Goal: Transaction & Acquisition: Purchase product/service

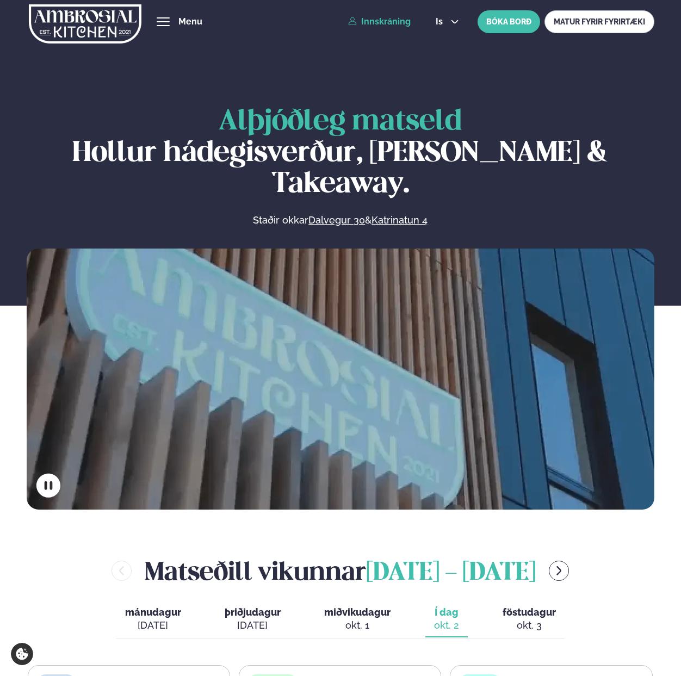
click at [377, 24] on link "Innskráning" at bounding box center [379, 22] width 63 height 10
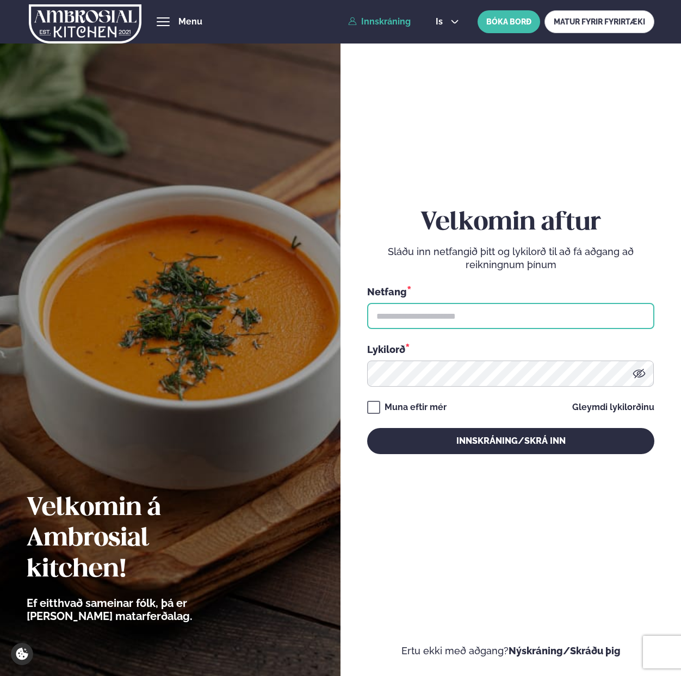
click at [423, 316] on input "text" at bounding box center [510, 316] width 287 height 26
paste input "**********"
type input "**********"
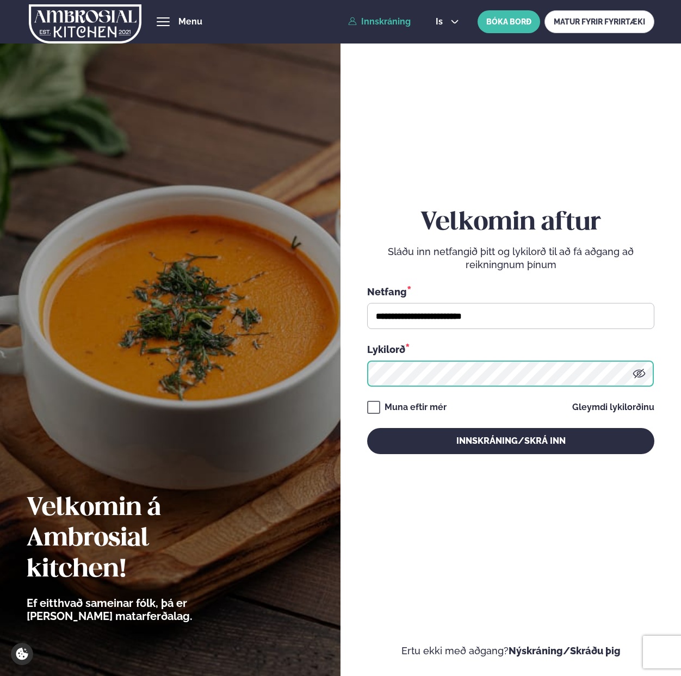
click at [367, 428] on button "Innskráning/Skrá inn" at bounding box center [510, 441] width 287 height 26
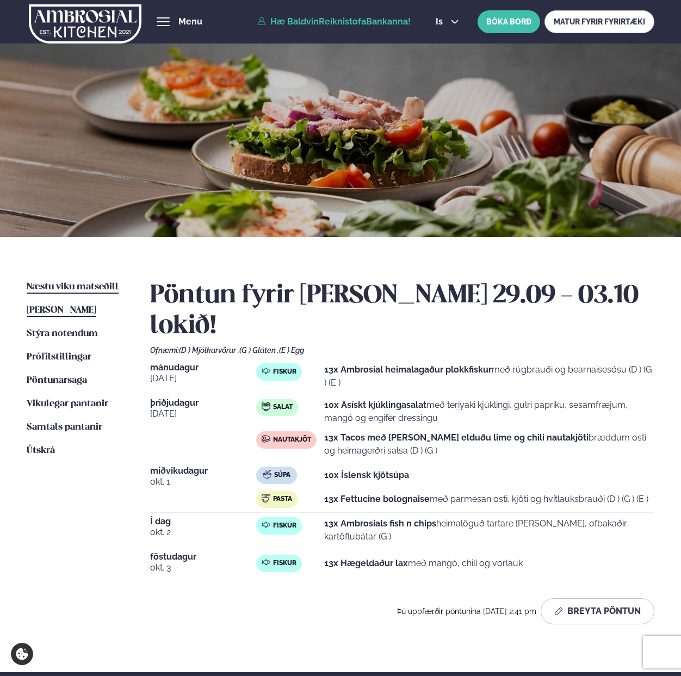
click at [42, 291] on span "Næstu viku matseðill" at bounding box center [73, 286] width 92 height 9
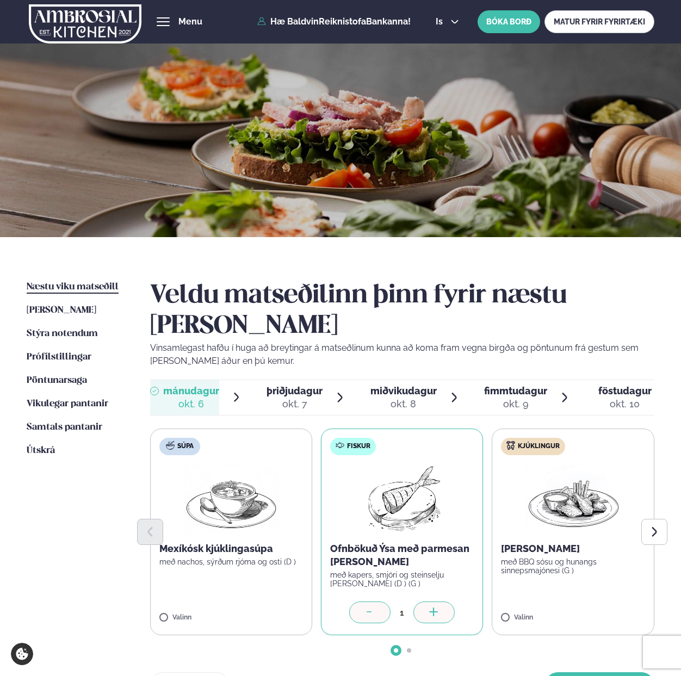
click at [427, 602] on div at bounding box center [433, 613] width 41 height 22
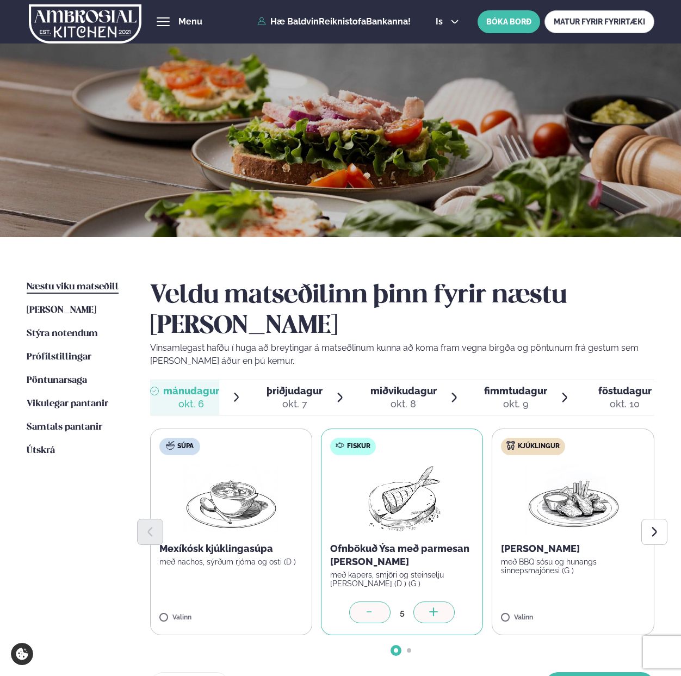
click at [427, 602] on div at bounding box center [433, 613] width 41 height 22
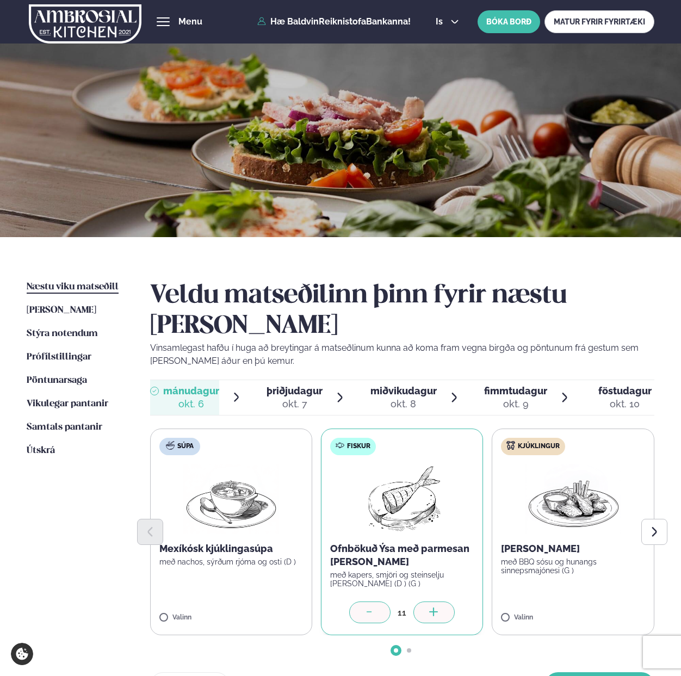
click at [427, 602] on div at bounding box center [433, 613] width 41 height 22
click at [601, 672] on button "[PERSON_NAME]" at bounding box center [599, 685] width 109 height 26
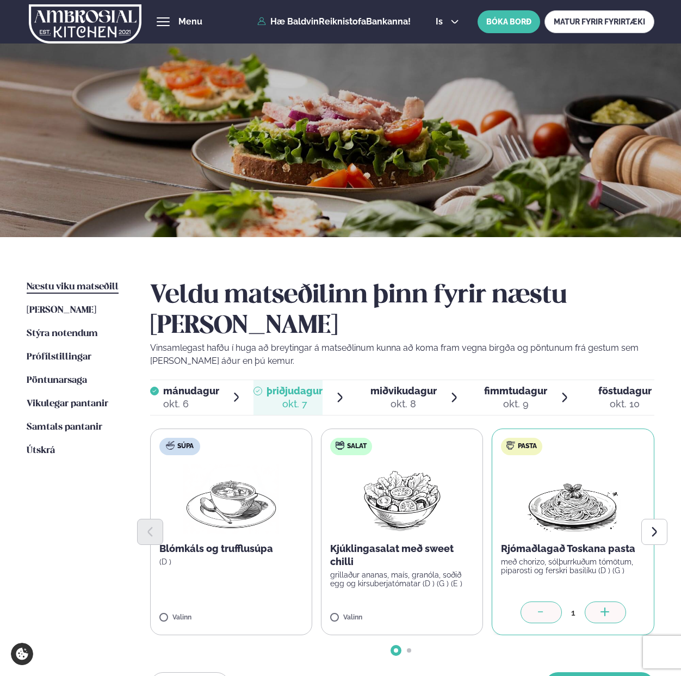
click at [609, 608] on icon at bounding box center [605, 613] width 11 height 11
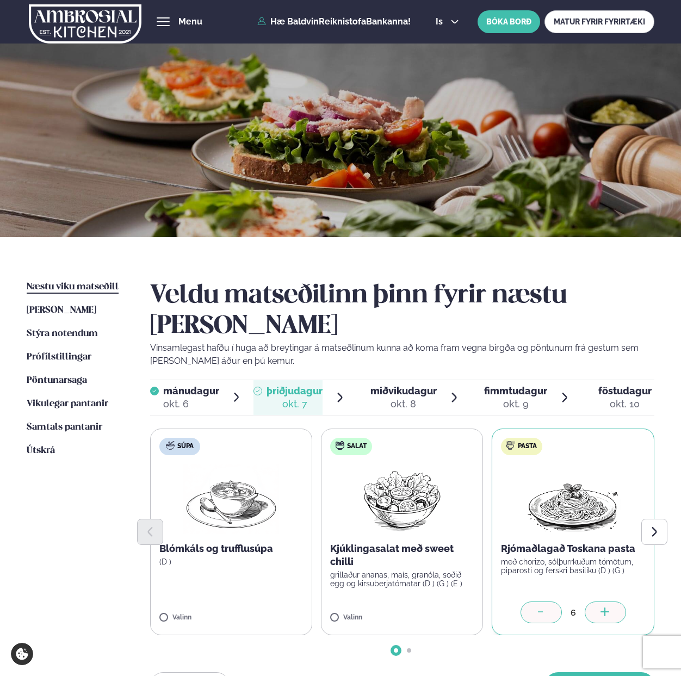
click at [609, 608] on icon at bounding box center [605, 613] width 11 height 11
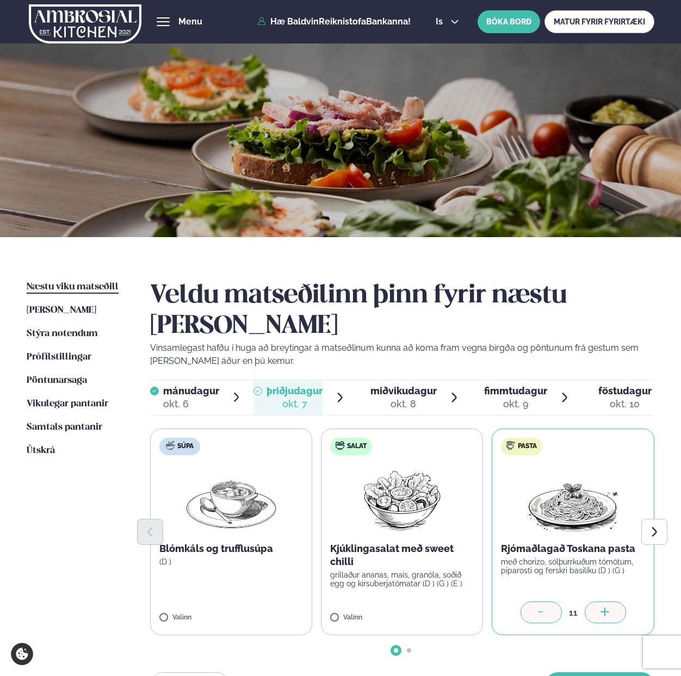
click at [609, 608] on icon at bounding box center [605, 613] width 11 height 11
click at [595, 672] on button "[PERSON_NAME]" at bounding box center [599, 685] width 109 height 26
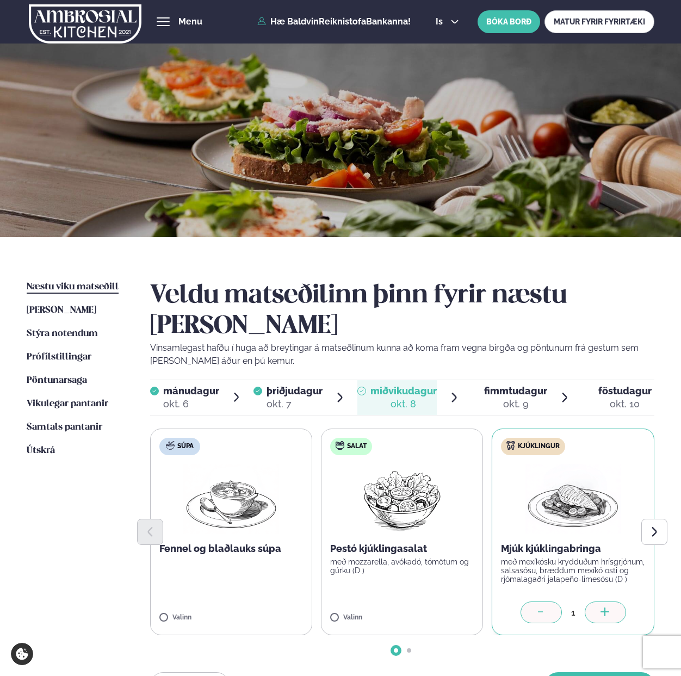
click at [604, 608] on icon at bounding box center [605, 613] width 11 height 11
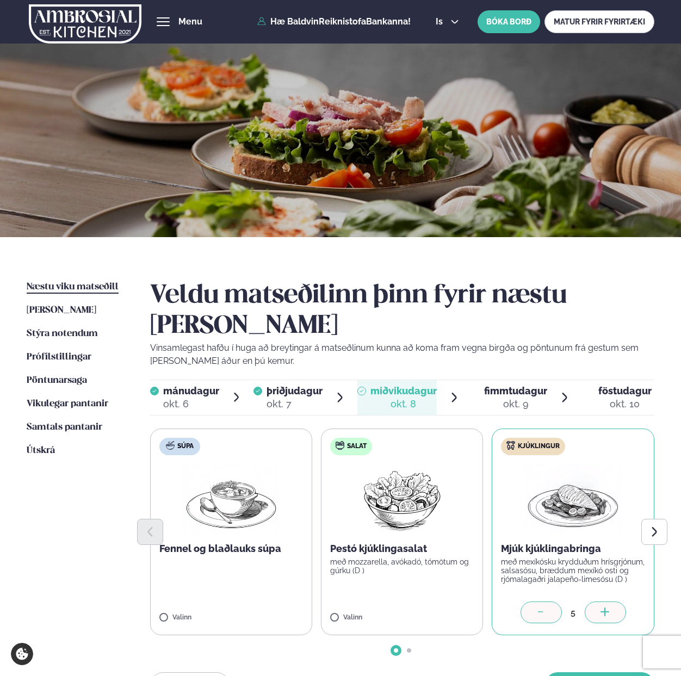
click at [604, 608] on icon at bounding box center [605, 613] width 11 height 11
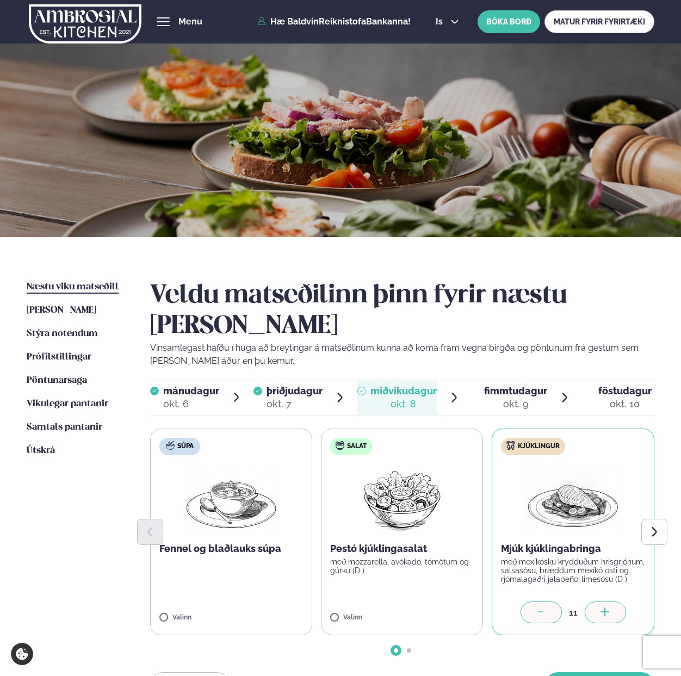
click at [604, 608] on icon at bounding box center [605, 613] width 11 height 11
click at [593, 672] on button "[PERSON_NAME]" at bounding box center [599, 685] width 109 height 26
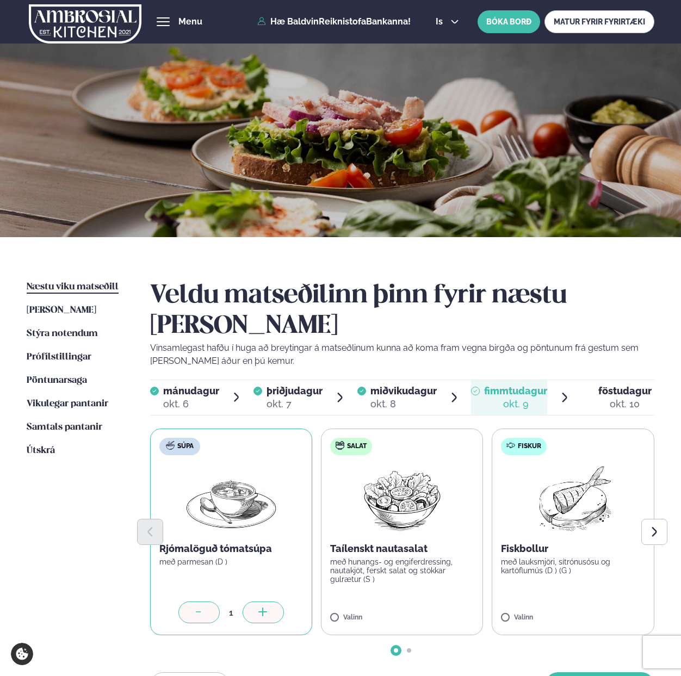
click at [254, 602] on div at bounding box center [263, 613] width 41 height 22
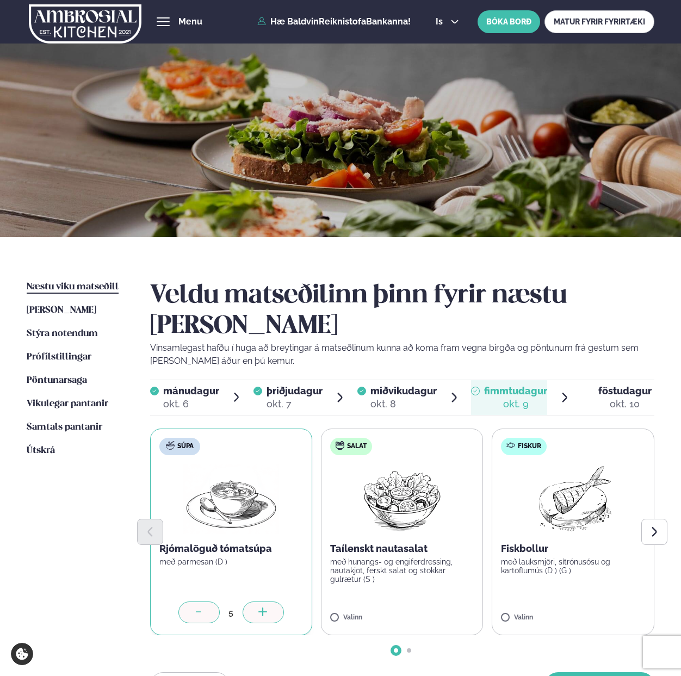
click at [254, 602] on div at bounding box center [263, 613] width 41 height 22
click at [609, 608] on icon at bounding box center [605, 613] width 11 height 11
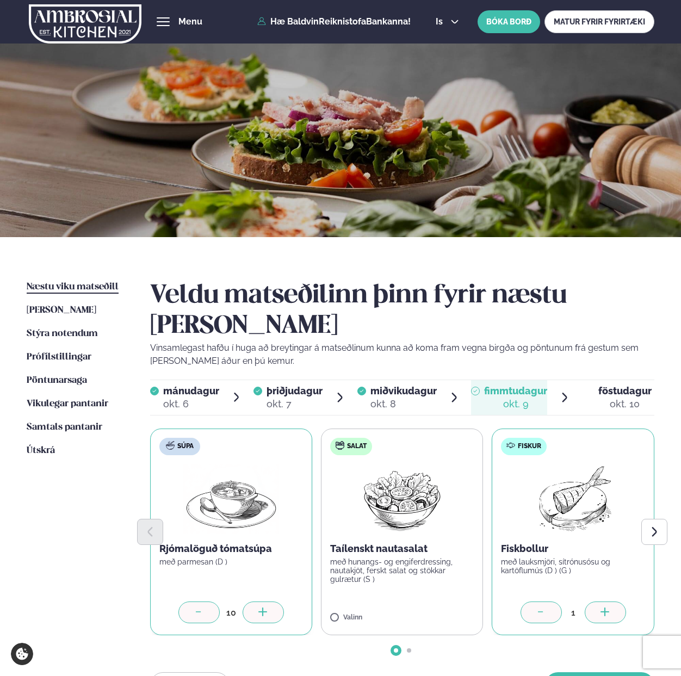
click at [609, 608] on icon at bounding box center [605, 613] width 11 height 11
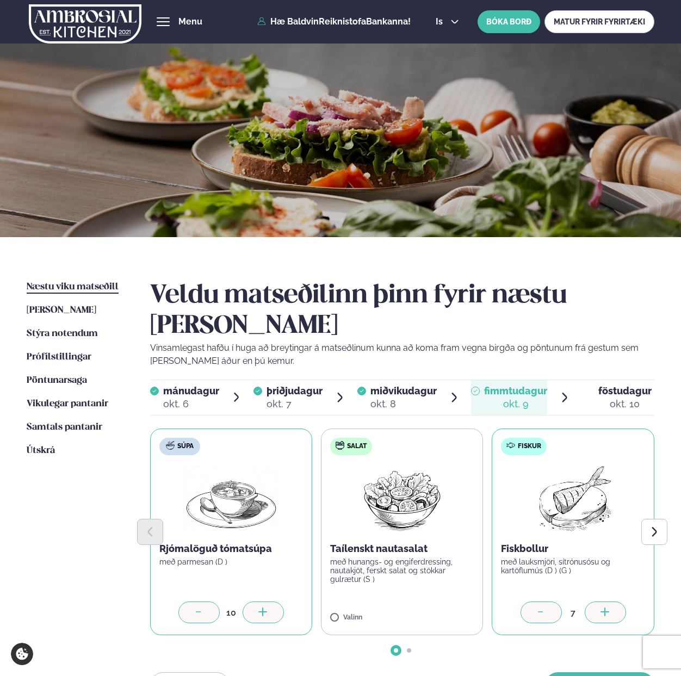
click at [609, 608] on icon at bounding box center [605, 613] width 11 height 11
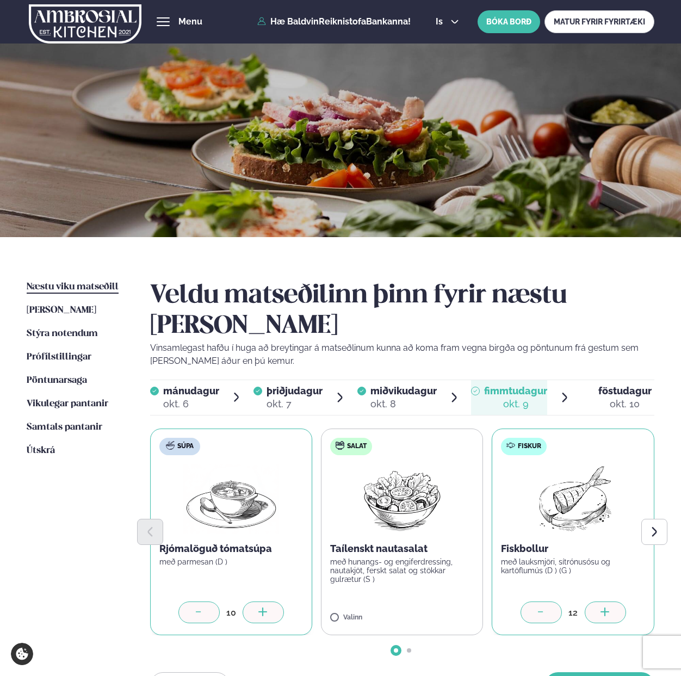
click at [609, 608] on icon at bounding box center [605, 613] width 11 height 11
click at [603, 672] on button "[PERSON_NAME]" at bounding box center [599, 685] width 109 height 26
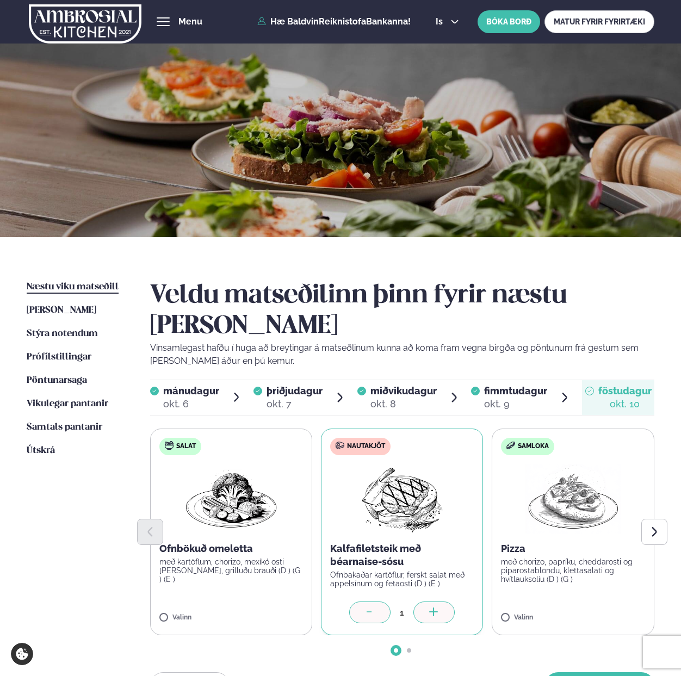
click at [430, 608] on icon at bounding box center [434, 613] width 11 height 11
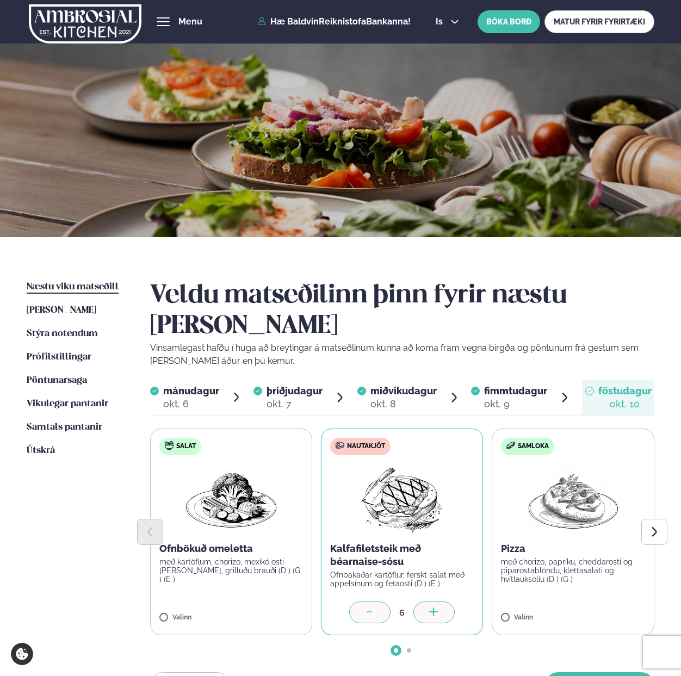
click at [430, 608] on icon at bounding box center [434, 613] width 11 height 11
click at [613, 602] on div at bounding box center [605, 613] width 41 height 22
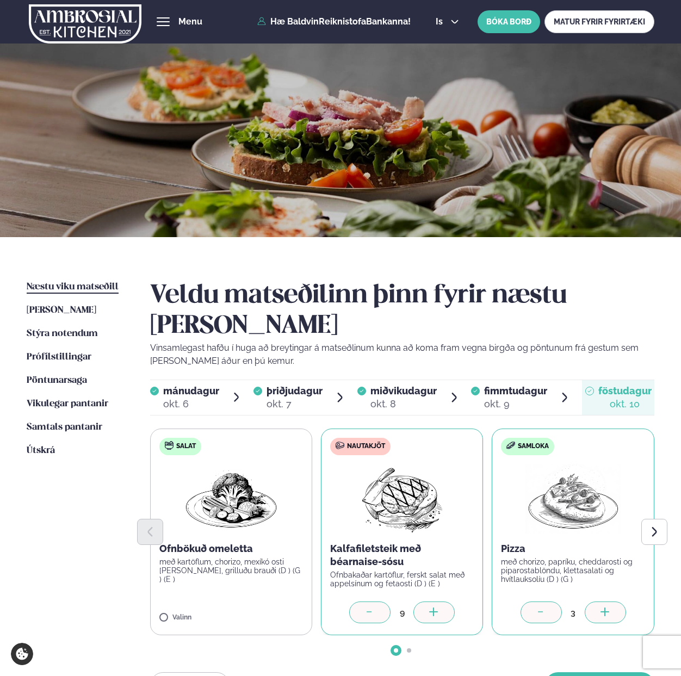
click at [613, 602] on div at bounding box center [605, 613] width 41 height 22
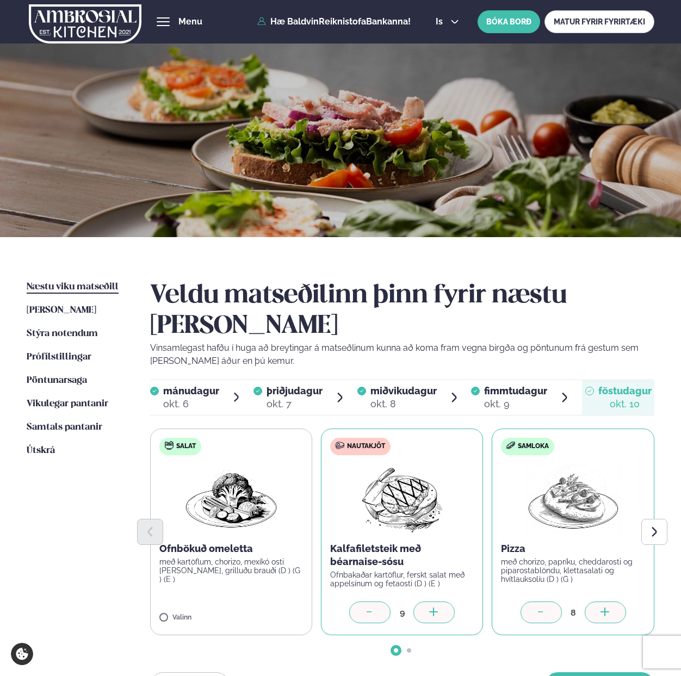
click at [613, 602] on div at bounding box center [605, 613] width 41 height 22
click at [597, 672] on button "[PERSON_NAME]" at bounding box center [599, 685] width 109 height 26
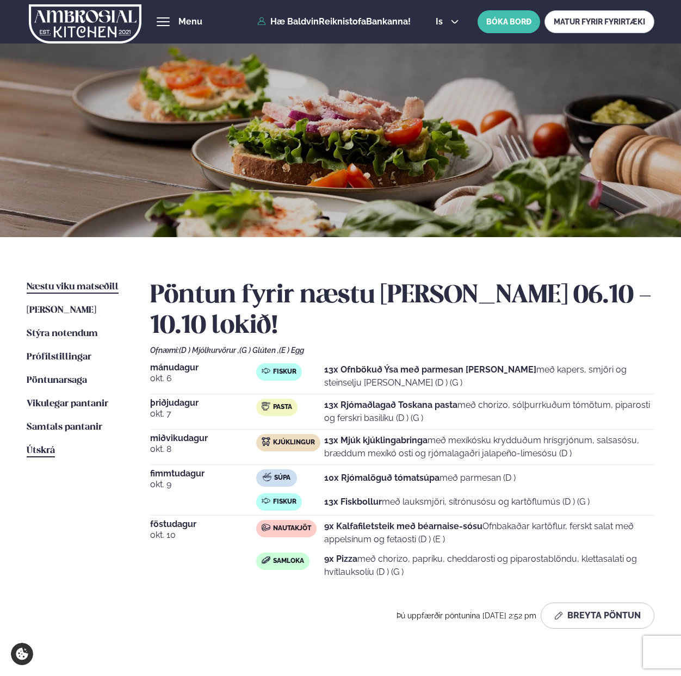
click at [34, 455] on span "Útskrá" at bounding box center [41, 450] width 28 height 9
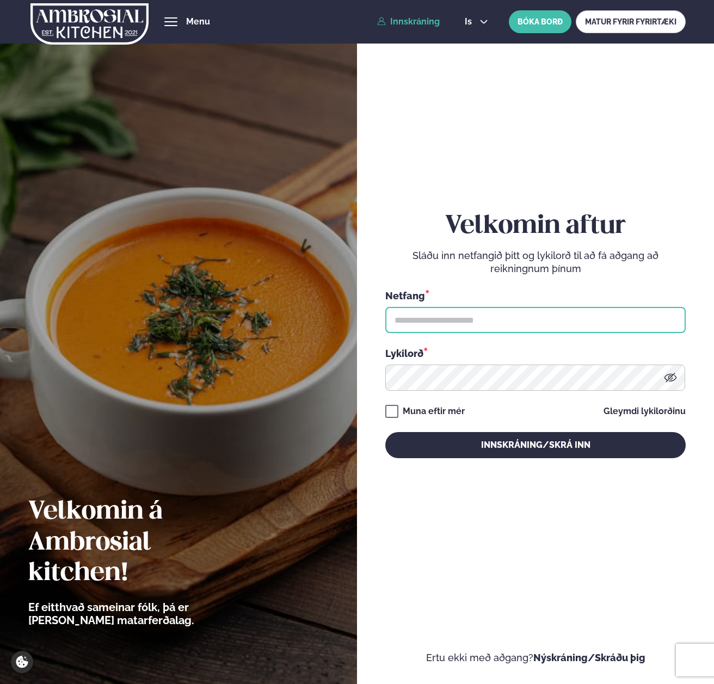
click at [489, 322] on input "text" at bounding box center [535, 320] width 300 height 26
paste input "**********"
type input "**********"
click at [459, 392] on div "**********" at bounding box center [535, 334] width 300 height 247
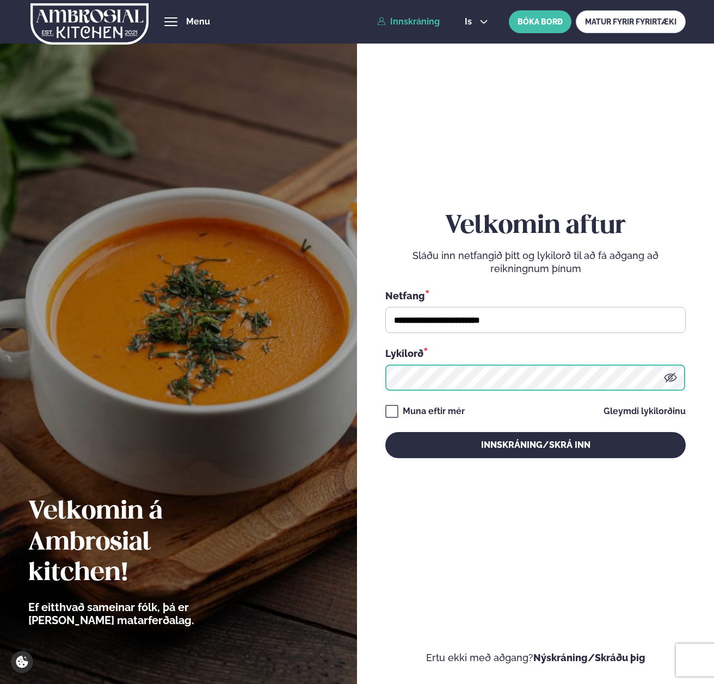
click at [385, 432] on button "Innskráning/Skrá inn" at bounding box center [535, 445] width 300 height 26
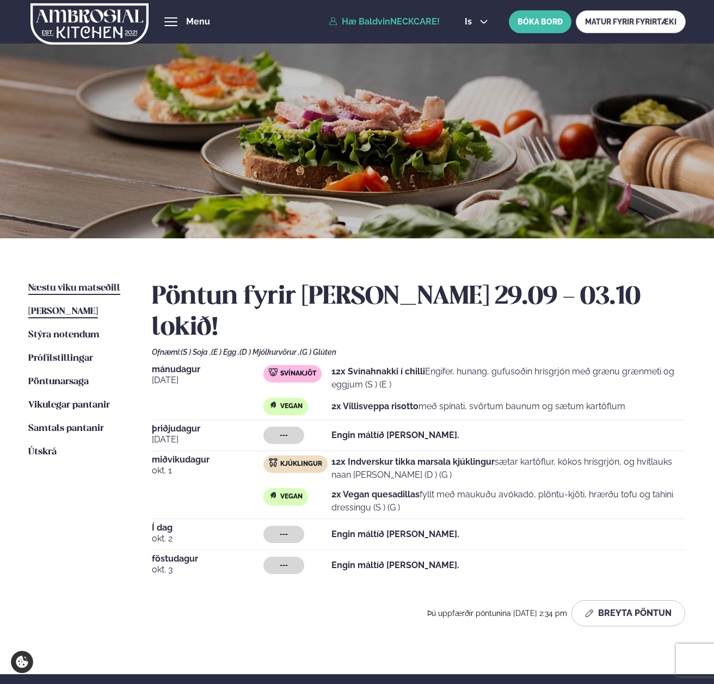
click at [67, 283] on span "Næstu viku matseðill" at bounding box center [74, 287] width 92 height 9
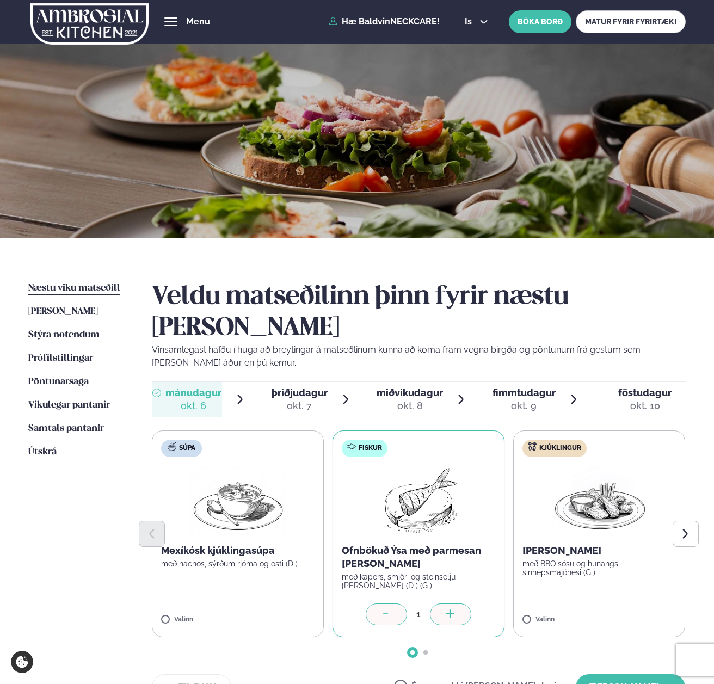
click at [441, 603] on div at bounding box center [450, 614] width 41 height 22
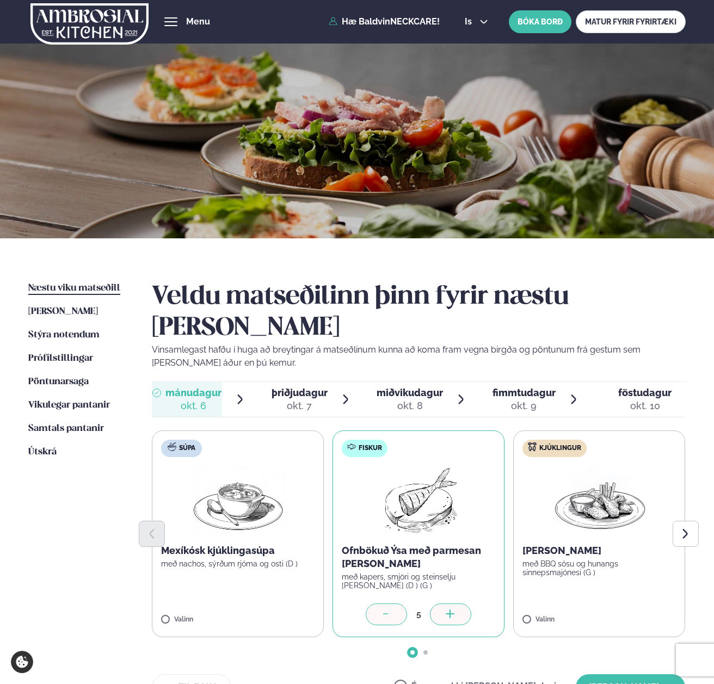
click at [441, 603] on div at bounding box center [450, 614] width 41 height 22
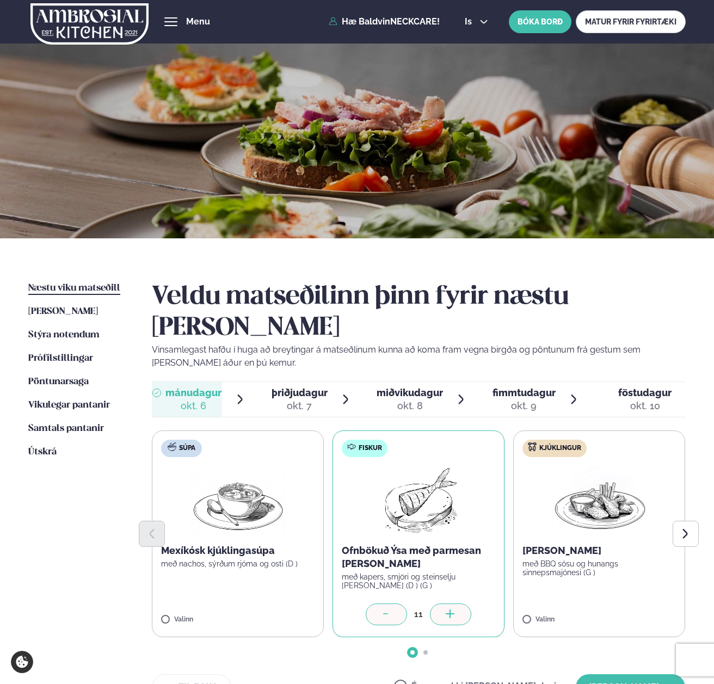
click at [441, 603] on div at bounding box center [450, 614] width 41 height 22
click at [681, 529] on icon "Next slide" at bounding box center [685, 534] width 5 height 10
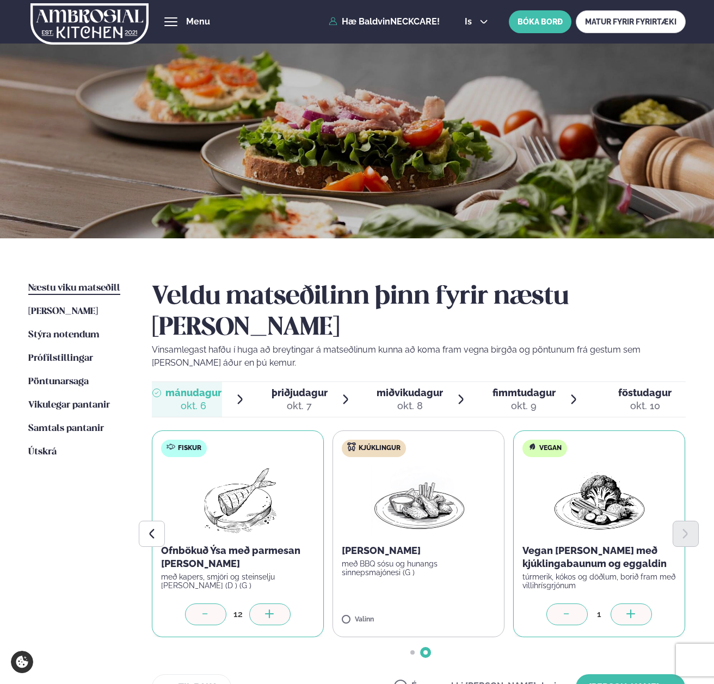
click at [625, 603] on div at bounding box center [630, 614] width 41 height 22
click at [618, 674] on button "[PERSON_NAME]" at bounding box center [630, 687] width 109 height 26
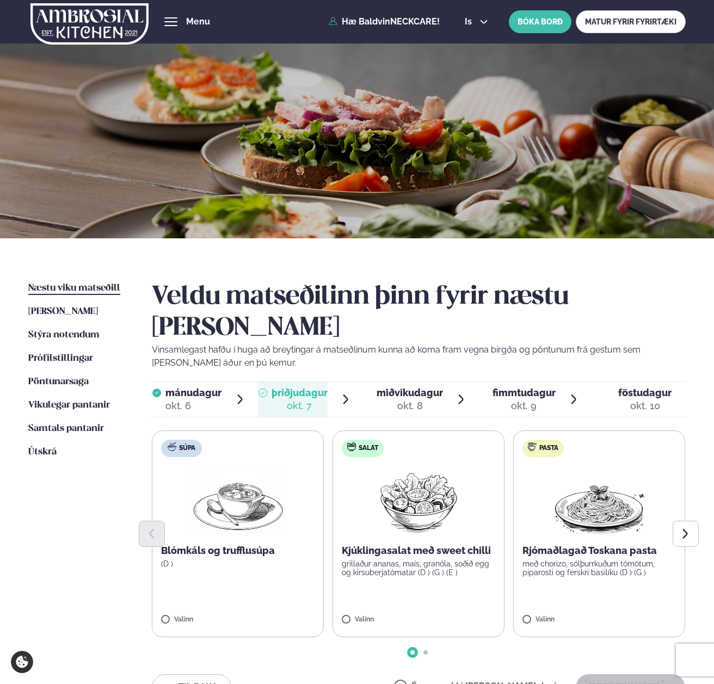
click at [416, 386] on div "miðvikudagur mið." at bounding box center [409, 392] width 66 height 13
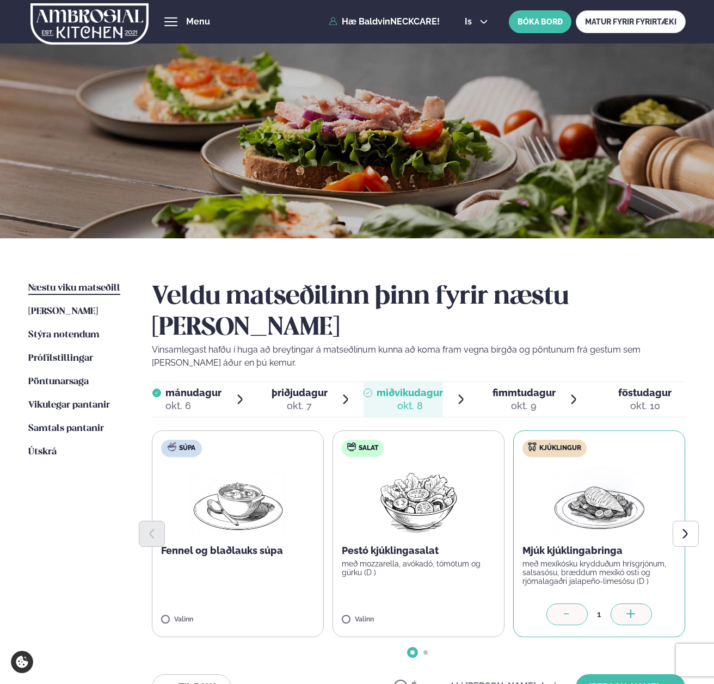
click at [637, 603] on div at bounding box center [630, 614] width 41 height 22
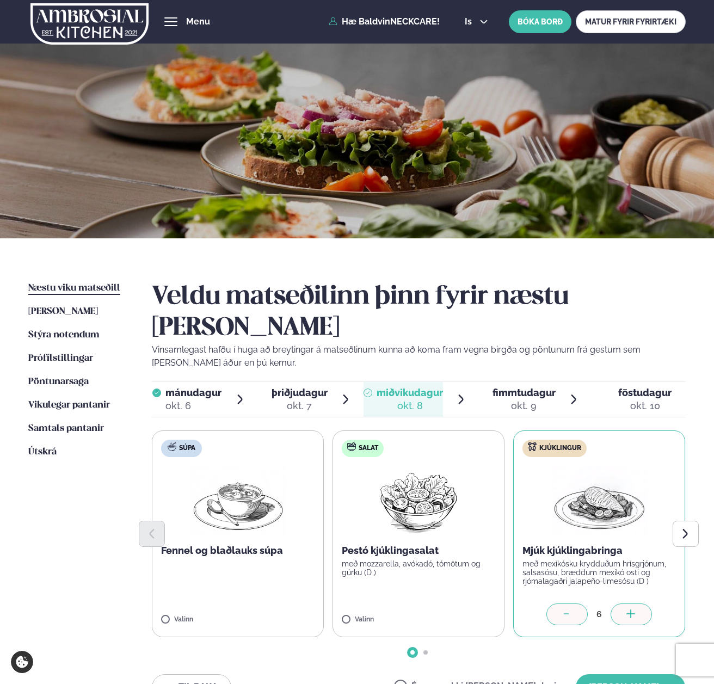
click at [637, 603] on div at bounding box center [630, 614] width 41 height 22
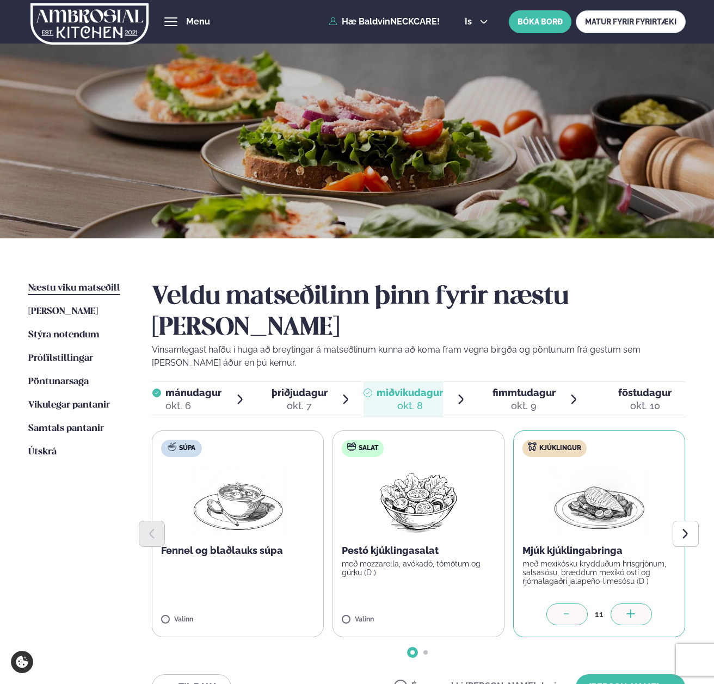
click at [637, 603] on div at bounding box center [630, 614] width 41 height 22
click at [622, 674] on button "[PERSON_NAME]" at bounding box center [630, 687] width 109 height 26
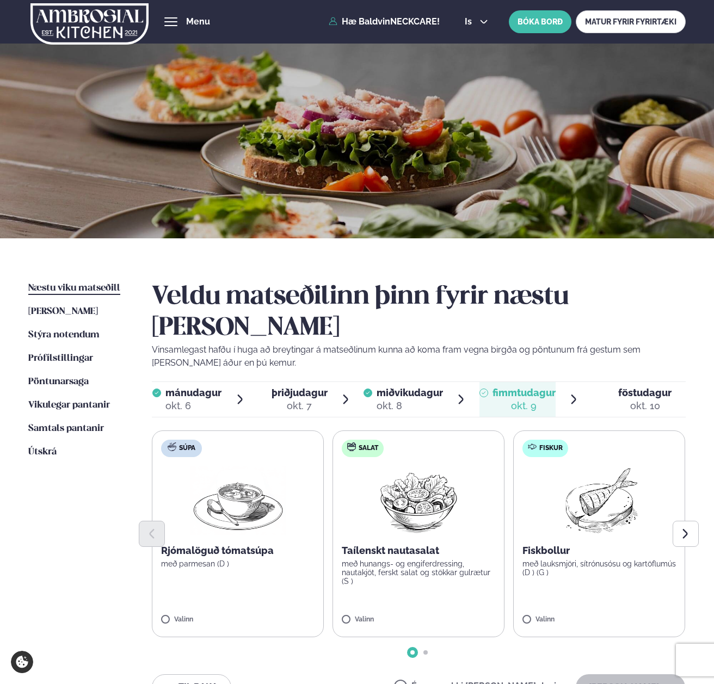
click at [390, 387] on span "miðvikudagur" at bounding box center [409, 392] width 66 height 11
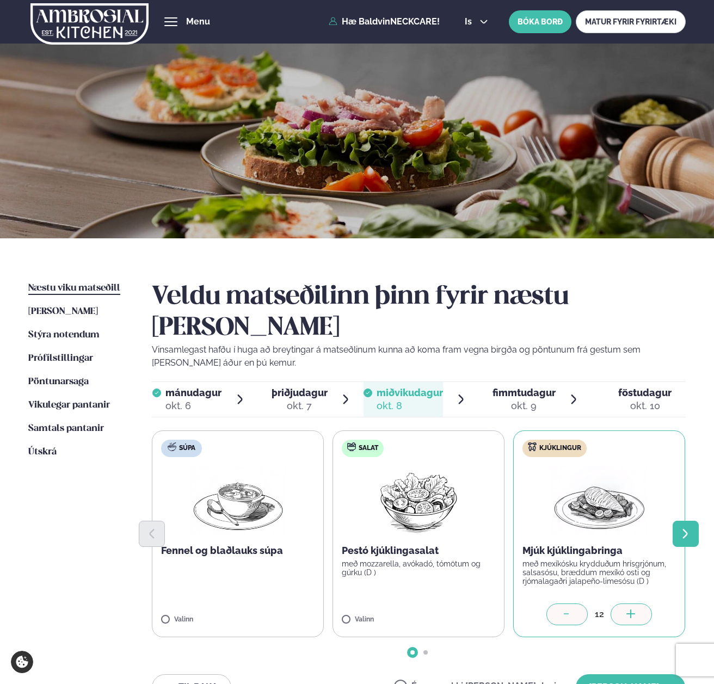
click at [681, 521] on button "Next slide" at bounding box center [685, 534] width 26 height 26
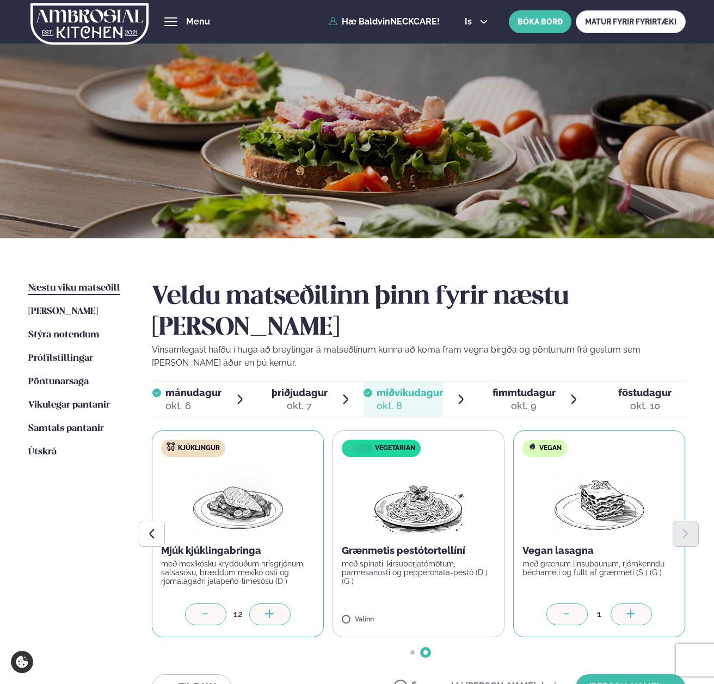
click at [628, 613] on icon at bounding box center [630, 613] width 9 height 1
click at [634, 674] on button "[PERSON_NAME]" at bounding box center [630, 687] width 109 height 26
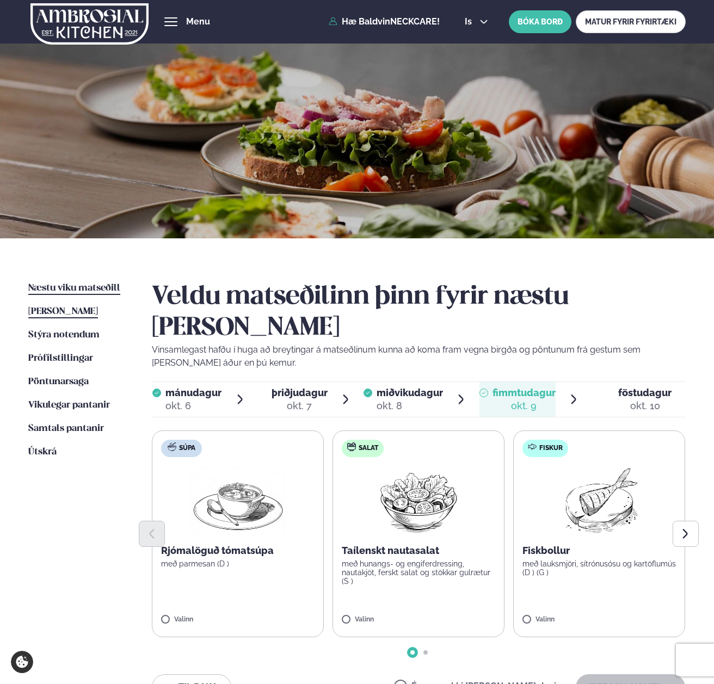
click at [78, 313] on span "[PERSON_NAME]" at bounding box center [63, 311] width 70 height 9
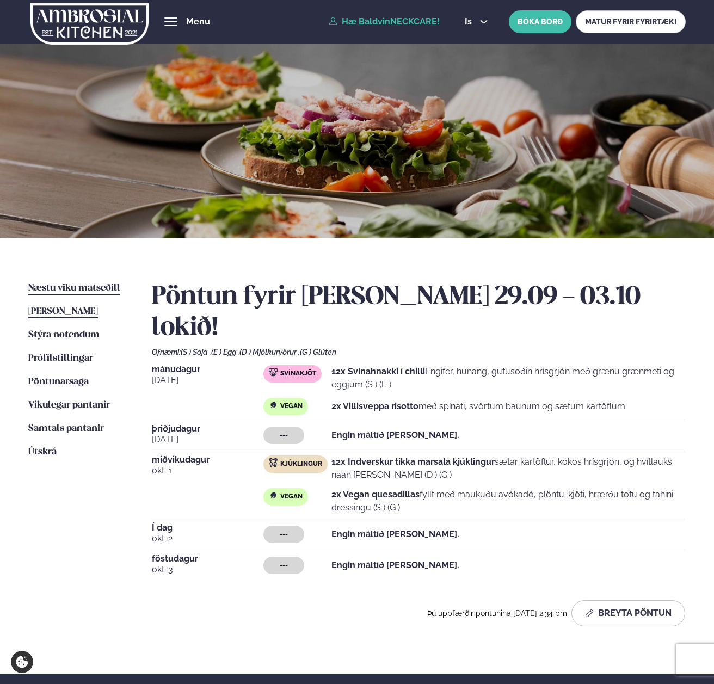
click at [75, 286] on span "Næstu viku matseðill" at bounding box center [74, 287] width 92 height 9
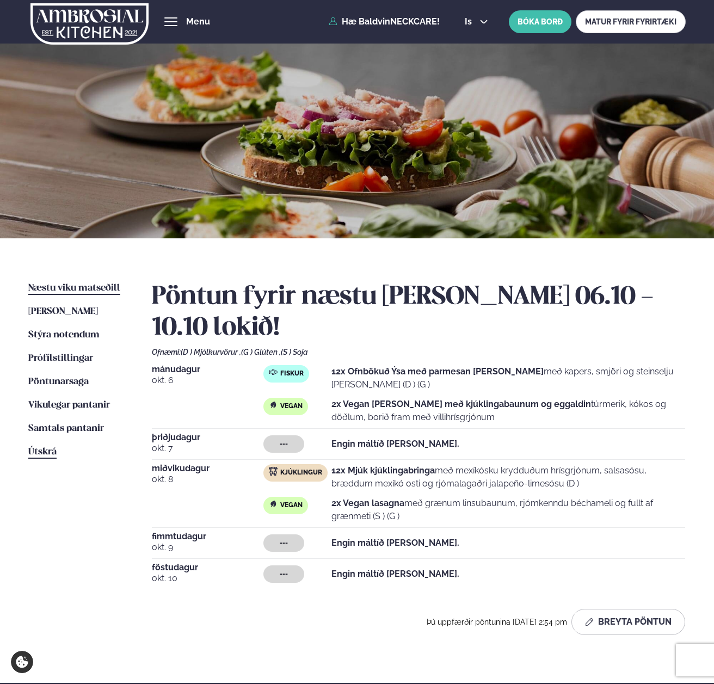
click at [48, 450] on span "Útskrá" at bounding box center [42, 451] width 28 height 9
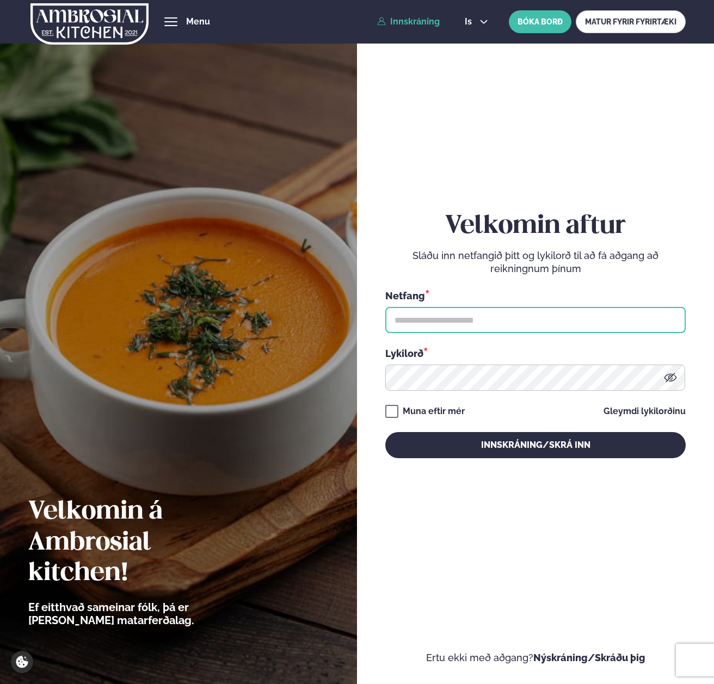
click at [458, 322] on input "text" at bounding box center [535, 320] width 300 height 26
paste input "**********"
type input "**********"
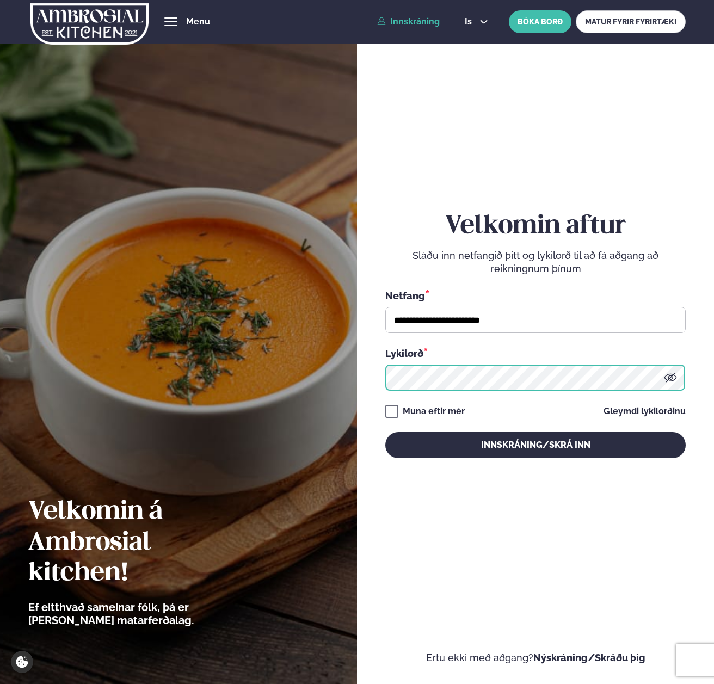
click at [385, 432] on button "Innskráning/Skrá inn" at bounding box center [535, 445] width 300 height 26
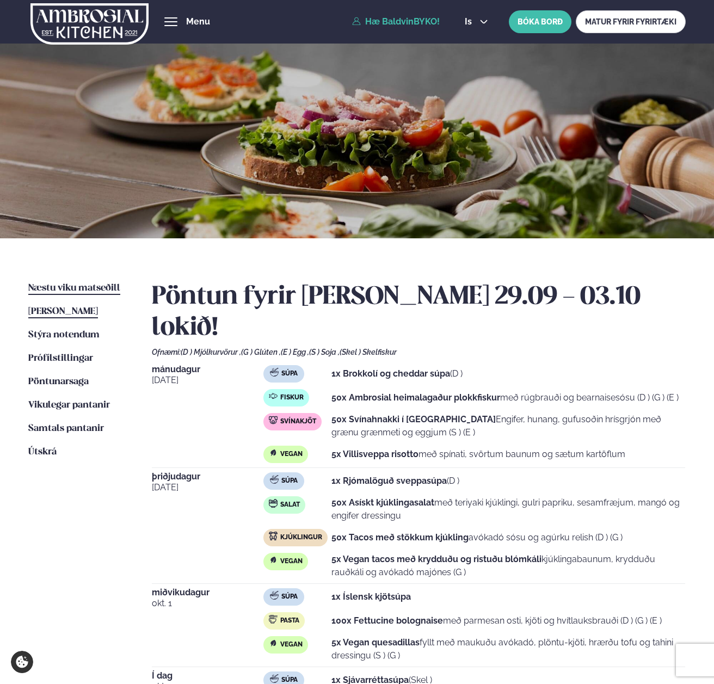
click at [69, 292] on span "Næstu viku matseðill" at bounding box center [74, 287] width 92 height 9
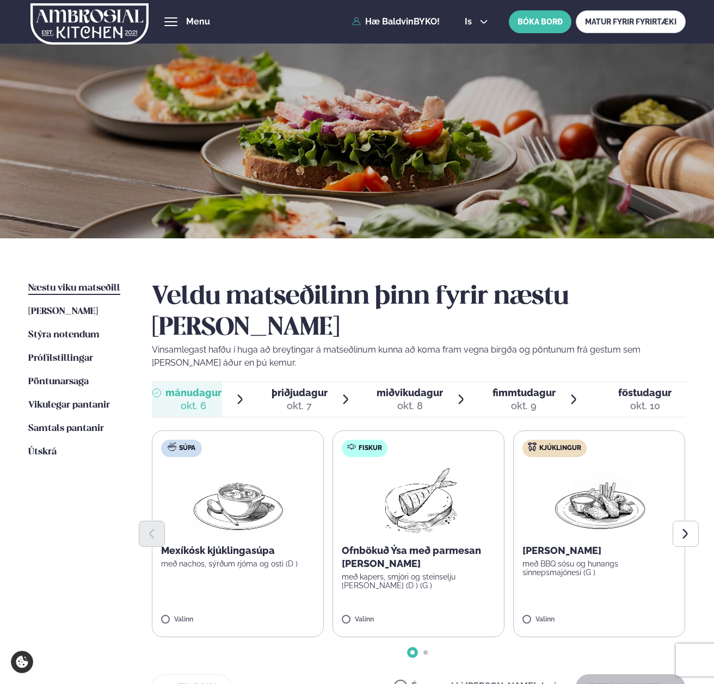
click at [65, 292] on span "Næstu viku matseðill" at bounding box center [74, 287] width 92 height 9
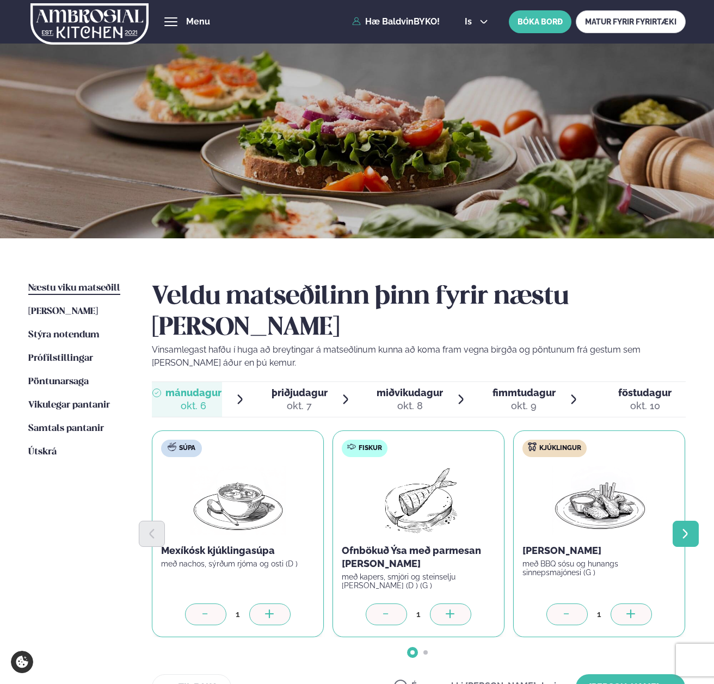
click at [681, 528] on icon "Next slide" at bounding box center [685, 534] width 12 height 12
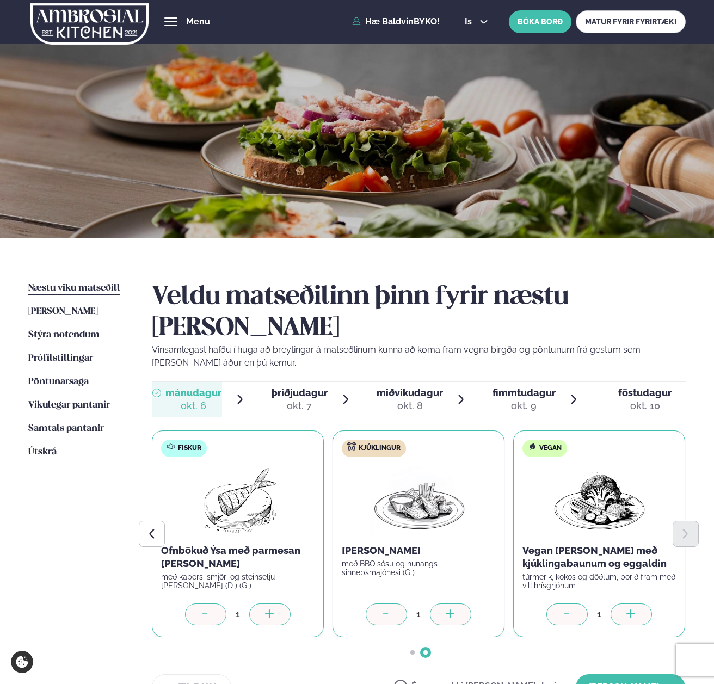
click at [633, 609] on icon at bounding box center [631, 614] width 11 height 11
click at [459, 603] on div at bounding box center [450, 614] width 41 height 22
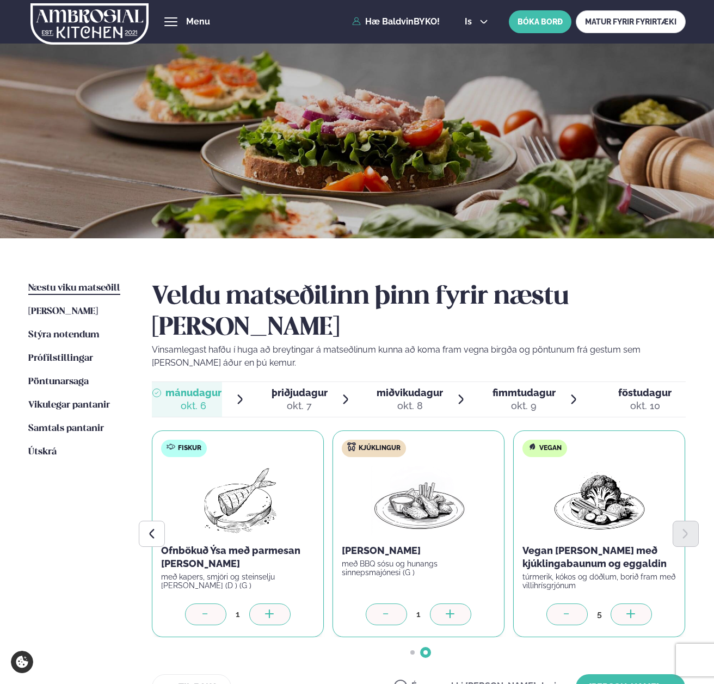
click at [459, 603] on div at bounding box center [450, 614] width 41 height 22
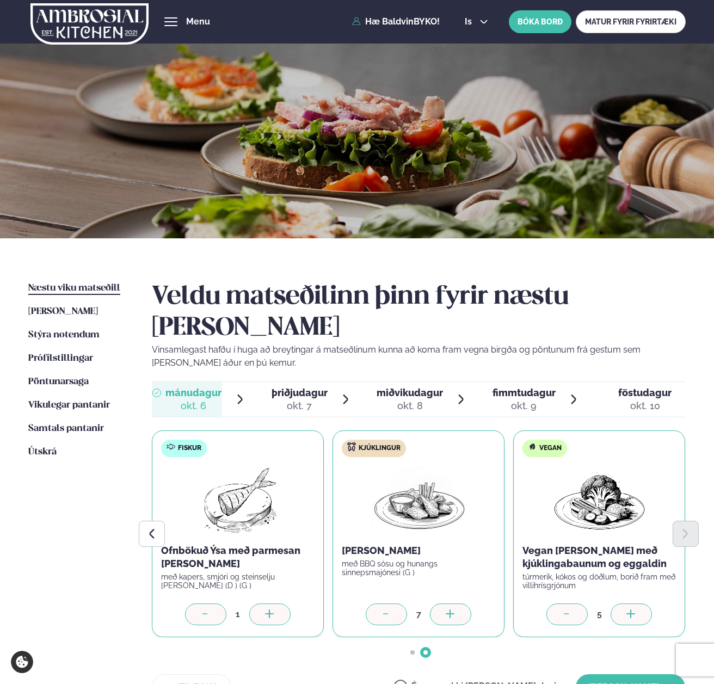
click at [459, 603] on div at bounding box center [450, 614] width 41 height 22
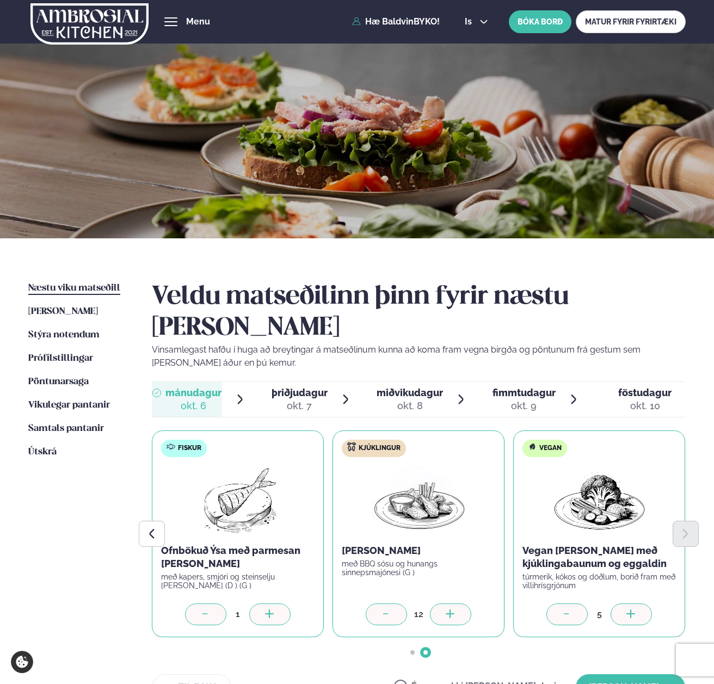
click at [459, 603] on div at bounding box center [450, 614] width 41 height 22
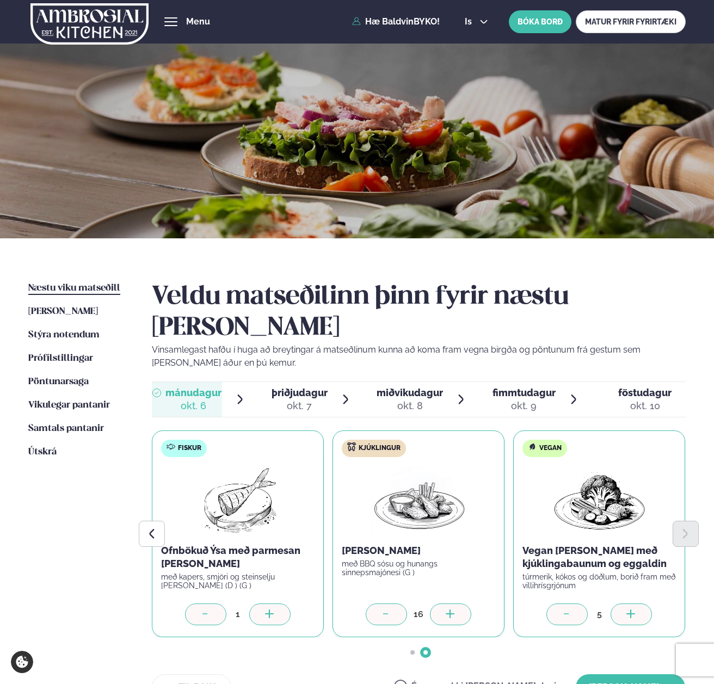
click at [459, 603] on div at bounding box center [450, 614] width 41 height 22
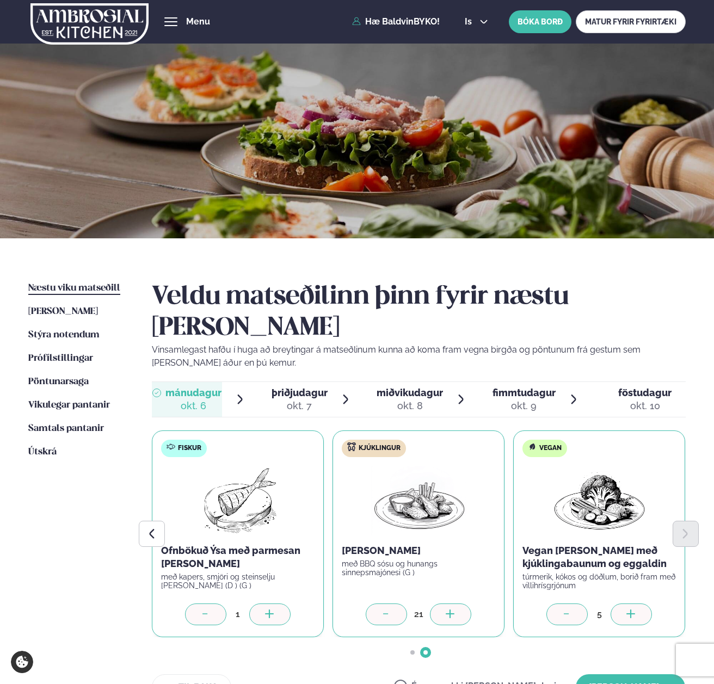
click at [459, 603] on div at bounding box center [450, 614] width 41 height 22
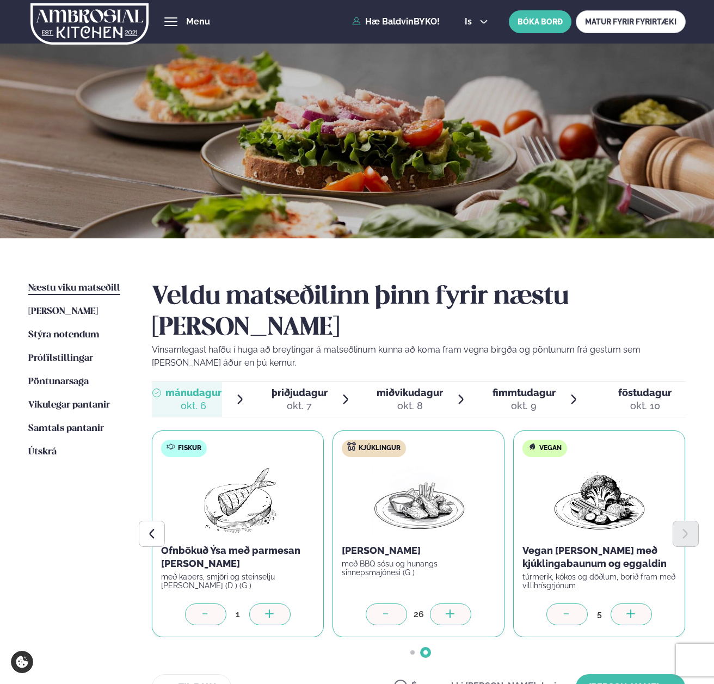
click at [459, 603] on div at bounding box center [450, 614] width 41 height 22
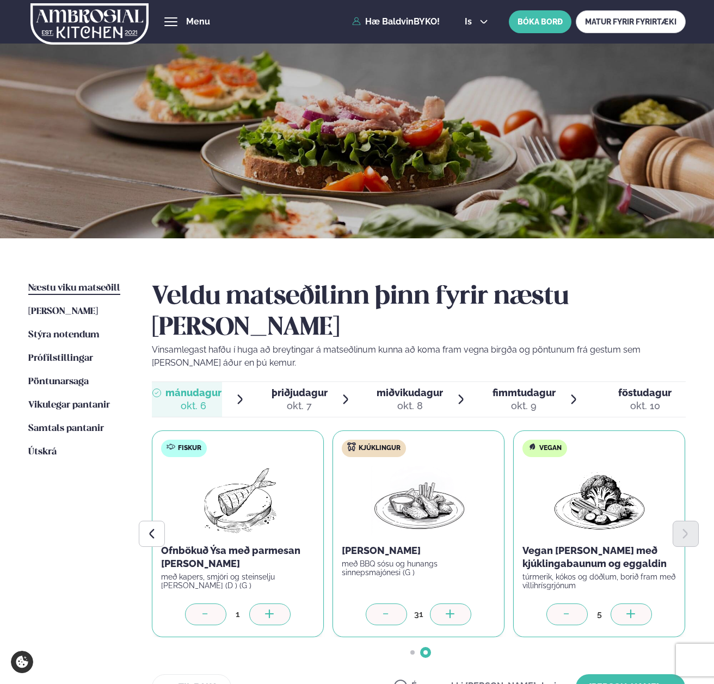
click at [459, 603] on div at bounding box center [450, 614] width 41 height 22
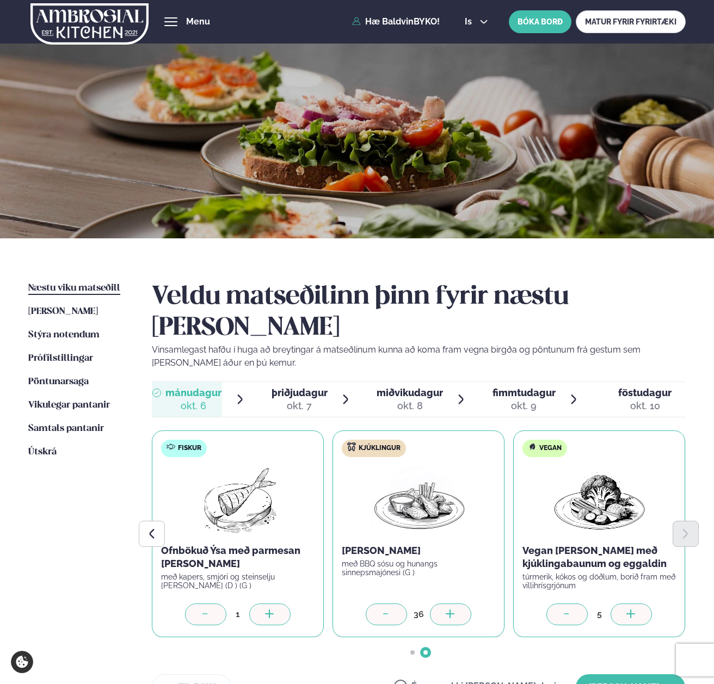
click at [459, 603] on div at bounding box center [450, 614] width 41 height 22
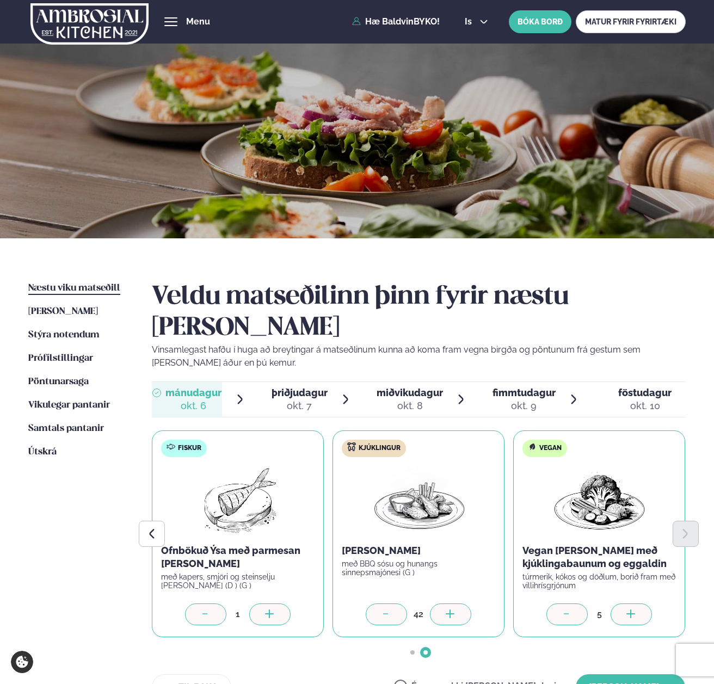
click at [459, 603] on div at bounding box center [450, 614] width 41 height 22
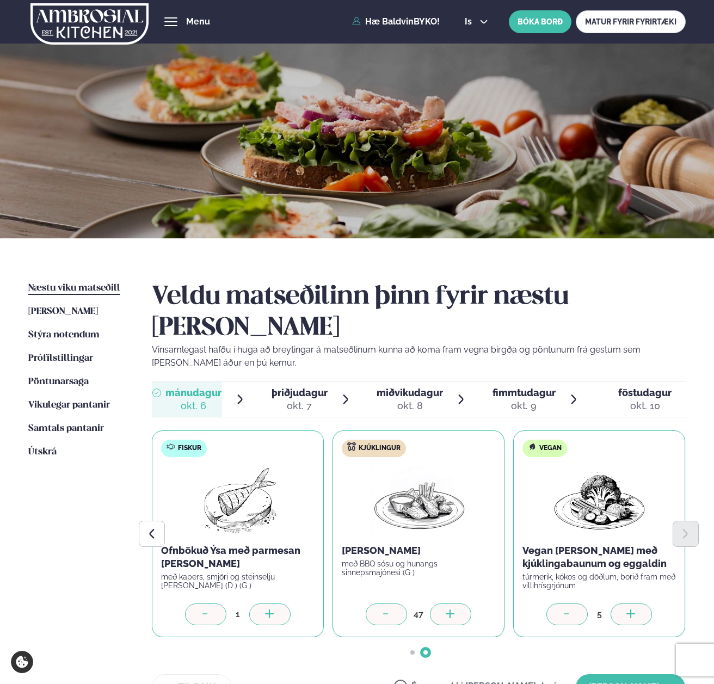
click at [459, 603] on div at bounding box center [450, 614] width 41 height 22
click at [258, 603] on div at bounding box center [269, 614] width 41 height 22
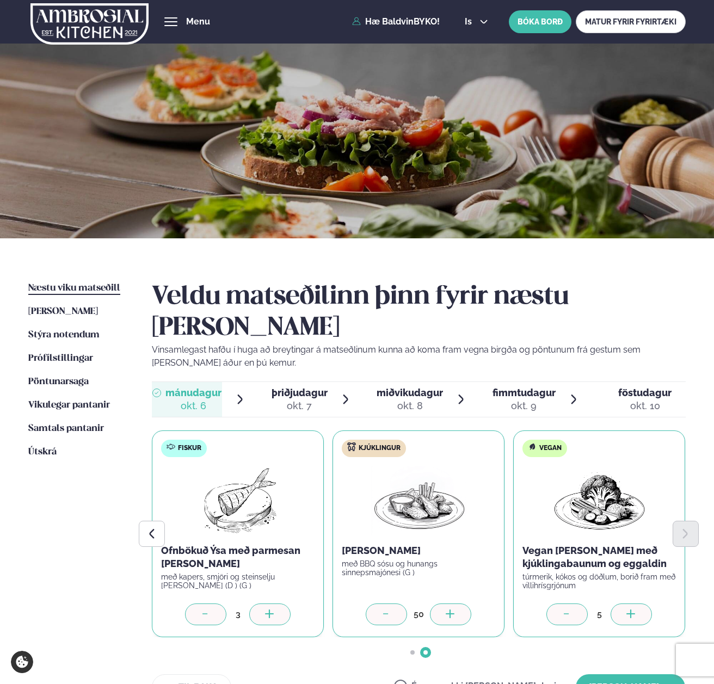
click at [258, 603] on div at bounding box center [269, 614] width 41 height 22
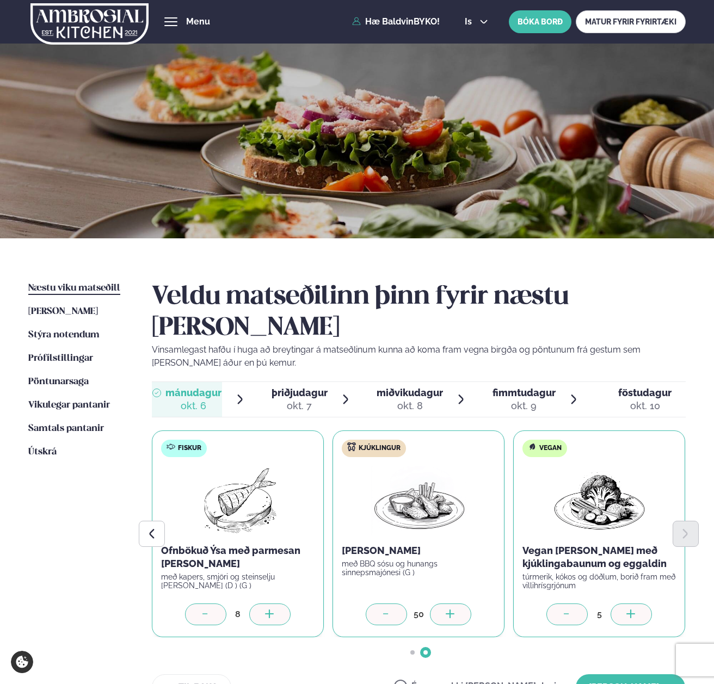
click at [258, 603] on div at bounding box center [269, 614] width 41 height 22
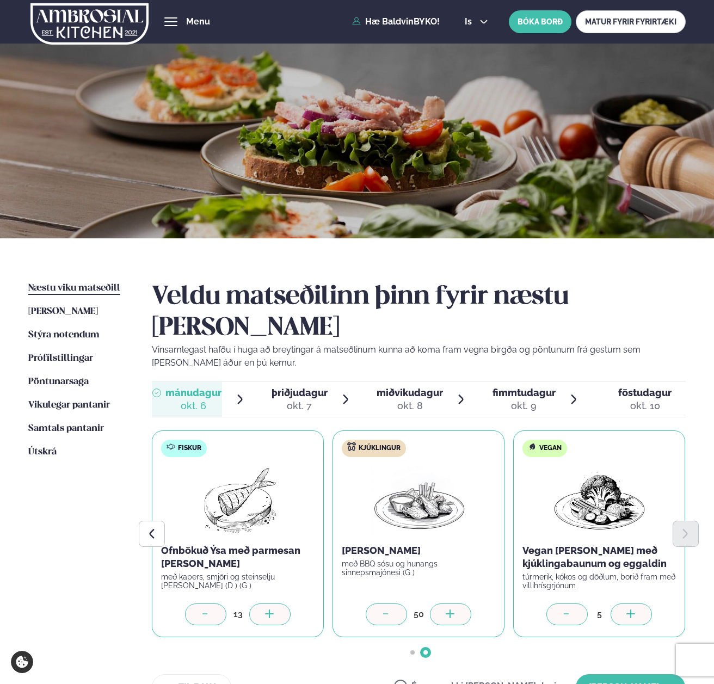
click at [258, 603] on div at bounding box center [269, 614] width 41 height 22
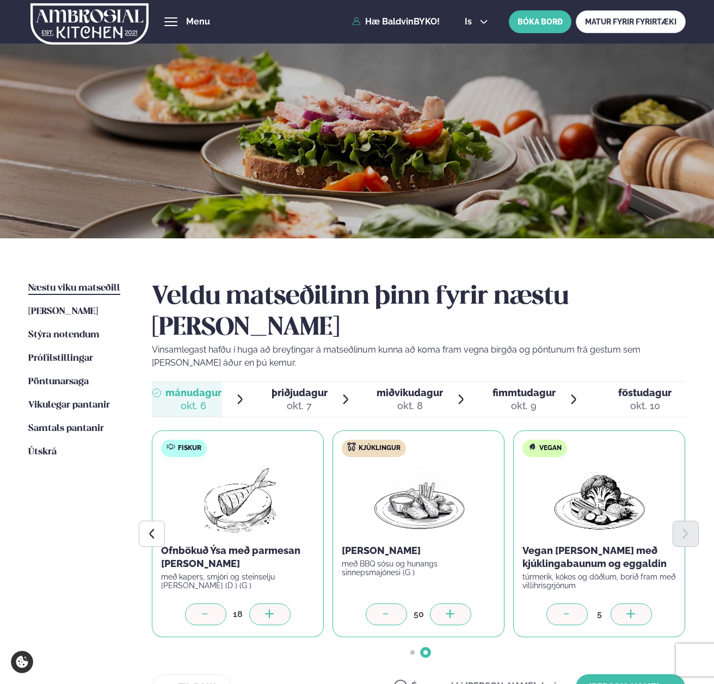
click at [258, 603] on div at bounding box center [269, 614] width 41 height 22
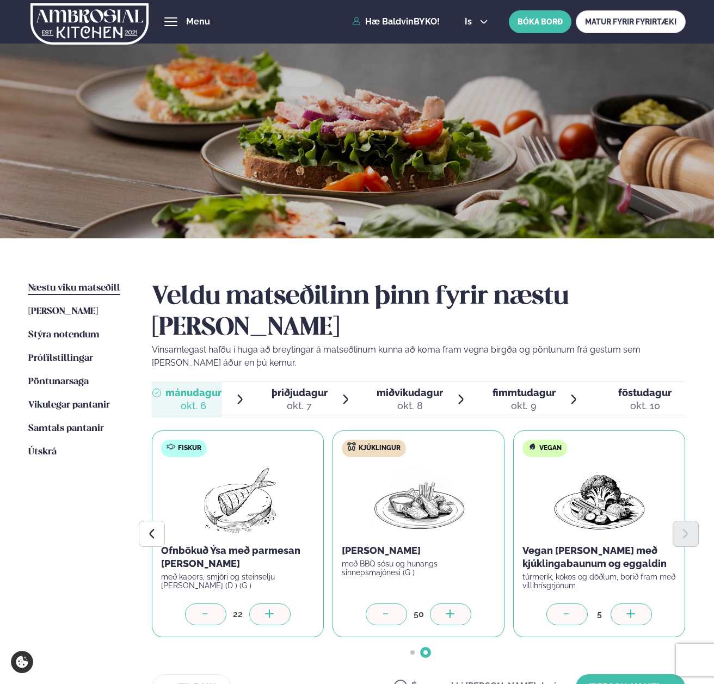
click at [258, 603] on div at bounding box center [269, 614] width 41 height 22
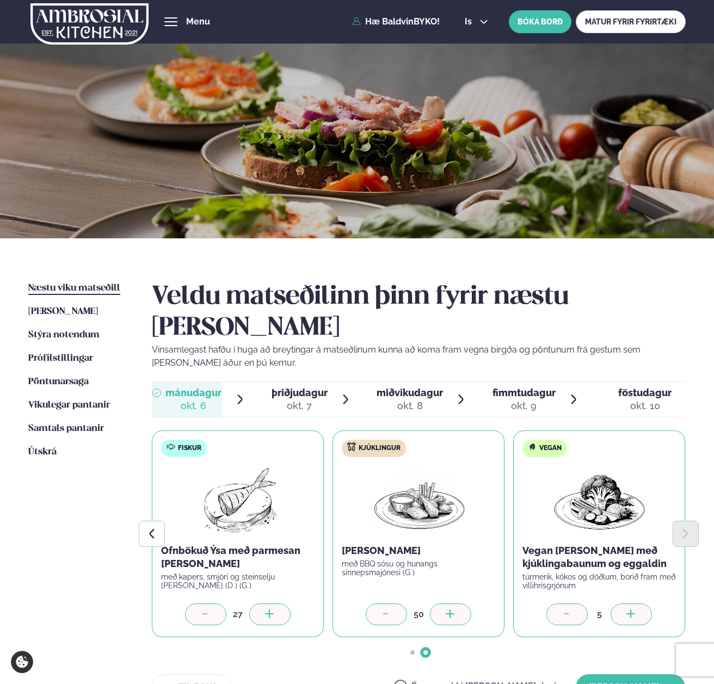
click at [258, 603] on div at bounding box center [269, 614] width 41 height 22
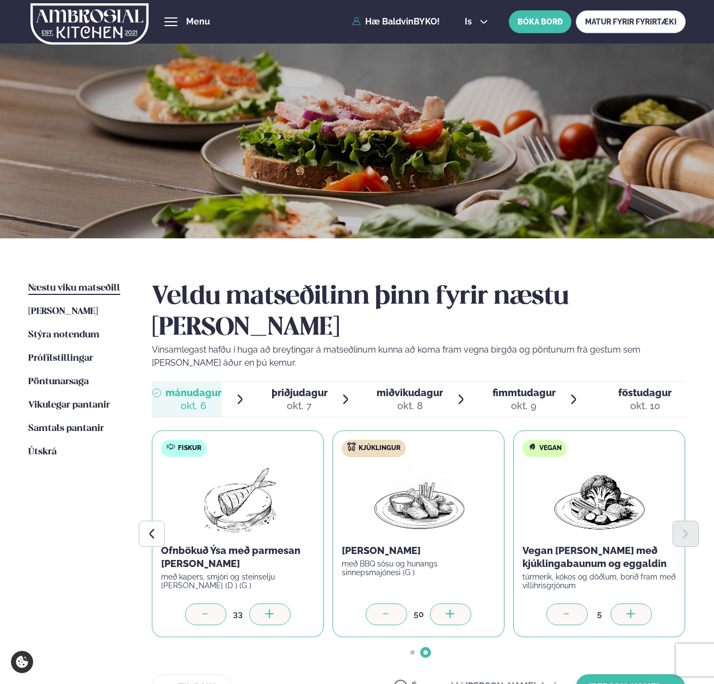
click at [258, 603] on div at bounding box center [269, 614] width 41 height 22
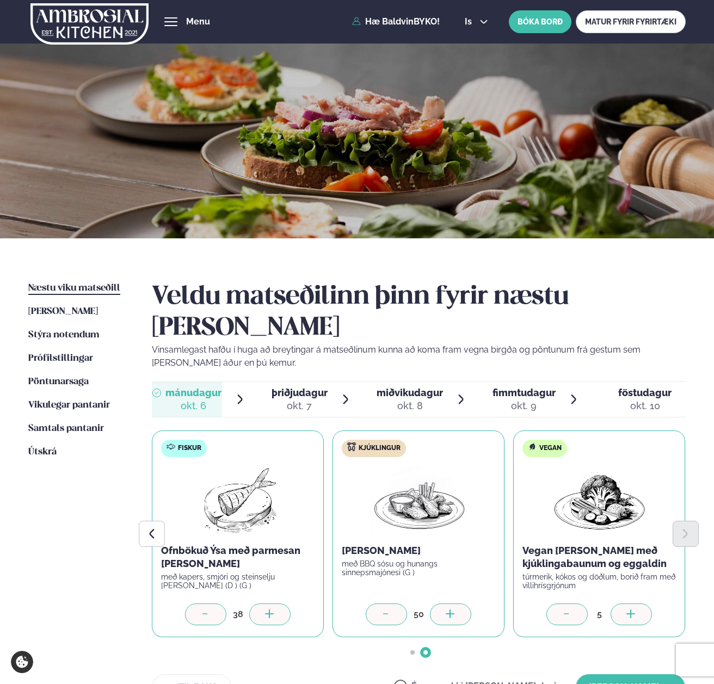
click at [258, 603] on div at bounding box center [269, 614] width 41 height 22
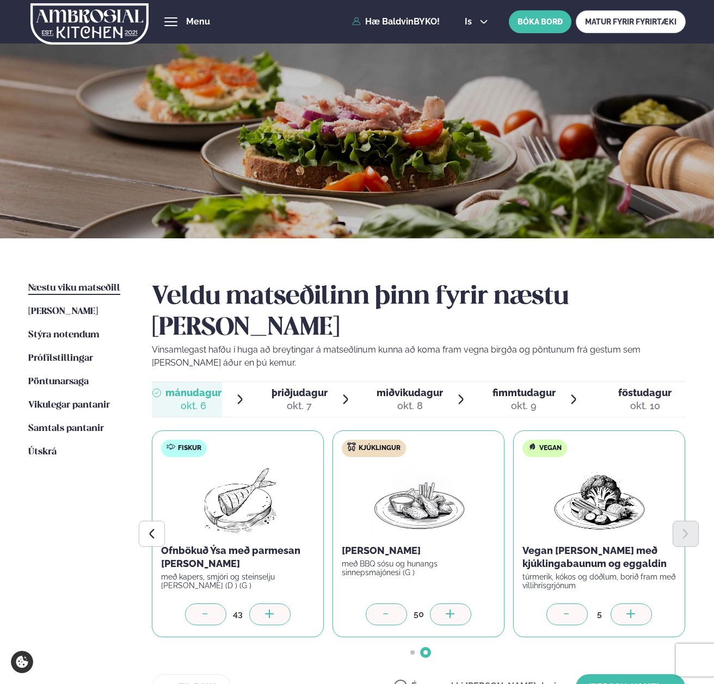
click at [258, 603] on div at bounding box center [269, 614] width 41 height 22
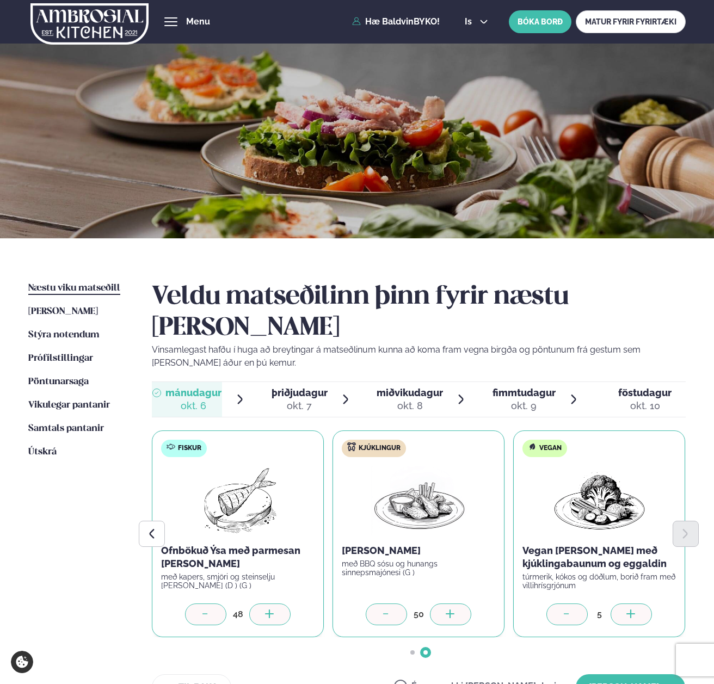
click at [258, 603] on div at bounding box center [269, 614] width 41 height 22
click at [621, 674] on button "[PERSON_NAME]" at bounding box center [630, 687] width 109 height 26
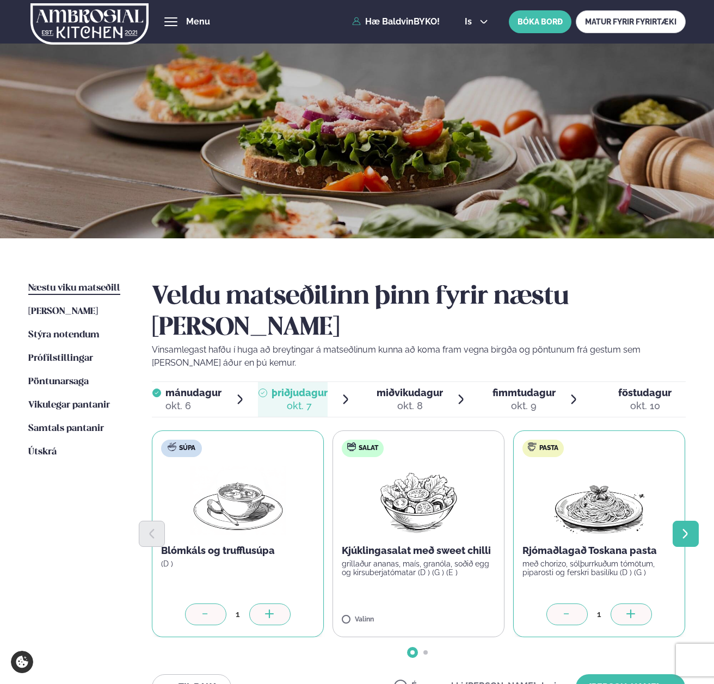
click at [680, 528] on icon "Next slide" at bounding box center [685, 534] width 12 height 12
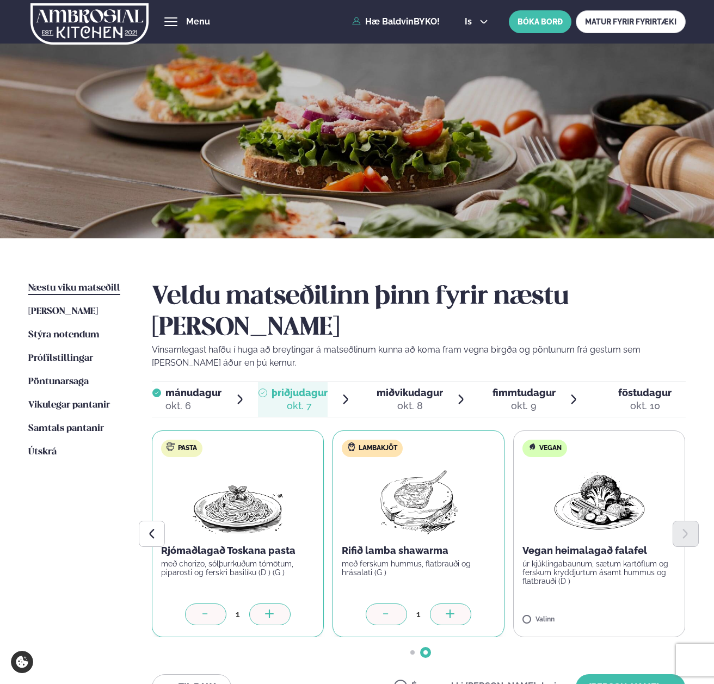
click at [530, 584] on label "Vegan Vegan heimalagað falafel úr kjúklingabaunum, sætum kartöflum og ferskum k…" at bounding box center [599, 533] width 172 height 207
click at [269, 609] on icon at bounding box center [269, 613] width 1 height 9
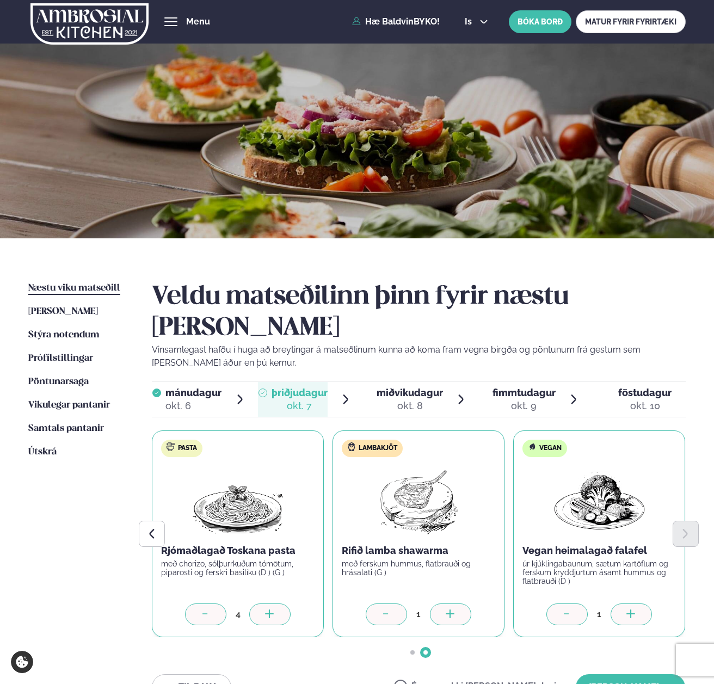
click at [269, 609] on icon at bounding box center [269, 613] width 1 height 9
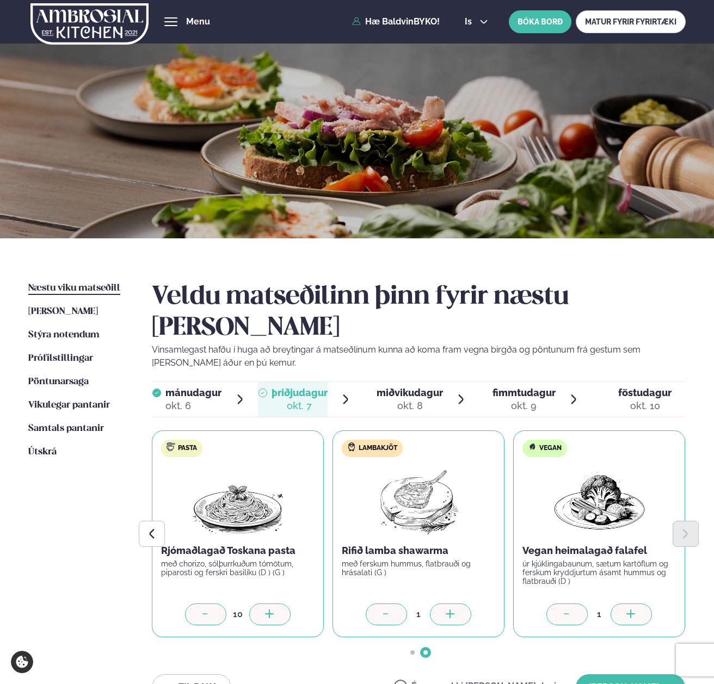
click at [269, 609] on icon at bounding box center [269, 613] width 1 height 9
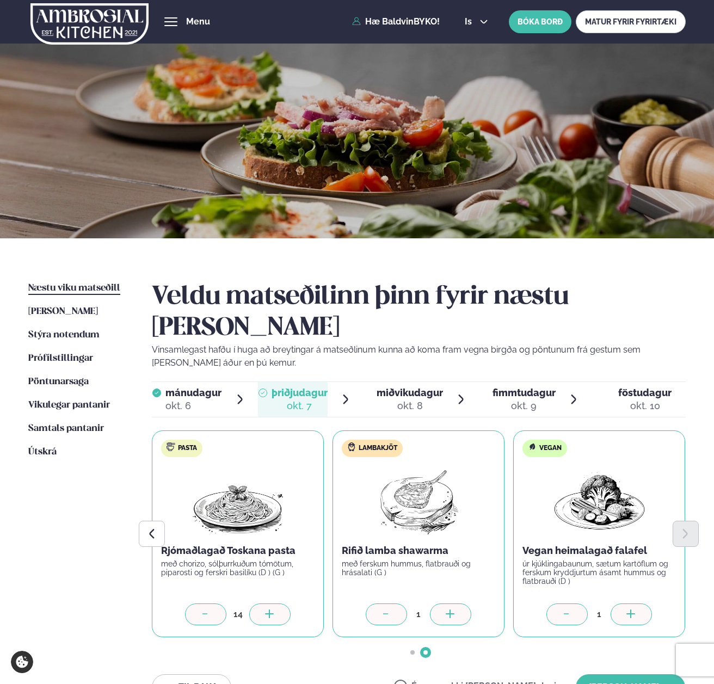
click at [269, 609] on icon at bounding box center [269, 613] width 1 height 9
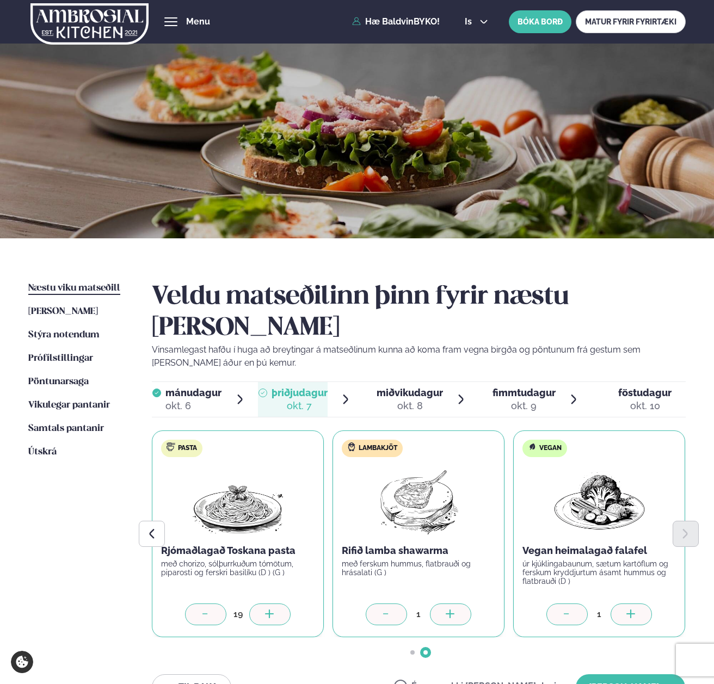
click at [269, 609] on icon at bounding box center [269, 613] width 1 height 9
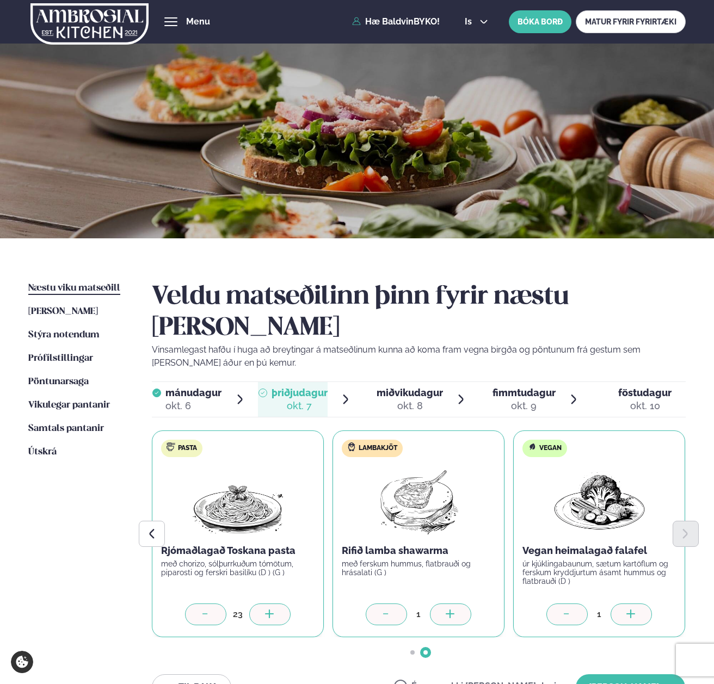
click at [269, 609] on icon at bounding box center [269, 613] width 1 height 9
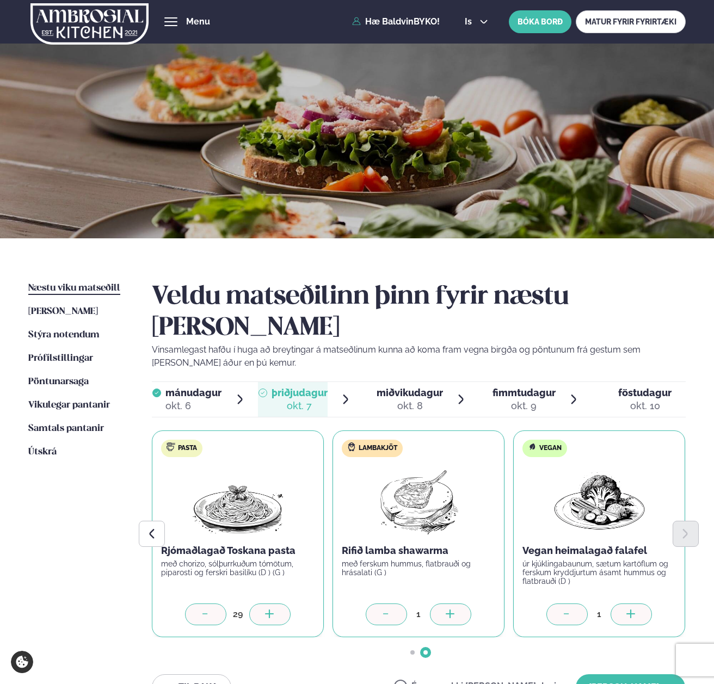
click at [269, 609] on icon at bounding box center [269, 613] width 1 height 9
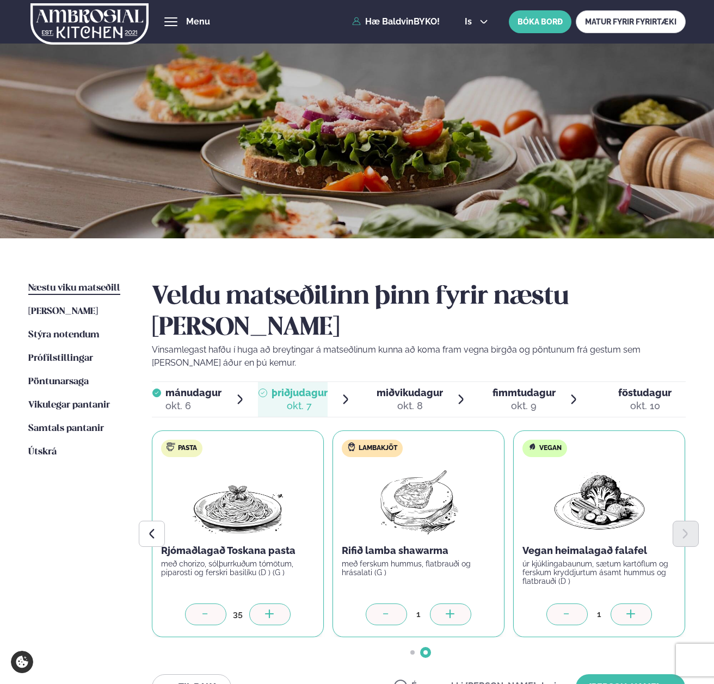
click at [269, 609] on icon at bounding box center [269, 613] width 1 height 9
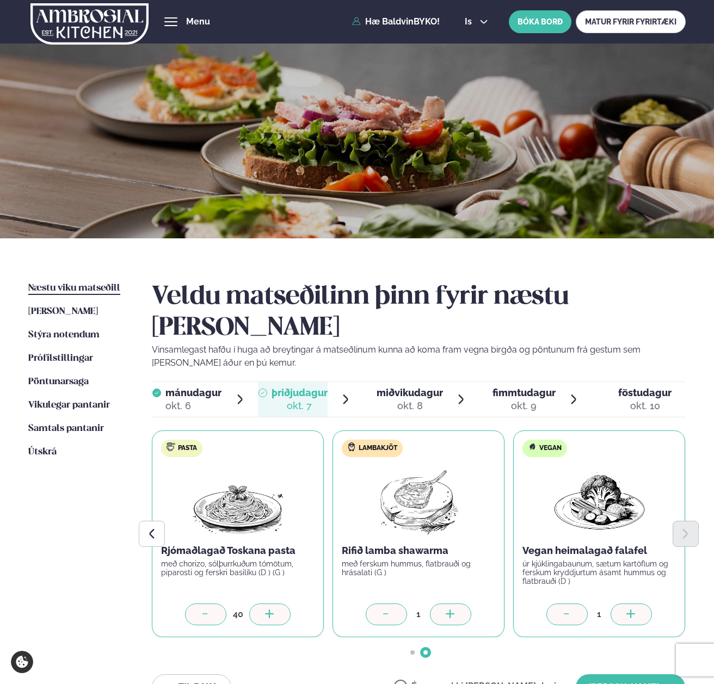
click at [269, 609] on icon at bounding box center [269, 613] width 1 height 9
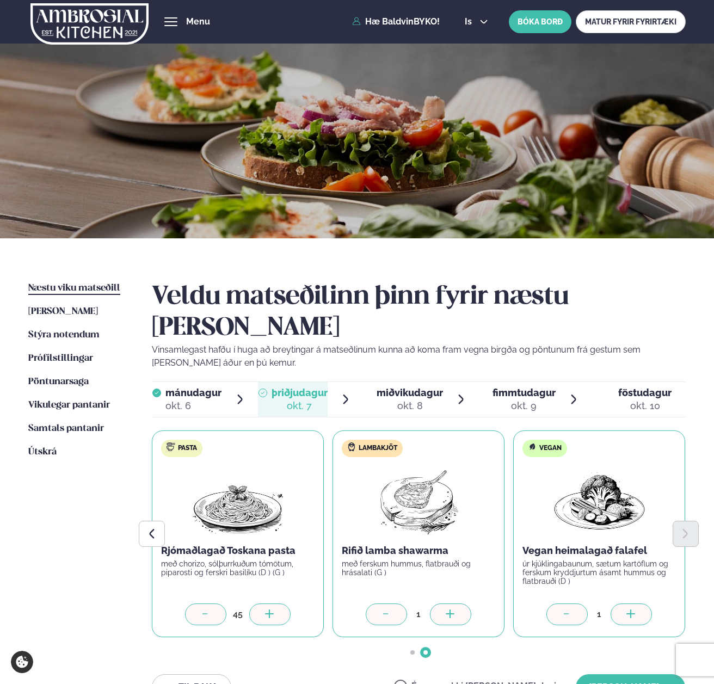
click at [269, 609] on icon at bounding box center [269, 613] width 1 height 9
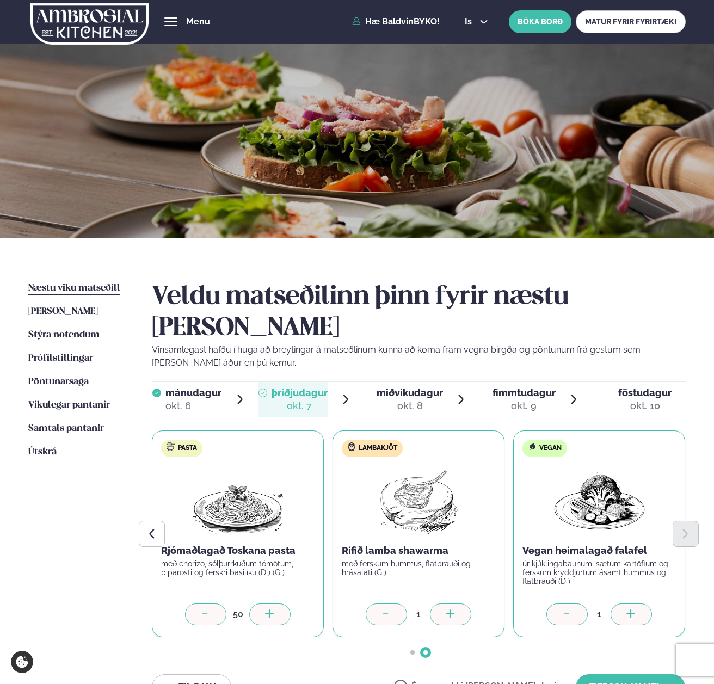
click at [454, 603] on div at bounding box center [450, 614] width 41 height 22
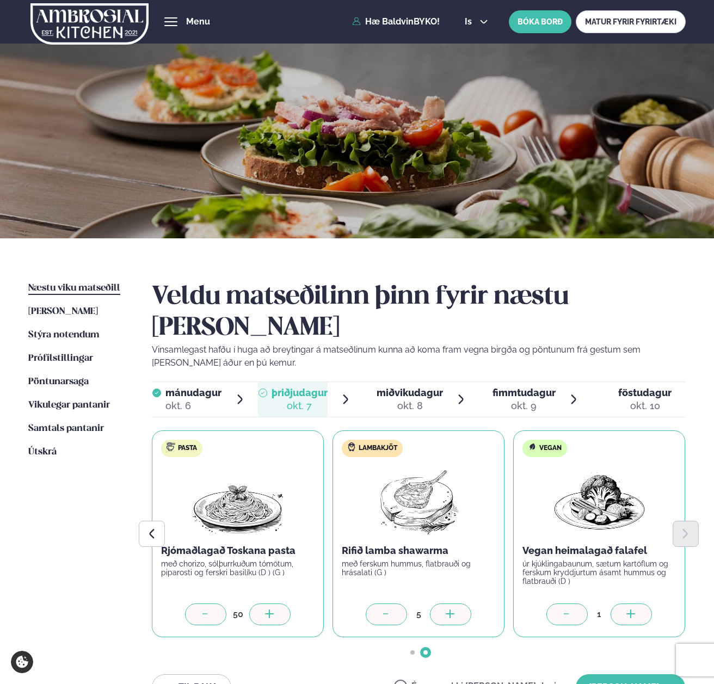
click at [454, 603] on div at bounding box center [450, 614] width 41 height 22
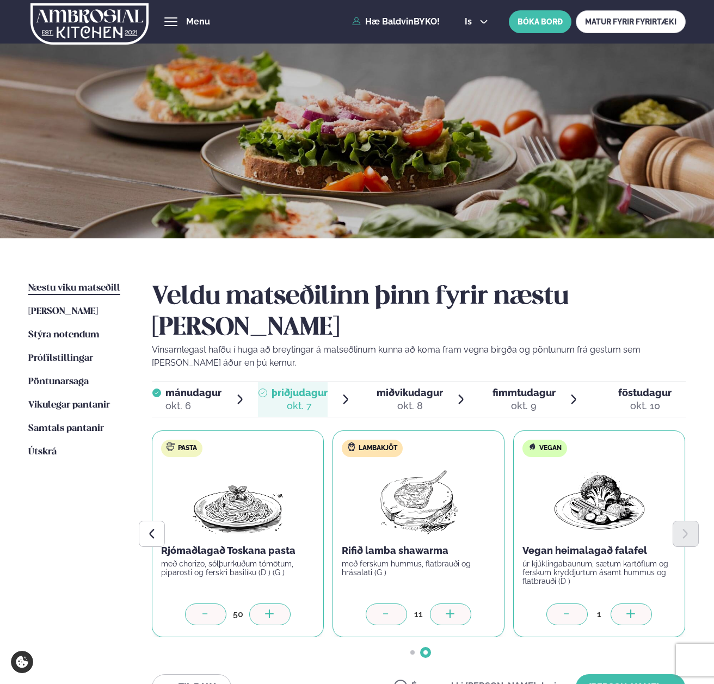
click at [454, 603] on div at bounding box center [450, 614] width 41 height 22
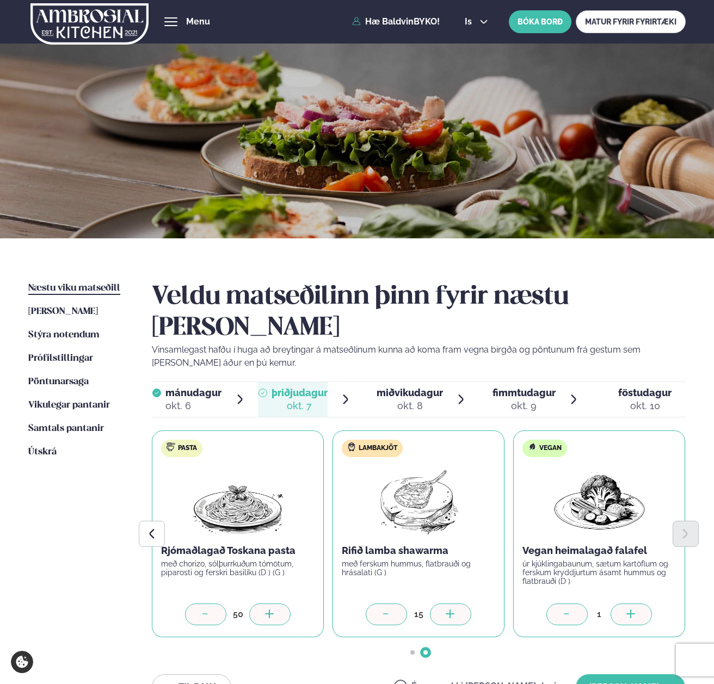
click at [454, 603] on div at bounding box center [450, 614] width 41 height 22
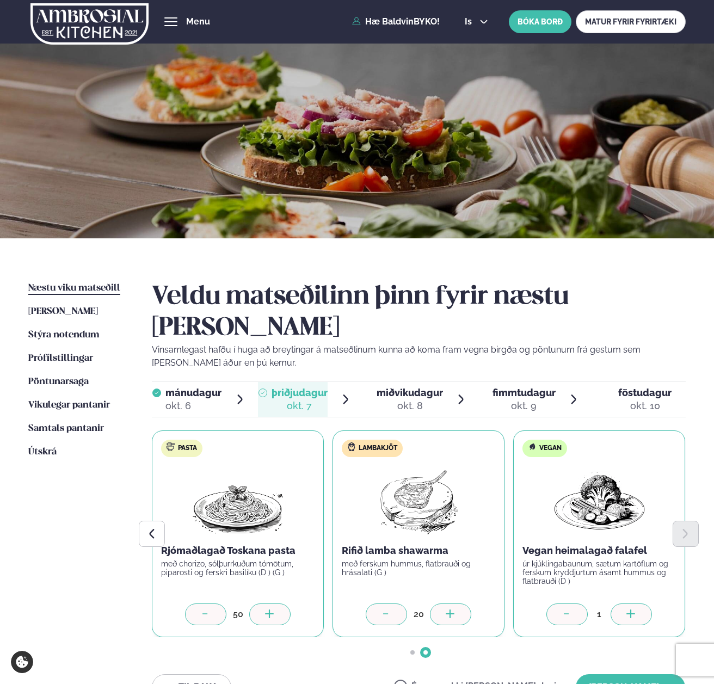
click at [454, 603] on div at bounding box center [450, 614] width 41 height 22
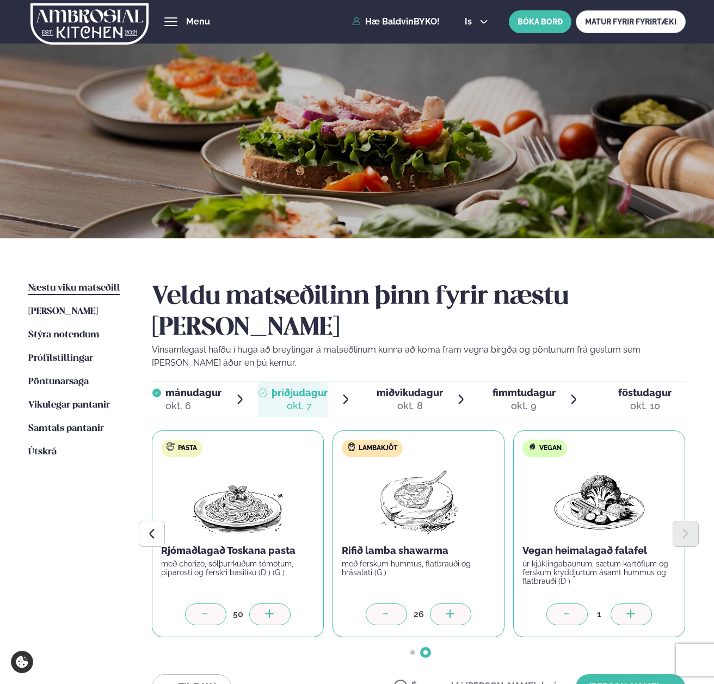
click at [454, 603] on div at bounding box center [450, 614] width 41 height 22
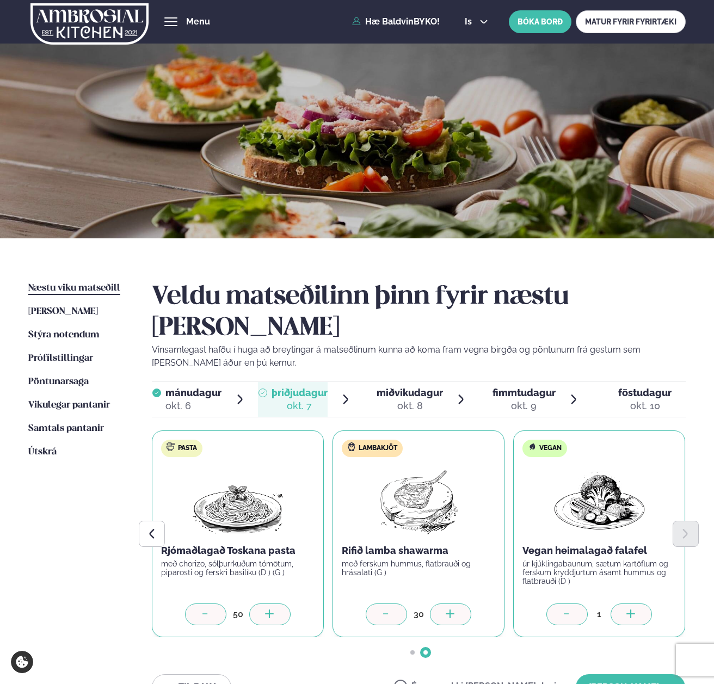
click at [454, 603] on div at bounding box center [450, 614] width 41 height 22
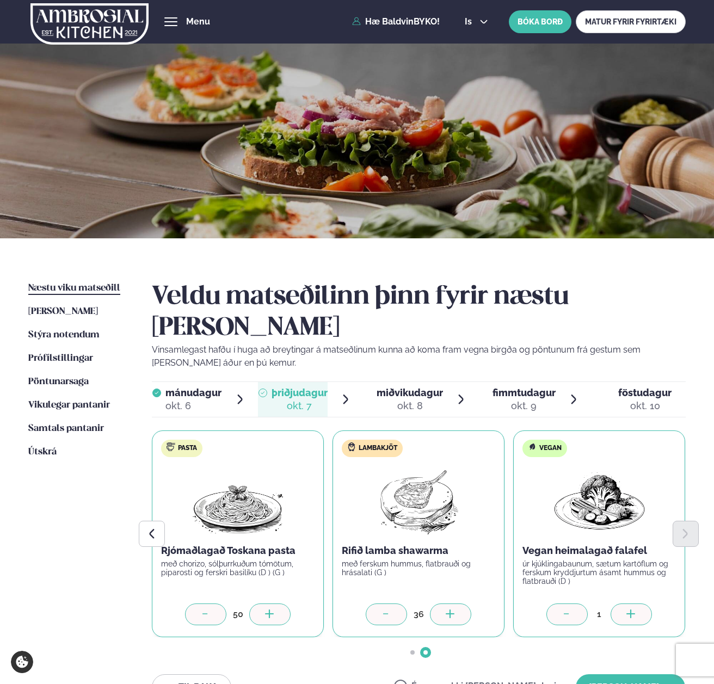
click at [454, 603] on div at bounding box center [450, 614] width 41 height 22
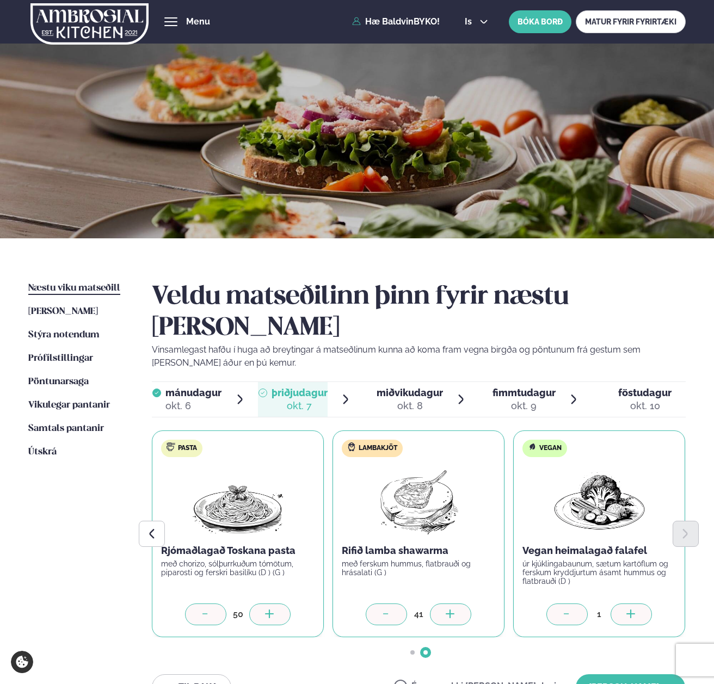
click at [454, 603] on div at bounding box center [450, 614] width 41 height 22
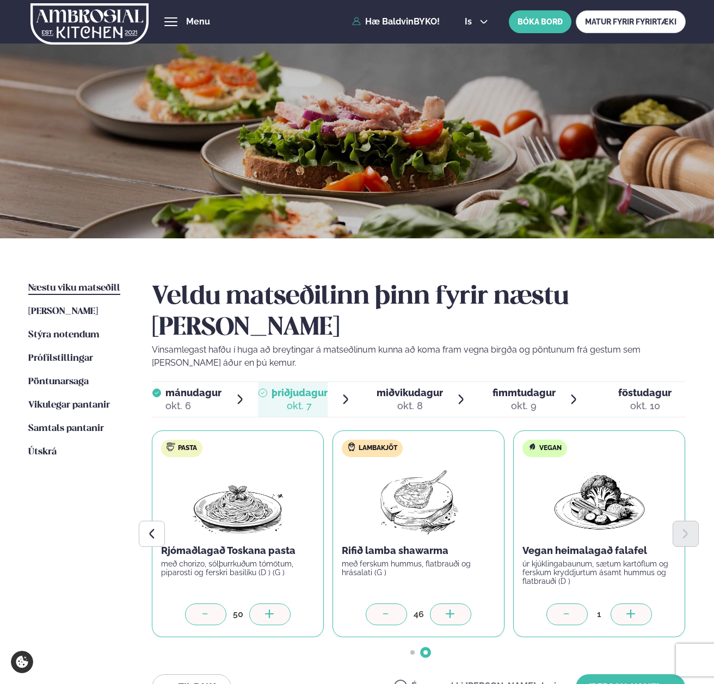
click at [454, 603] on div at bounding box center [450, 614] width 41 height 22
click at [614, 674] on button "[PERSON_NAME]" at bounding box center [630, 687] width 109 height 26
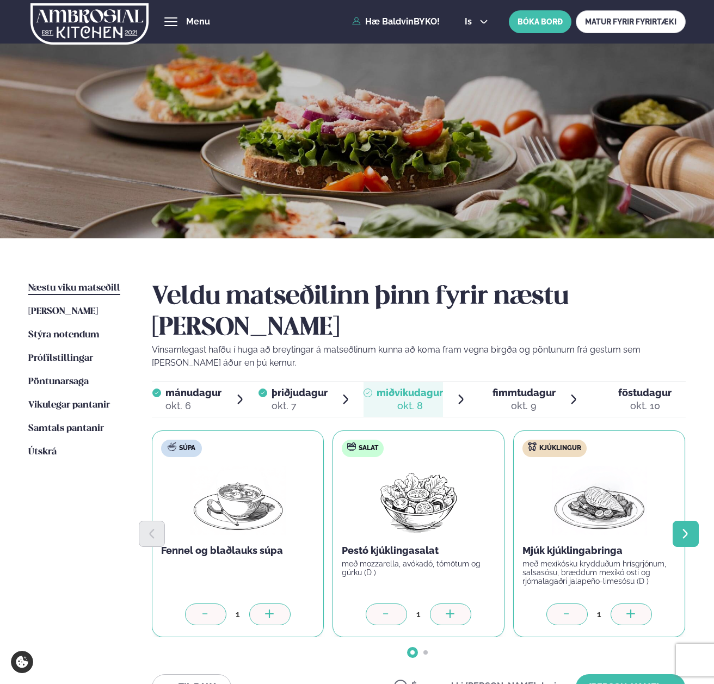
click at [681, 528] on icon "Next slide" at bounding box center [685, 534] width 12 height 12
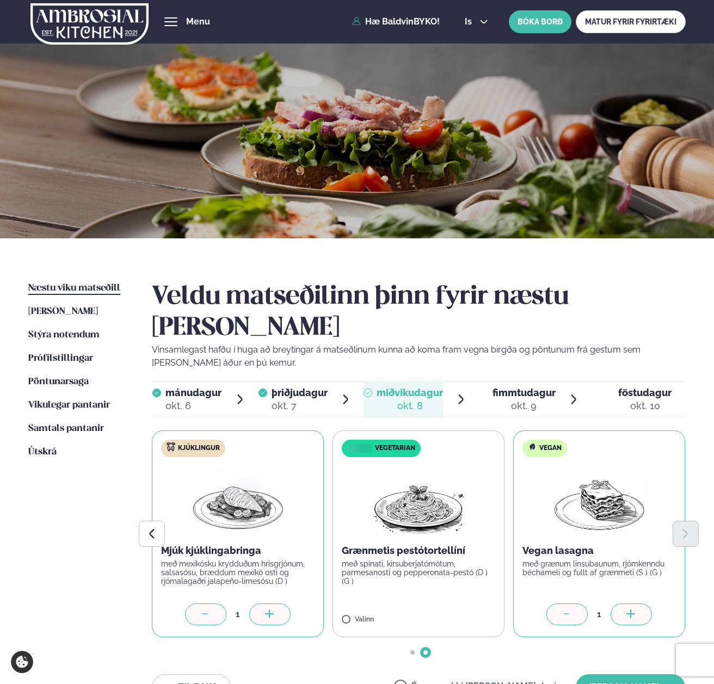
click at [627, 609] on icon at bounding box center [631, 614] width 11 height 11
click at [265, 609] on icon at bounding box center [269, 614] width 11 height 11
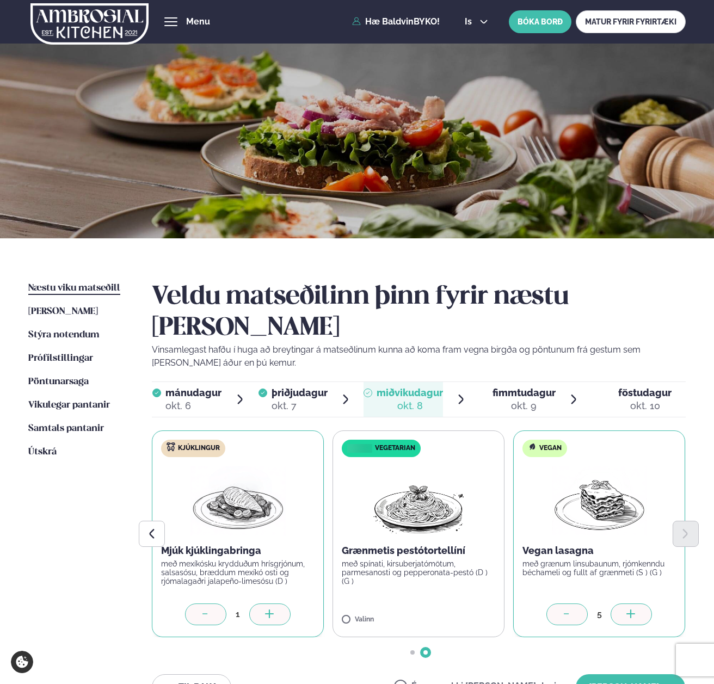
click at [265, 609] on icon at bounding box center [269, 614] width 11 height 11
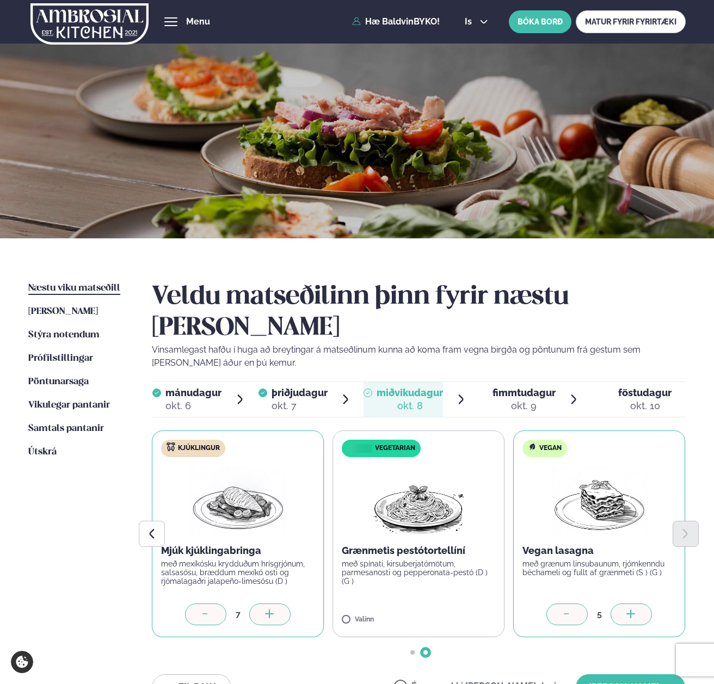
click at [265, 609] on icon at bounding box center [269, 614] width 11 height 11
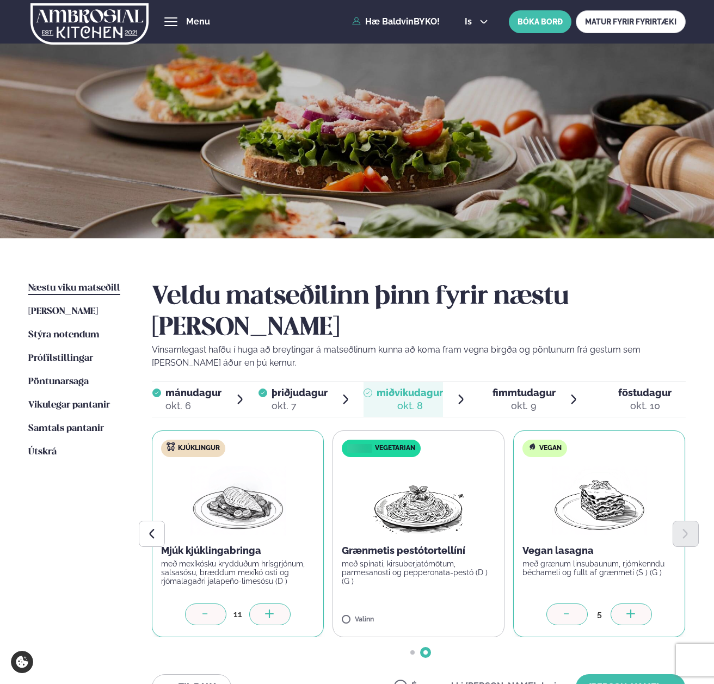
click at [265, 609] on icon at bounding box center [269, 614] width 11 height 11
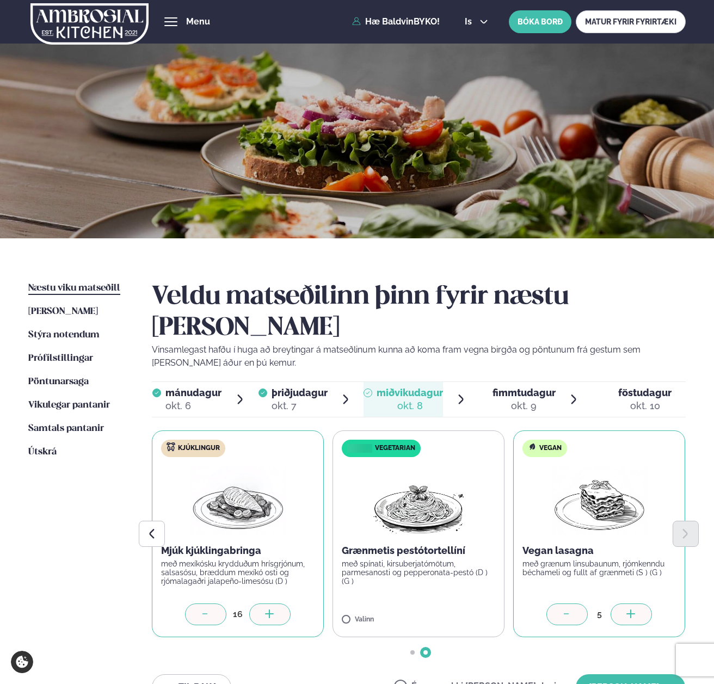
click at [265, 609] on icon at bounding box center [269, 614] width 11 height 11
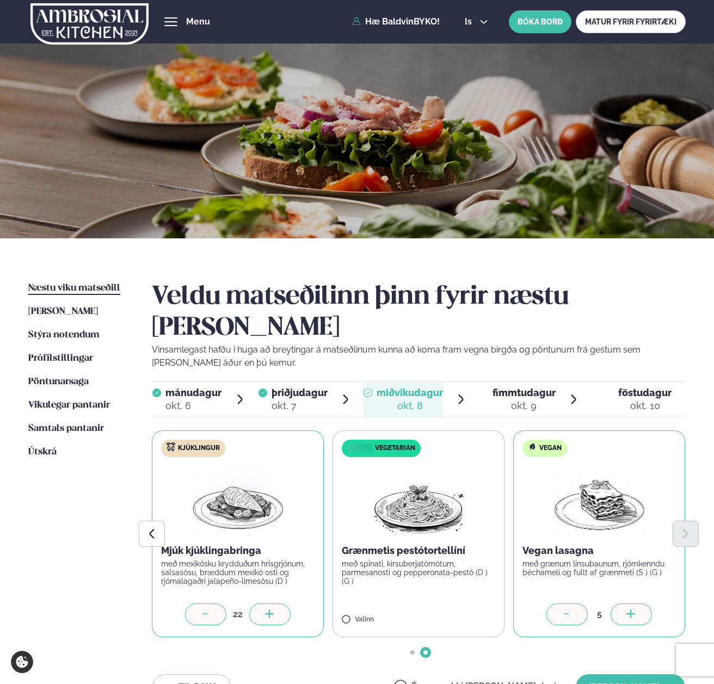
click at [265, 609] on icon at bounding box center [269, 614] width 11 height 11
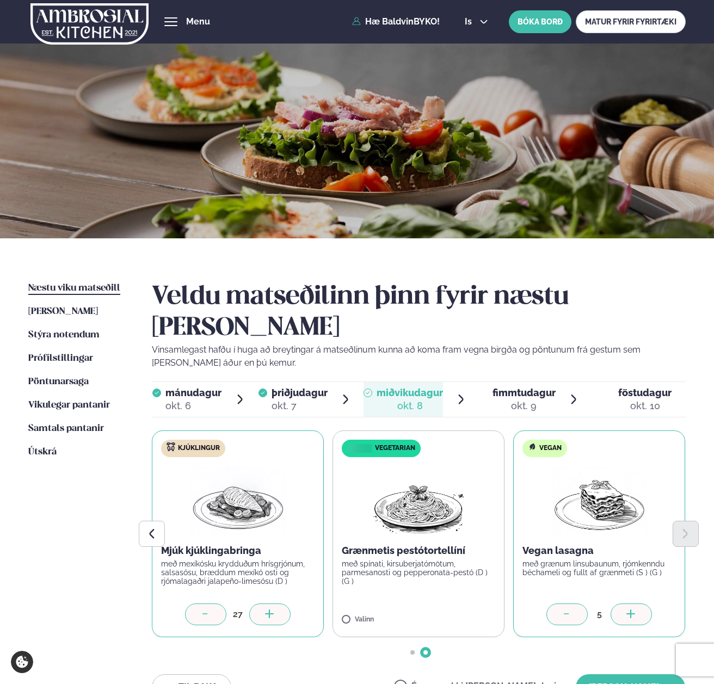
click at [265, 609] on icon at bounding box center [269, 614] width 11 height 11
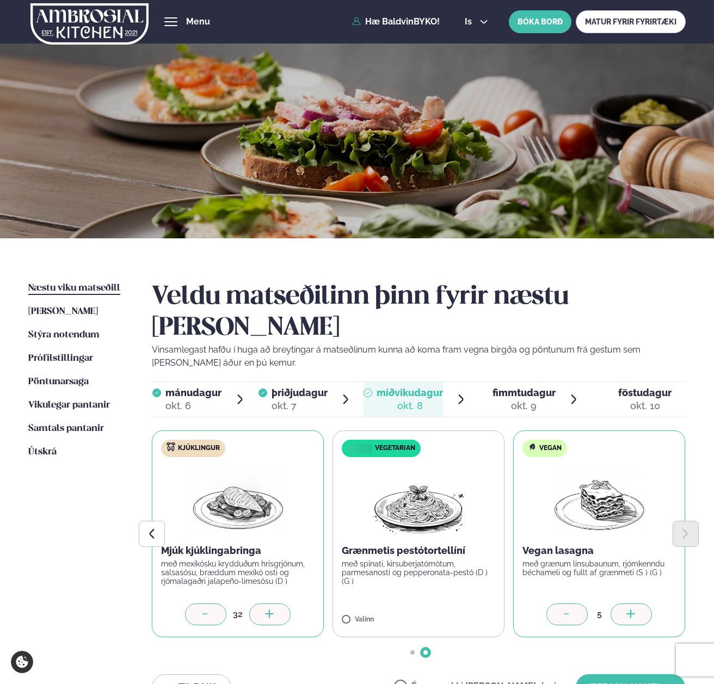
click at [265, 609] on icon at bounding box center [269, 614] width 11 height 11
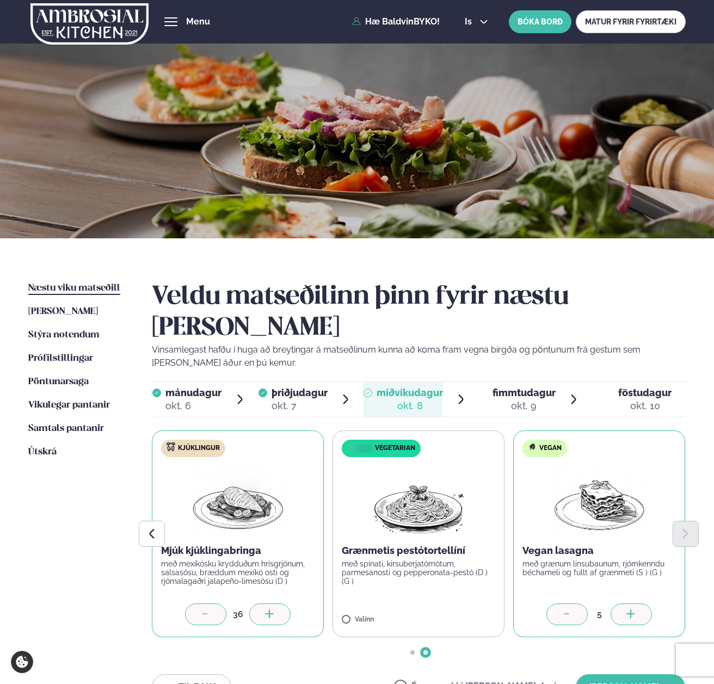
click at [265, 609] on icon at bounding box center [269, 614] width 11 height 11
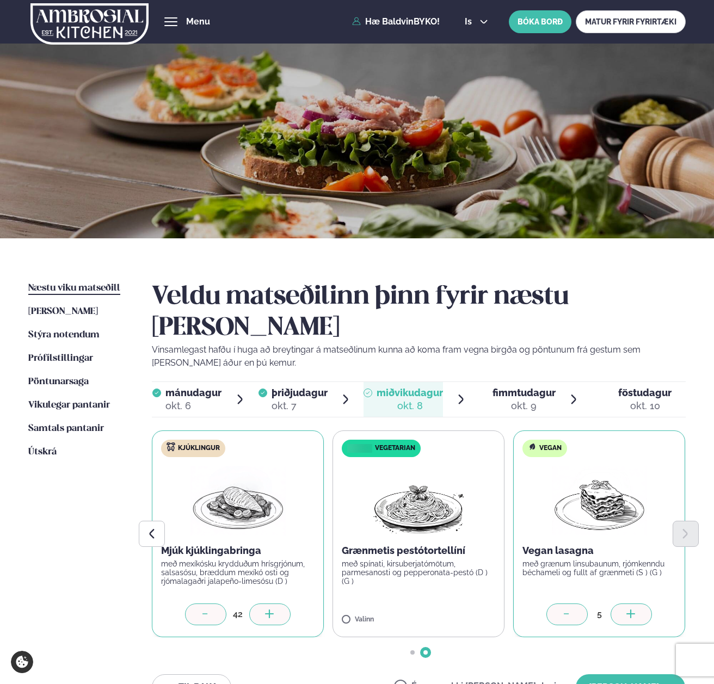
click at [265, 609] on icon at bounding box center [269, 614] width 11 height 11
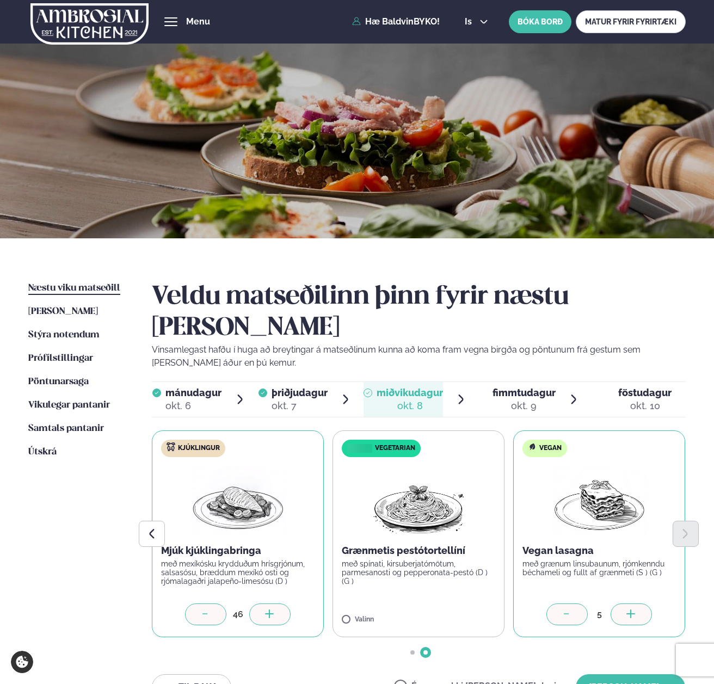
click at [265, 609] on icon at bounding box center [269, 614] width 11 height 11
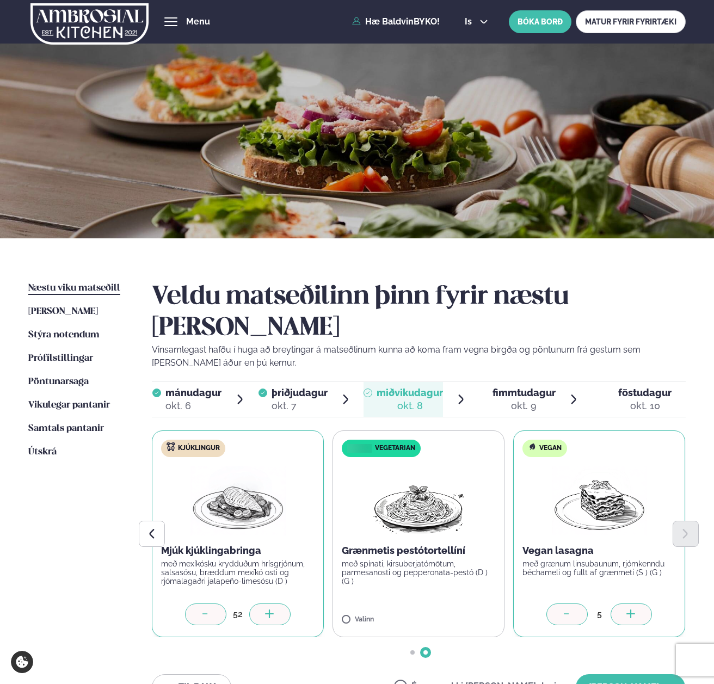
click at [265, 609] on icon at bounding box center [269, 614] width 11 height 11
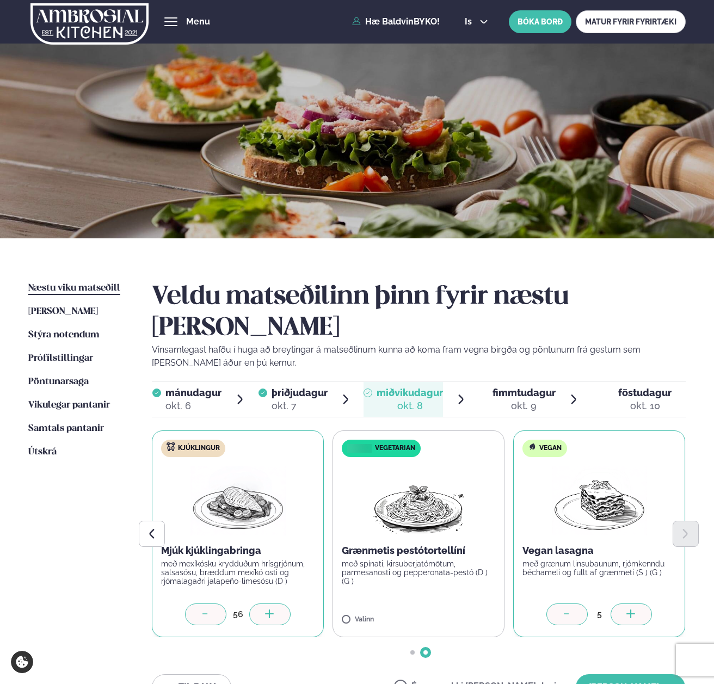
click at [265, 609] on icon at bounding box center [269, 614] width 11 height 11
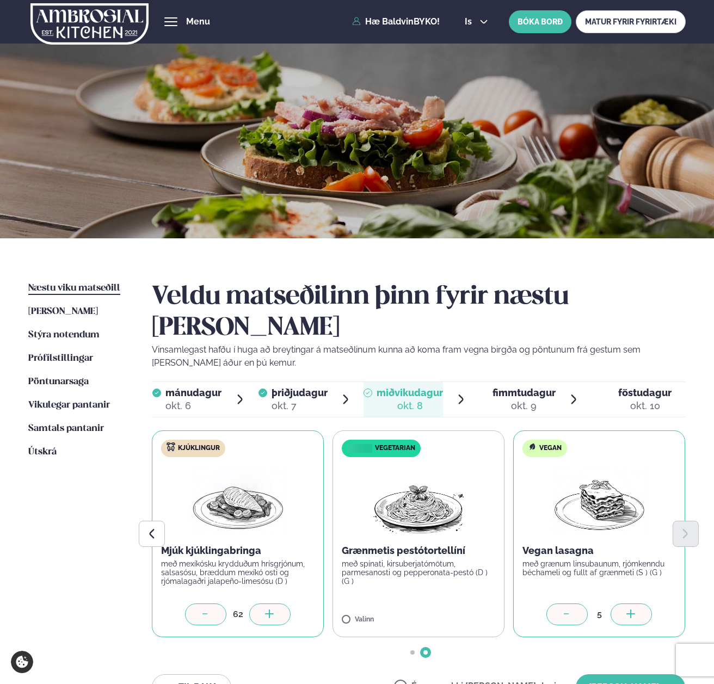
click at [265, 609] on icon at bounding box center [269, 614] width 11 height 11
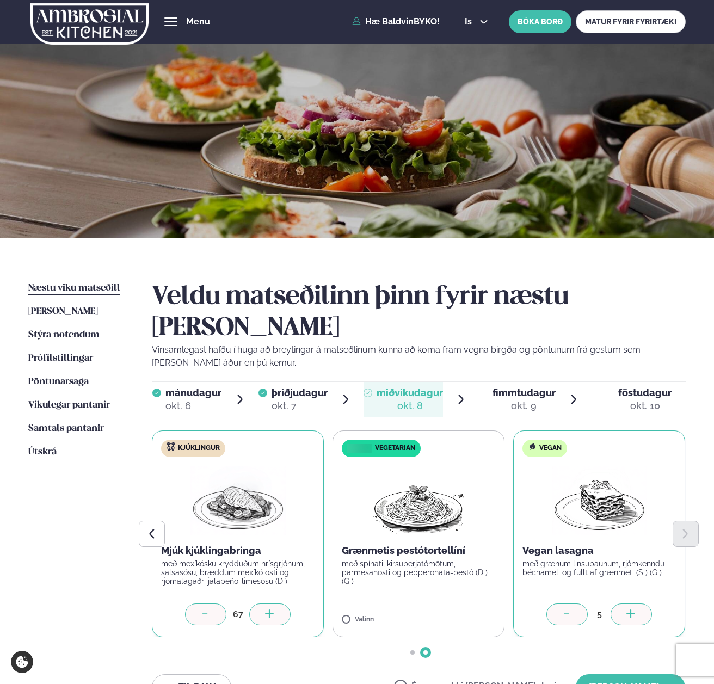
click at [265, 609] on icon at bounding box center [269, 614] width 11 height 11
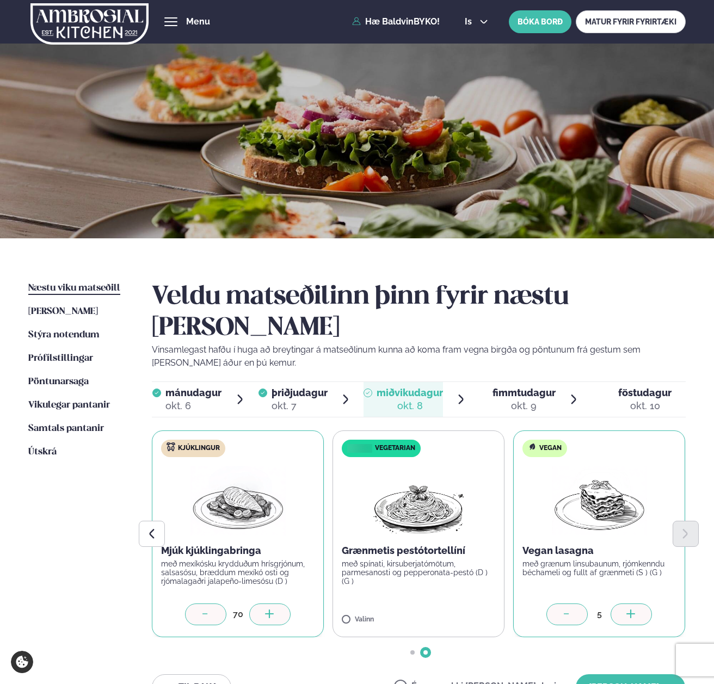
click at [265, 609] on icon at bounding box center [269, 614] width 11 height 11
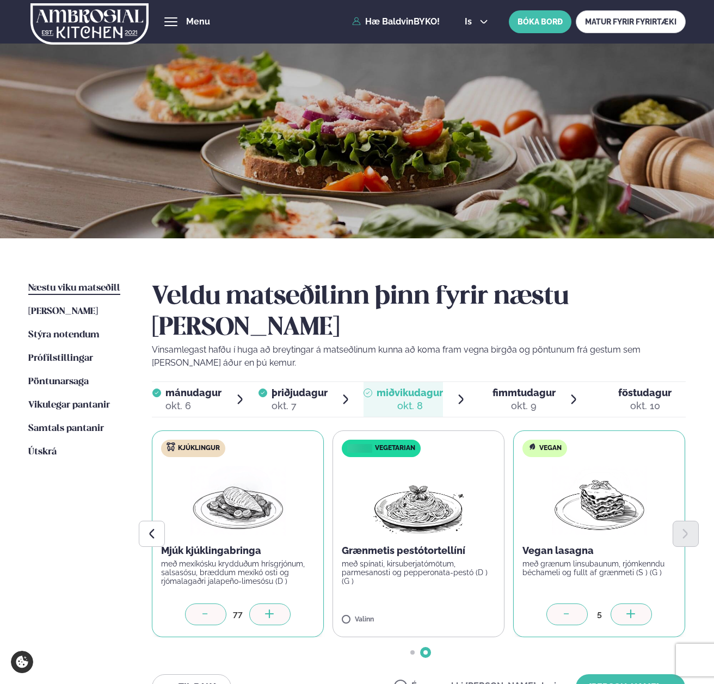
click at [265, 609] on icon at bounding box center [269, 614] width 11 height 11
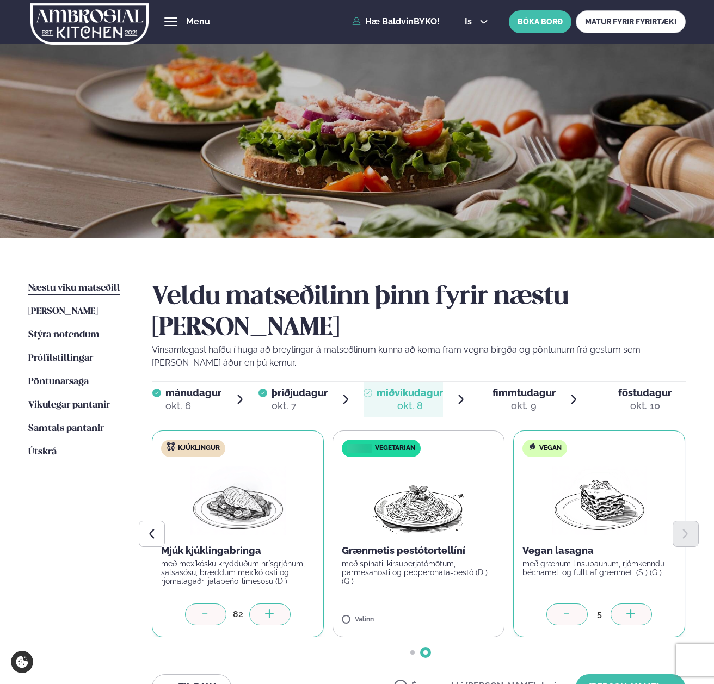
click at [265, 609] on icon at bounding box center [269, 614] width 11 height 11
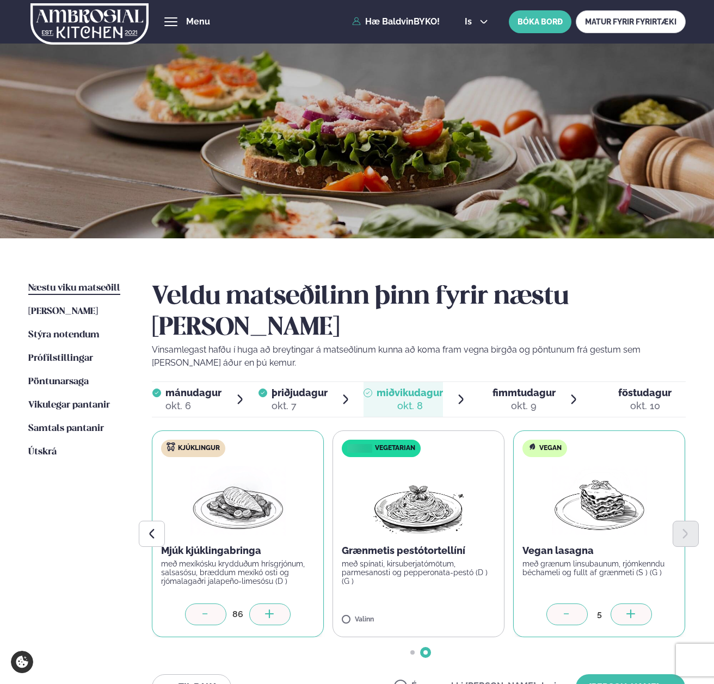
click at [265, 609] on icon at bounding box center [269, 614] width 11 height 11
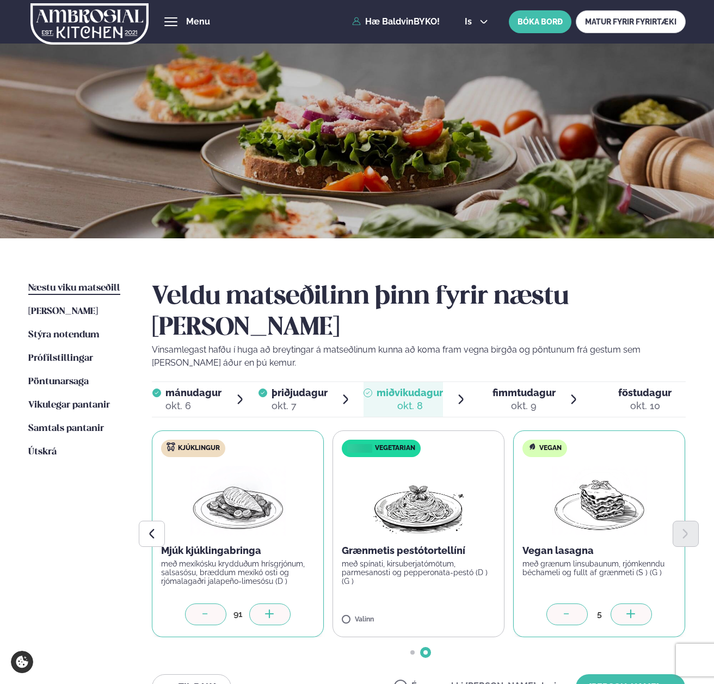
click at [265, 609] on icon at bounding box center [269, 614] width 11 height 11
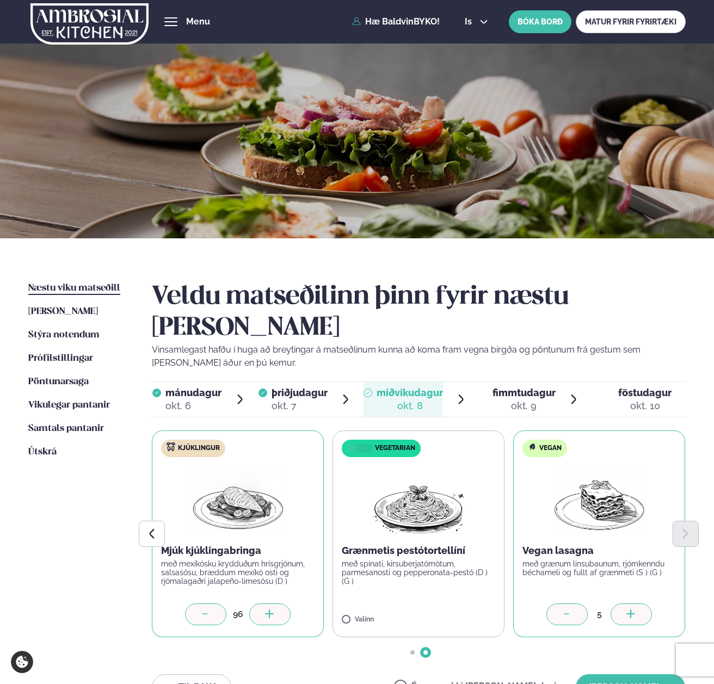
click at [265, 609] on icon at bounding box center [269, 614] width 11 height 11
click at [631, 674] on button "[PERSON_NAME]" at bounding box center [630, 687] width 109 height 26
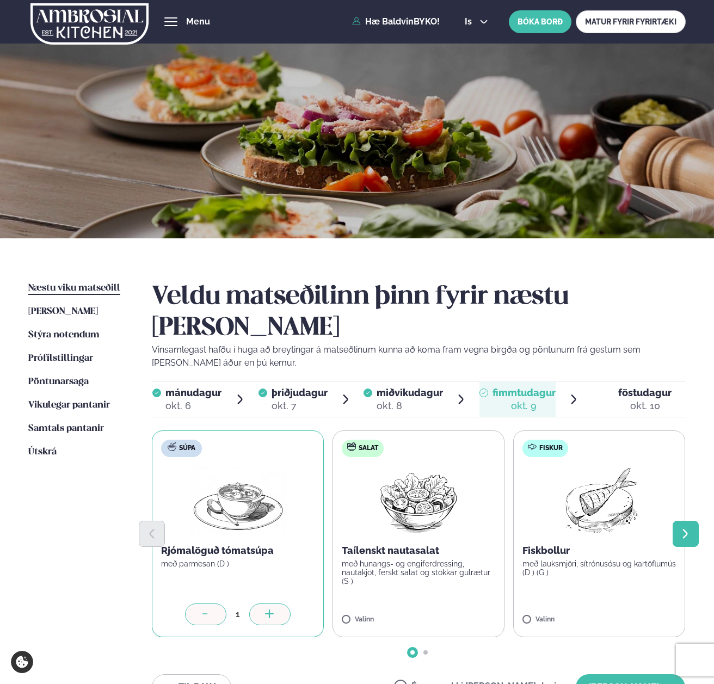
click at [681, 528] on icon "Next slide" at bounding box center [685, 534] width 12 height 12
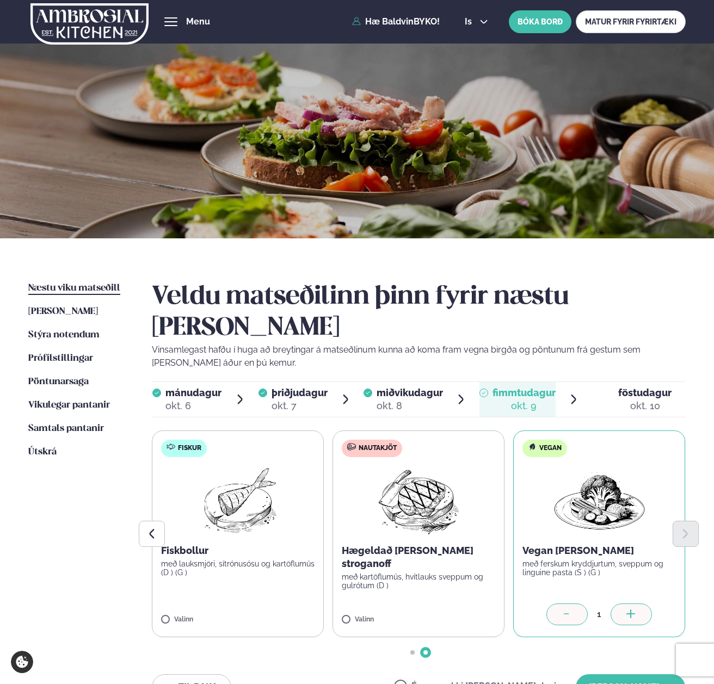
click at [626, 609] on icon at bounding box center [631, 614] width 11 height 11
click at [272, 609] on icon at bounding box center [269, 614] width 11 height 11
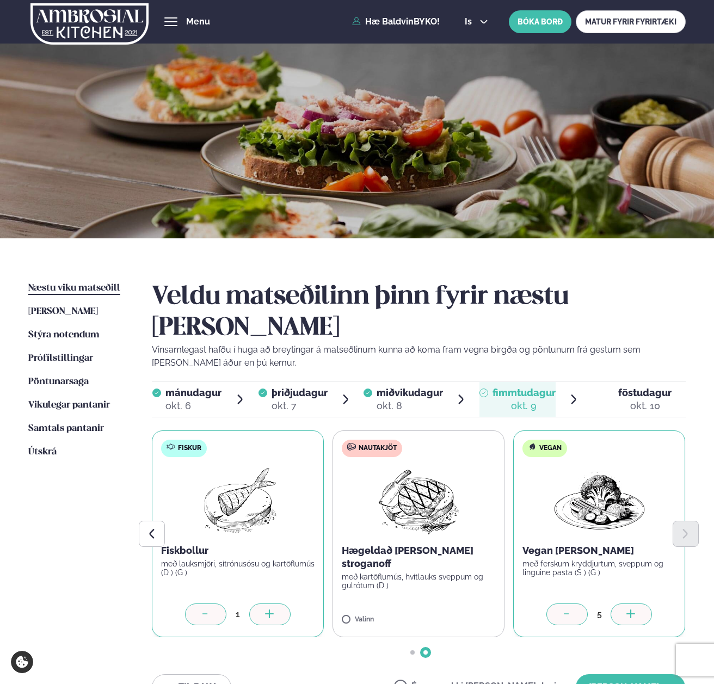
click at [272, 609] on icon at bounding box center [269, 614] width 11 height 11
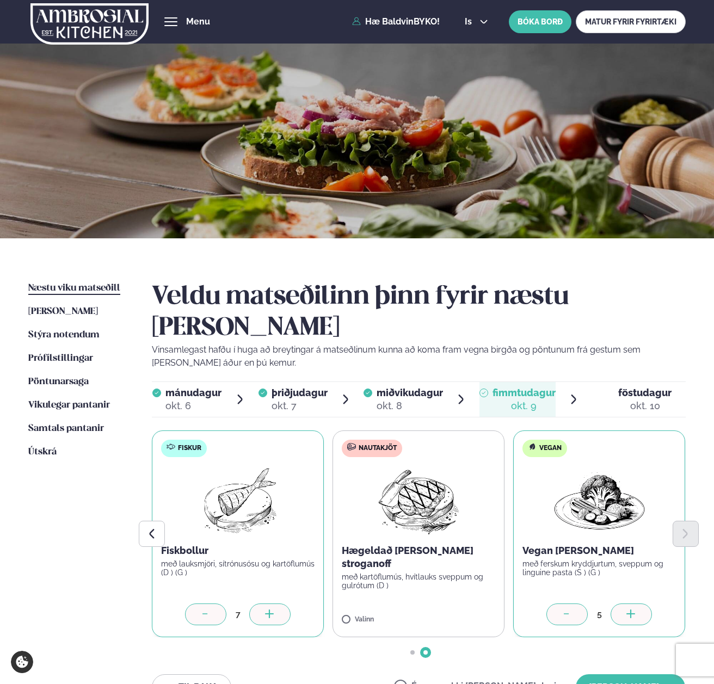
click at [272, 609] on icon at bounding box center [269, 614] width 11 height 11
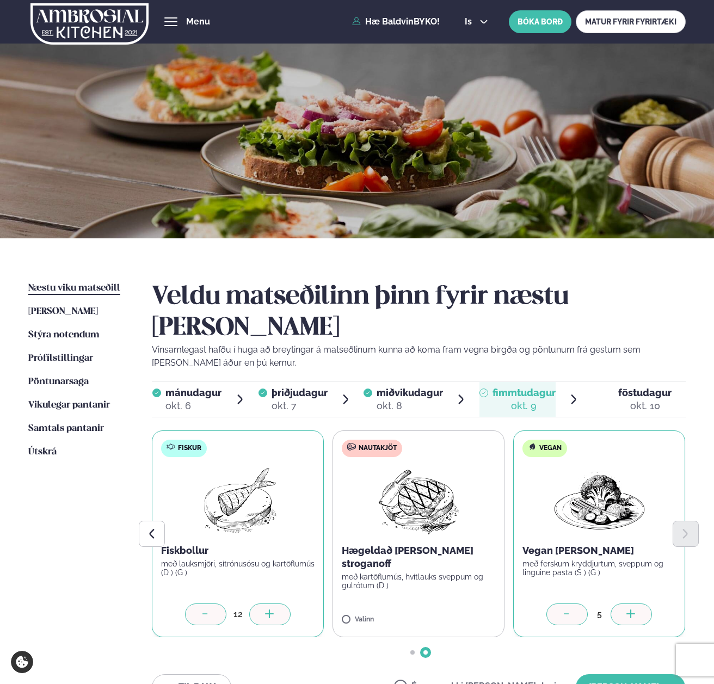
click at [272, 609] on icon at bounding box center [269, 614] width 11 height 11
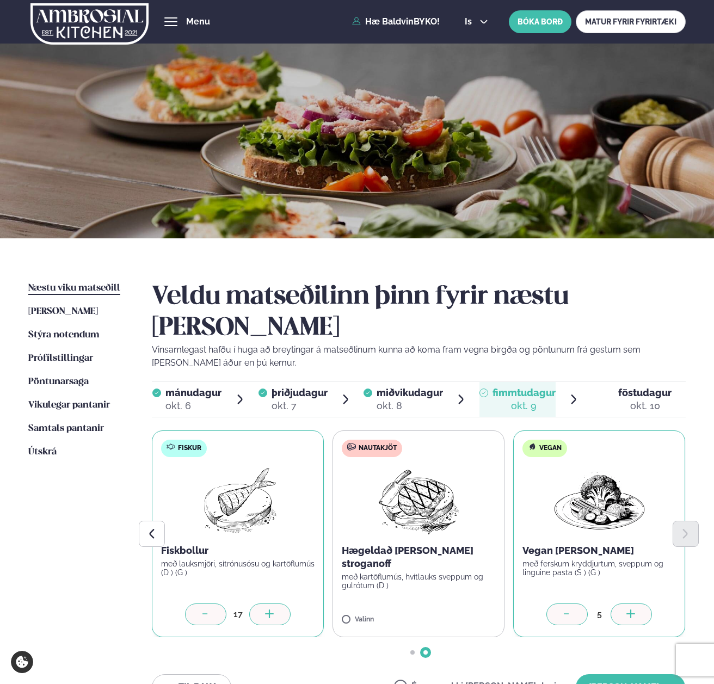
click at [272, 609] on icon at bounding box center [269, 614] width 11 height 11
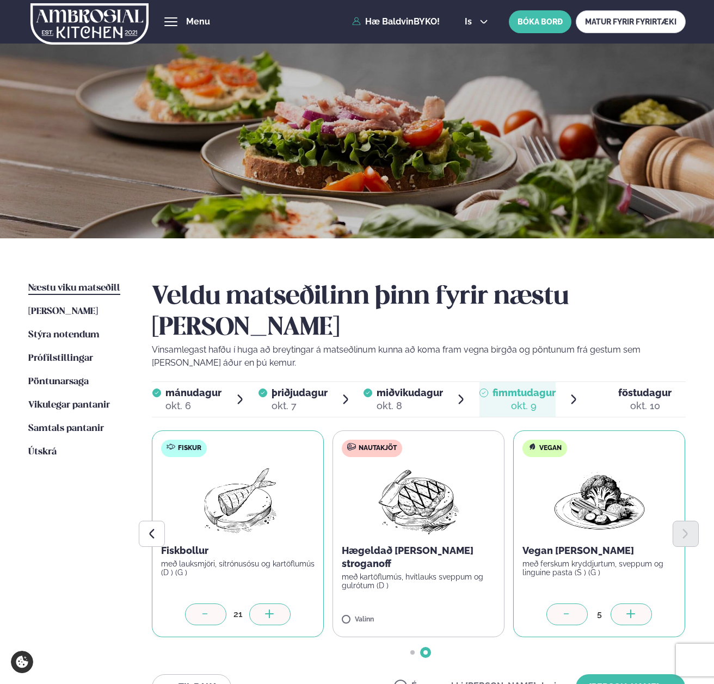
click at [272, 609] on icon at bounding box center [269, 614] width 11 height 11
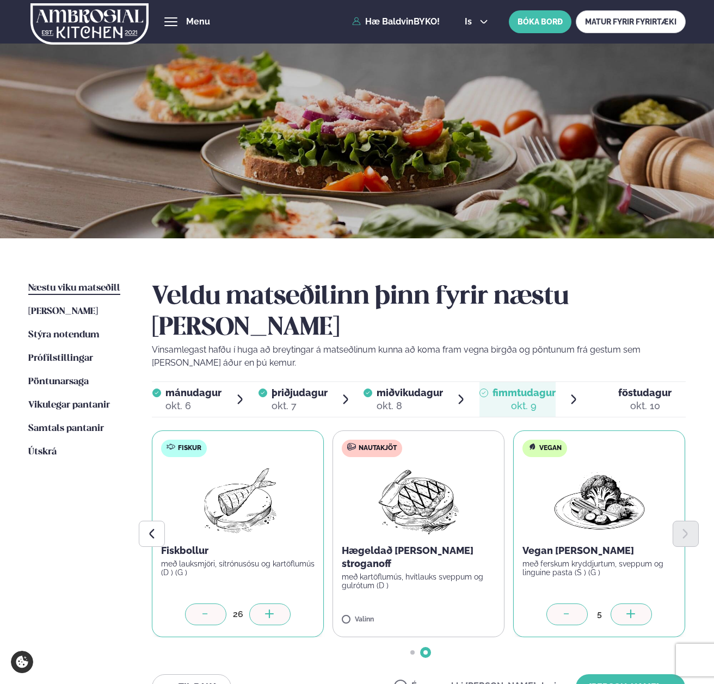
click at [272, 609] on icon at bounding box center [269, 614] width 11 height 11
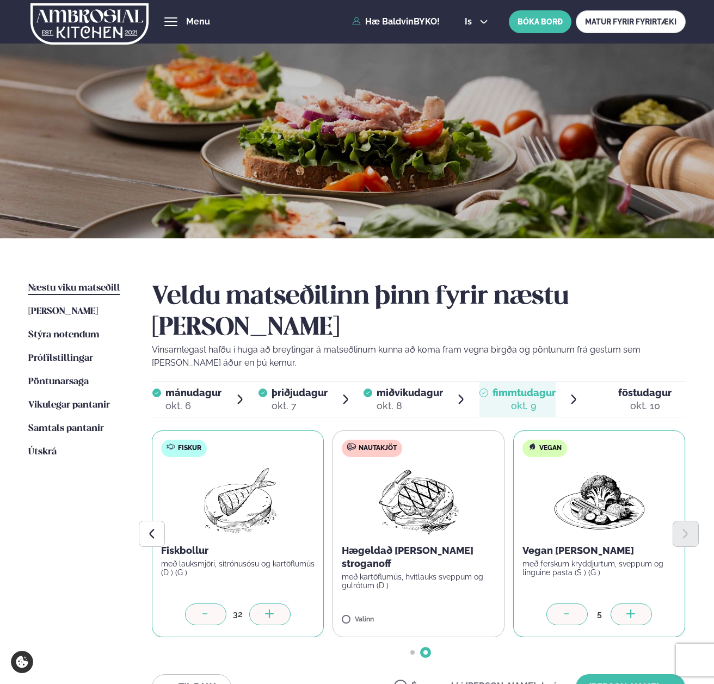
click at [272, 609] on icon at bounding box center [269, 614] width 11 height 11
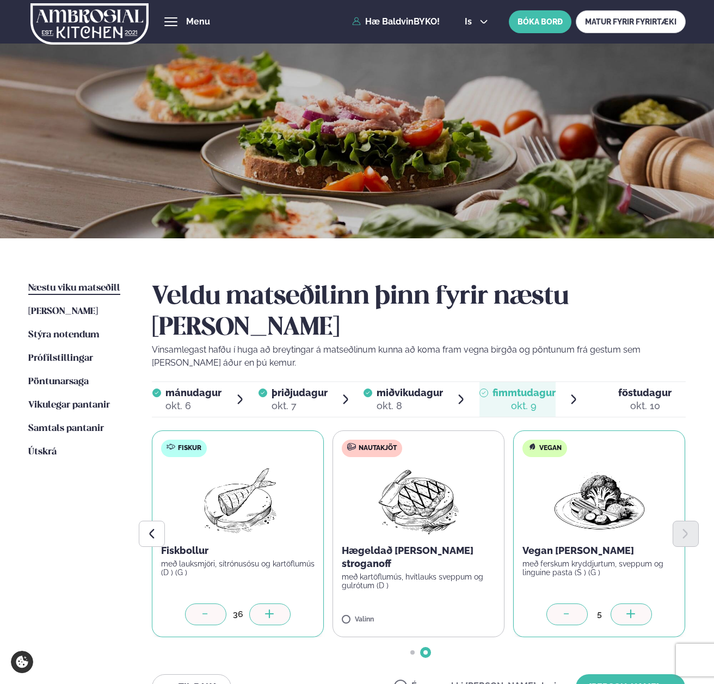
click at [272, 609] on icon at bounding box center [269, 614] width 11 height 11
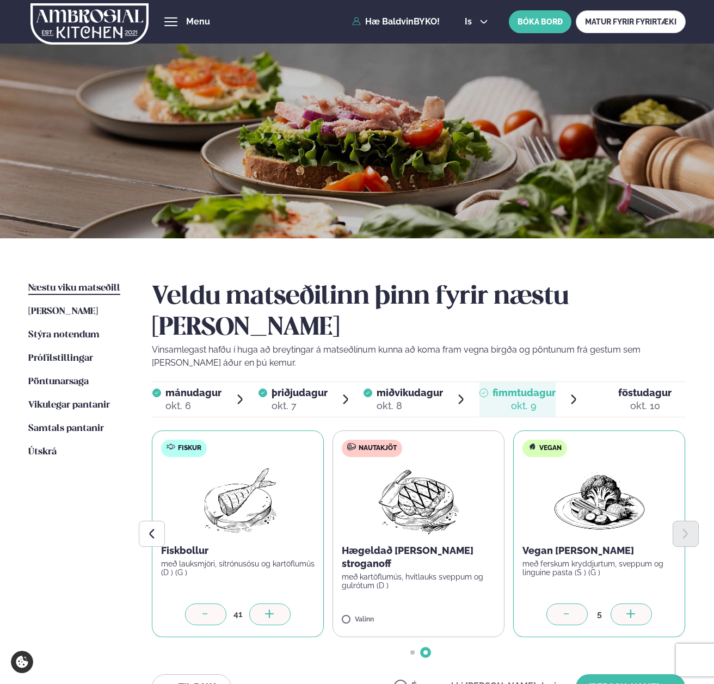
click at [272, 609] on icon at bounding box center [269, 614] width 11 height 11
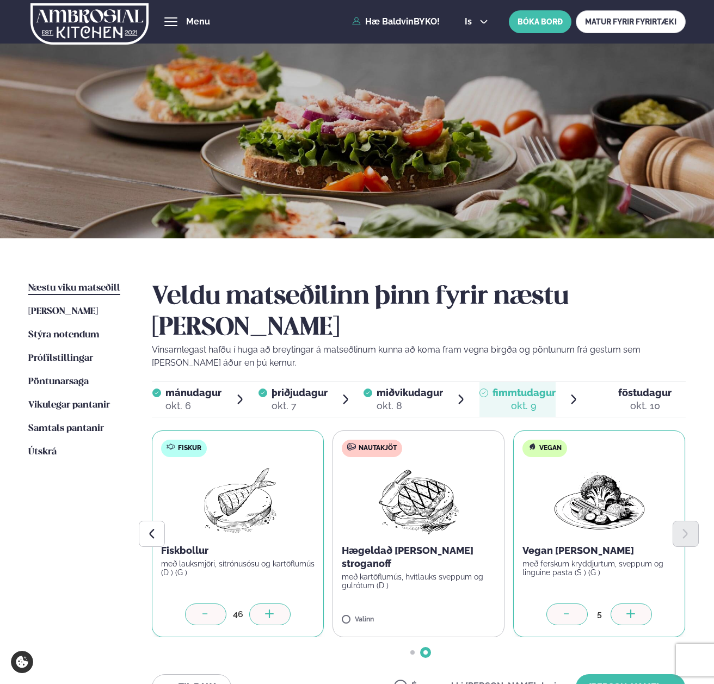
click at [272, 609] on icon at bounding box center [269, 614] width 11 height 11
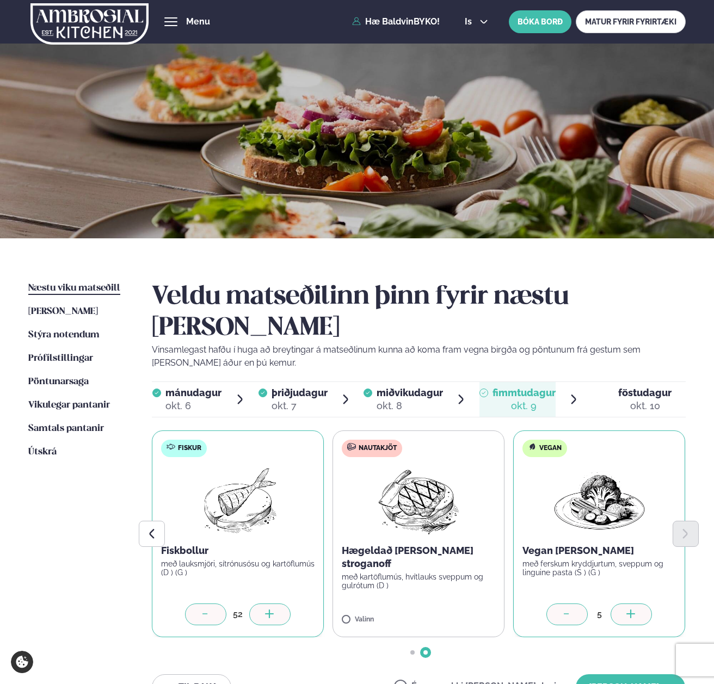
click at [272, 609] on icon at bounding box center [269, 614] width 11 height 11
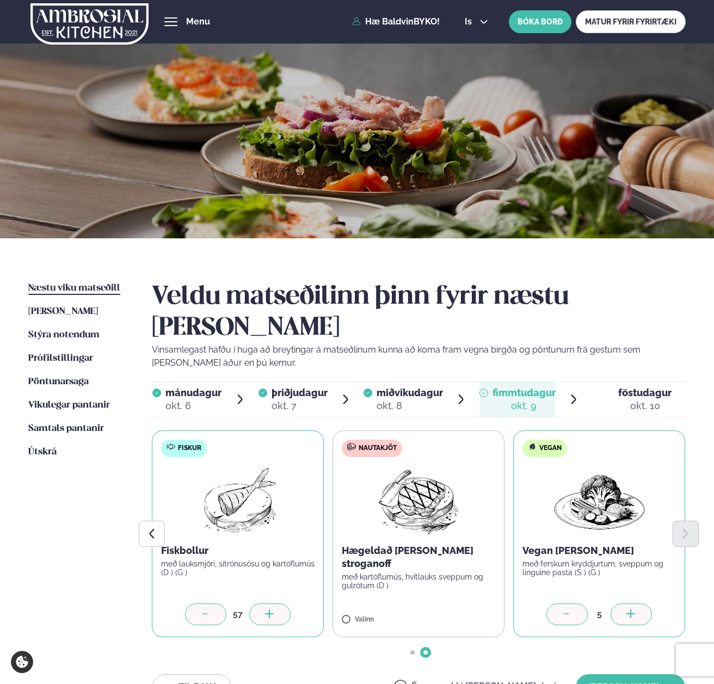
click at [272, 609] on icon at bounding box center [269, 614] width 11 height 11
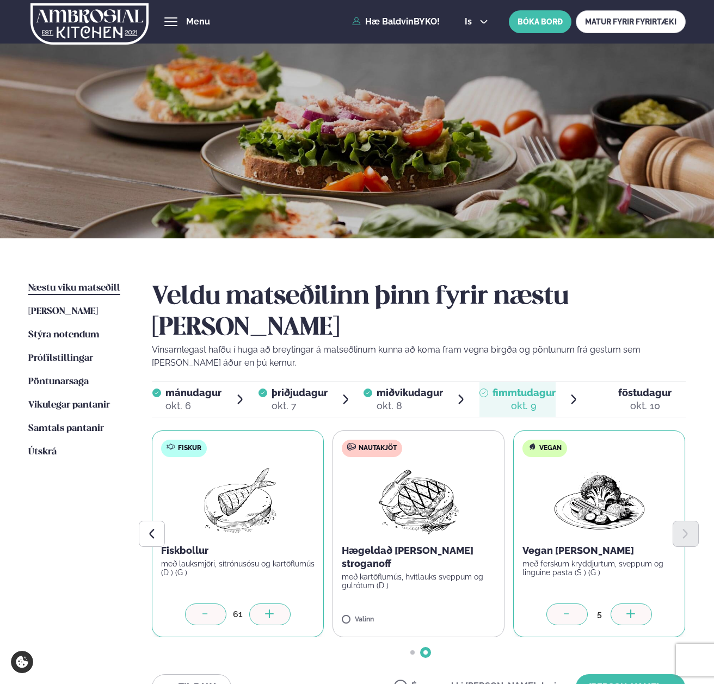
click at [272, 609] on icon at bounding box center [269, 614] width 11 height 11
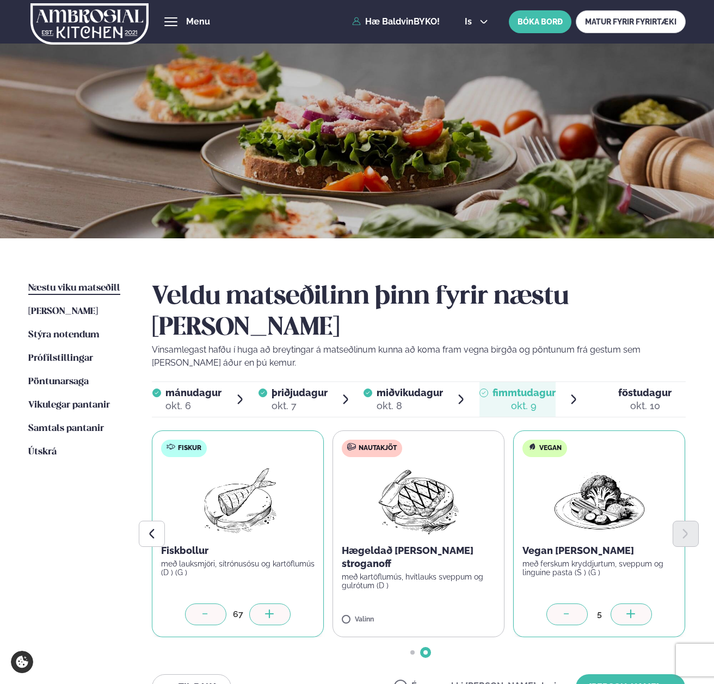
click at [272, 609] on icon at bounding box center [269, 614] width 11 height 11
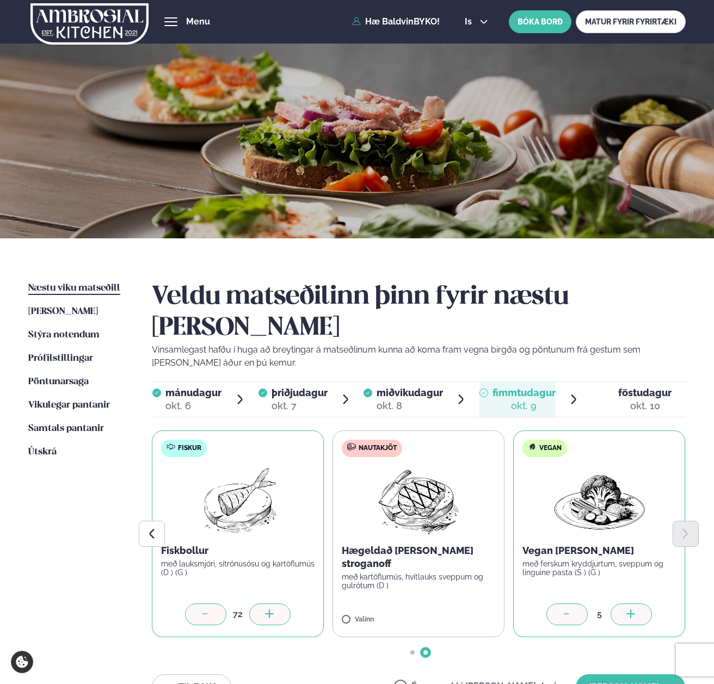
click at [272, 609] on icon at bounding box center [269, 614] width 11 height 11
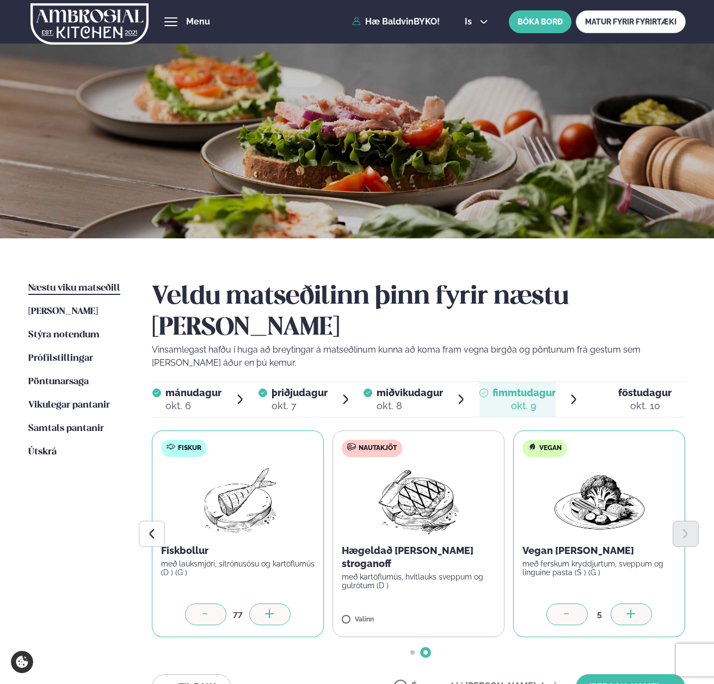
click at [272, 609] on icon at bounding box center [269, 614] width 11 height 11
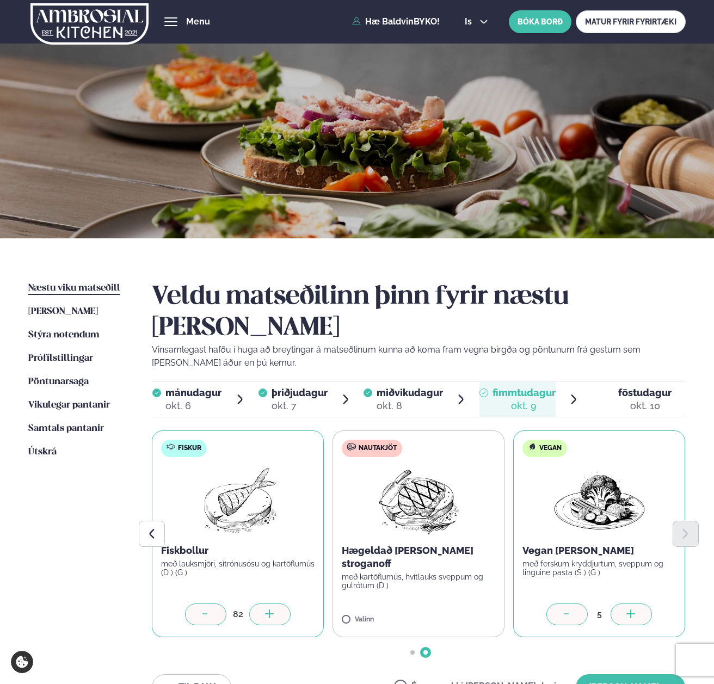
click at [272, 609] on icon at bounding box center [269, 614] width 11 height 11
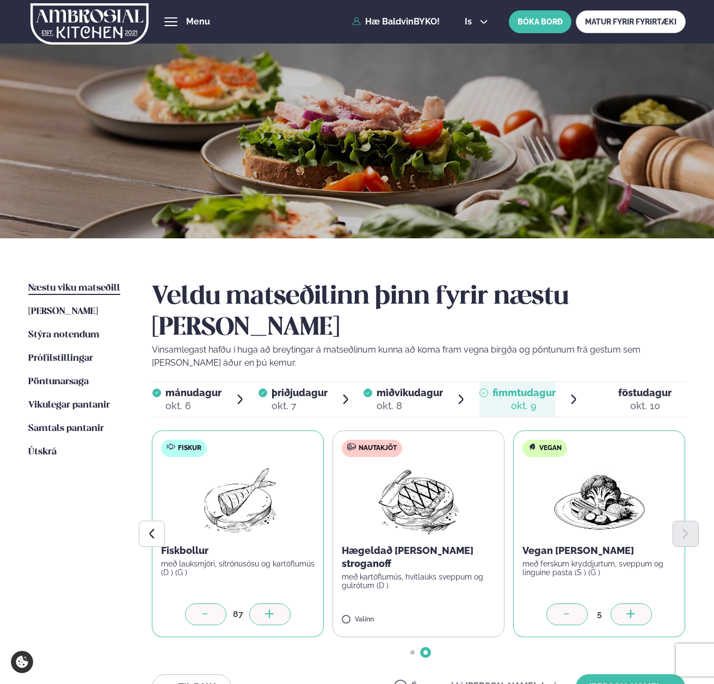
click at [272, 609] on icon at bounding box center [269, 614] width 11 height 11
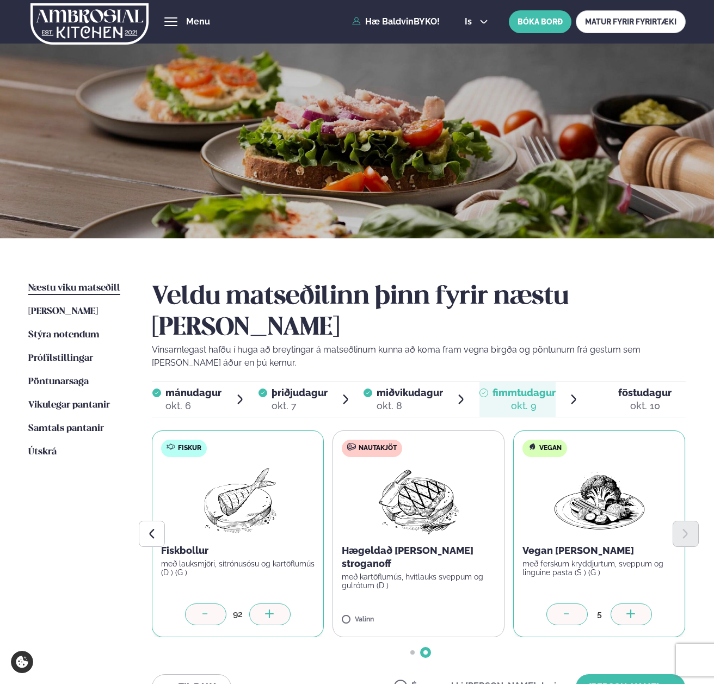
click at [272, 609] on icon at bounding box center [269, 614] width 11 height 11
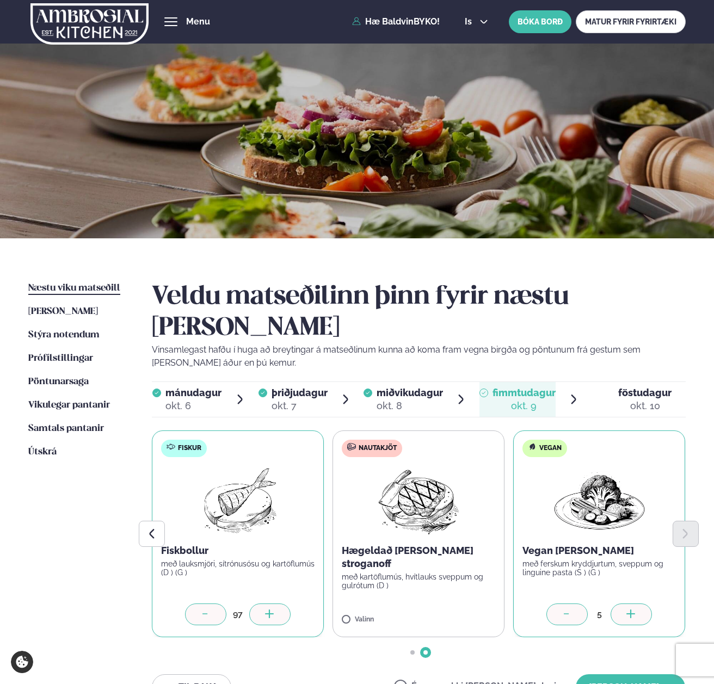
click at [272, 609] on icon at bounding box center [269, 614] width 11 height 11
click at [209, 609] on icon at bounding box center [205, 614] width 11 height 11
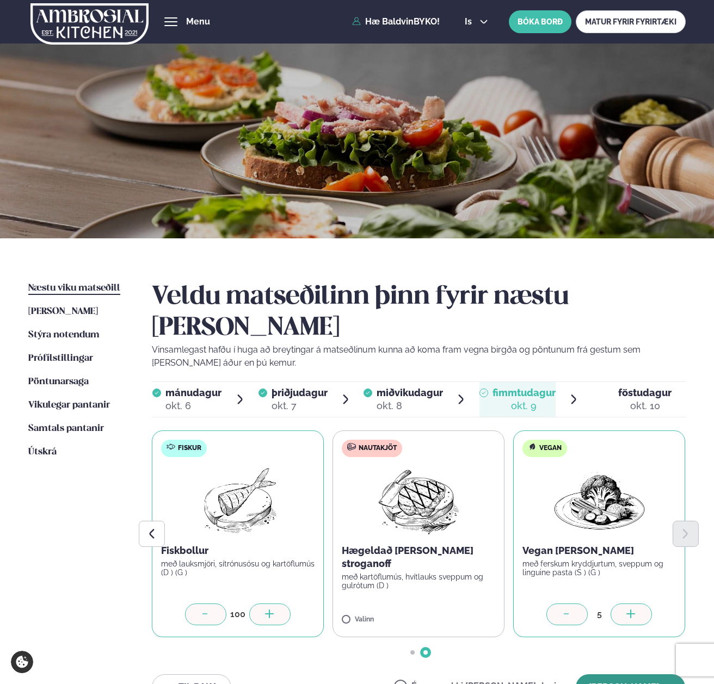
click at [620, 674] on button "[PERSON_NAME]" at bounding box center [630, 687] width 109 height 26
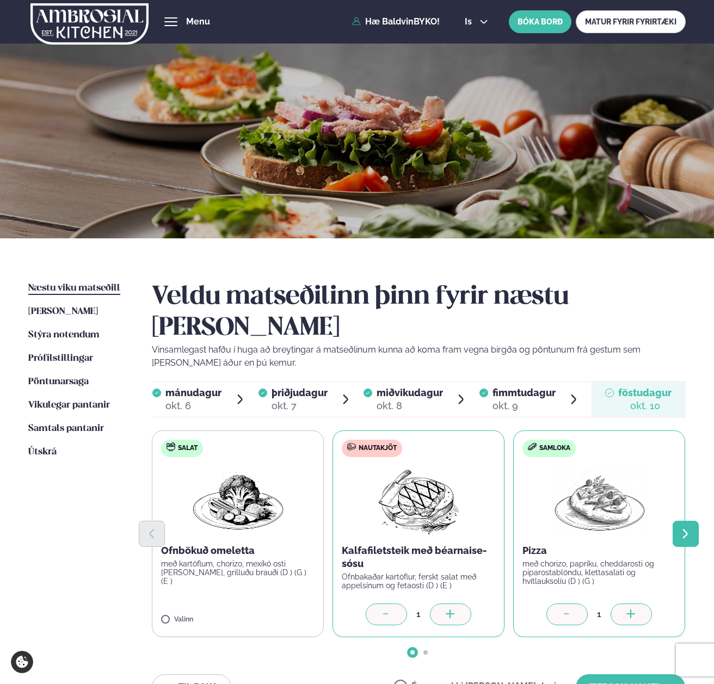
click at [681, 528] on icon "Next slide" at bounding box center [685, 534] width 12 height 12
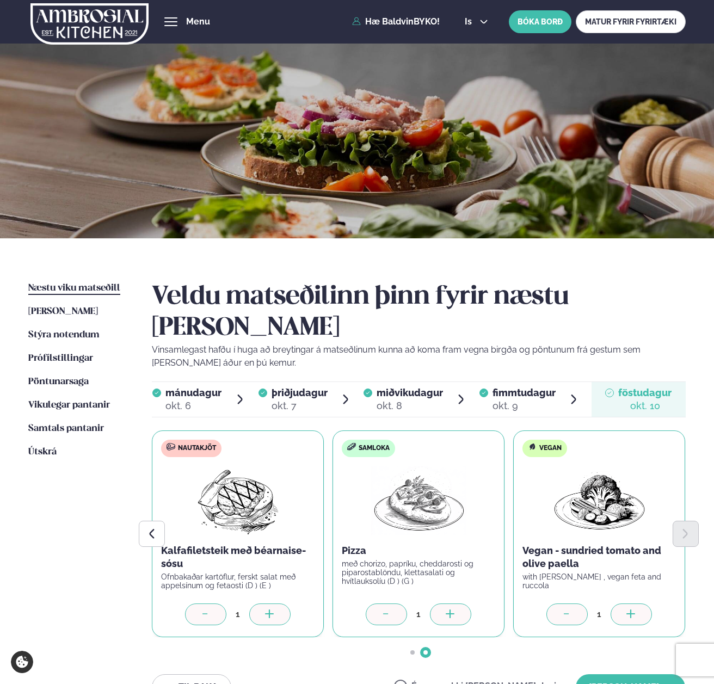
click at [624, 603] on div at bounding box center [630, 614] width 41 height 22
click at [446, 613] on icon at bounding box center [450, 613] width 9 height 1
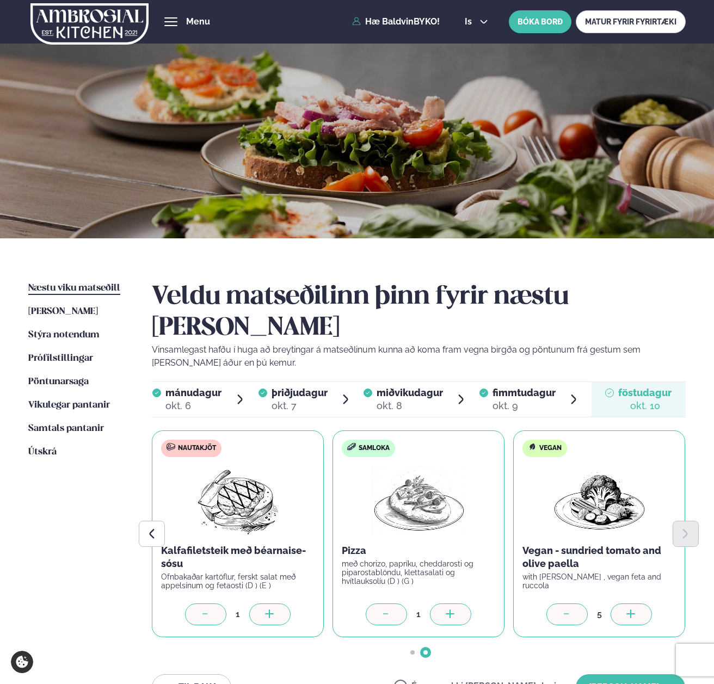
click at [446, 613] on icon at bounding box center [450, 613] width 9 height 1
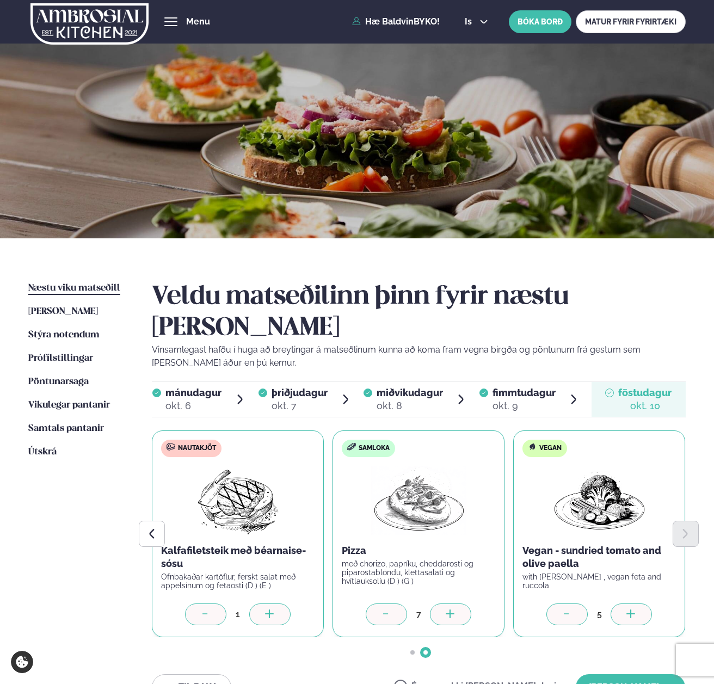
click at [446, 613] on icon at bounding box center [450, 613] width 9 height 1
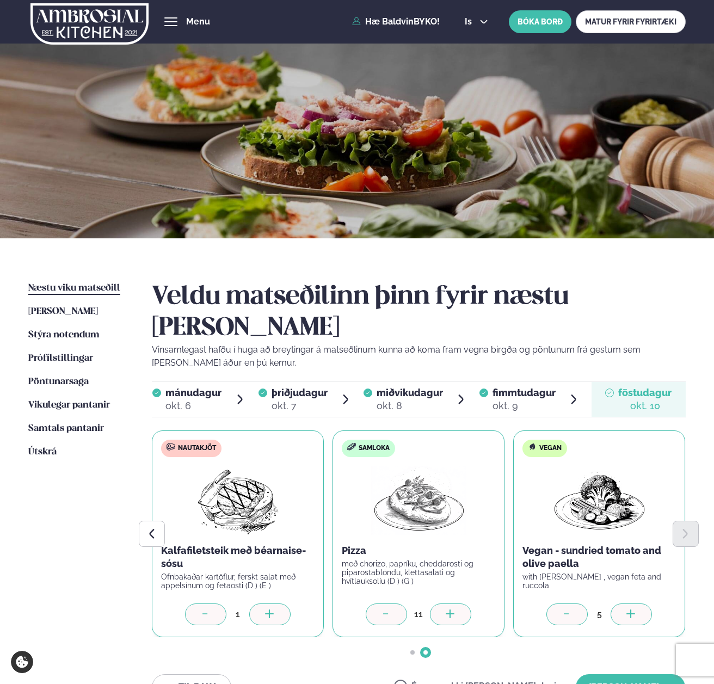
click at [446, 613] on icon at bounding box center [450, 613] width 9 height 1
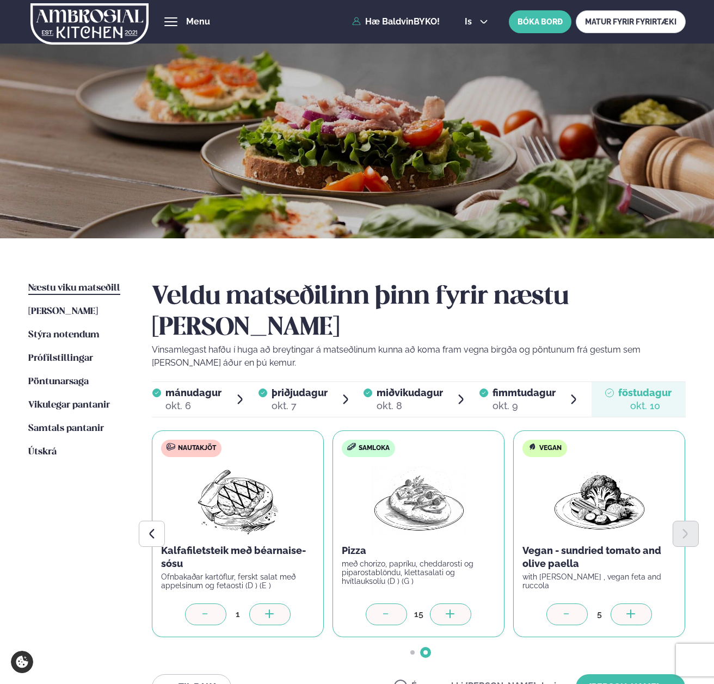
click at [446, 613] on icon at bounding box center [450, 613] width 9 height 1
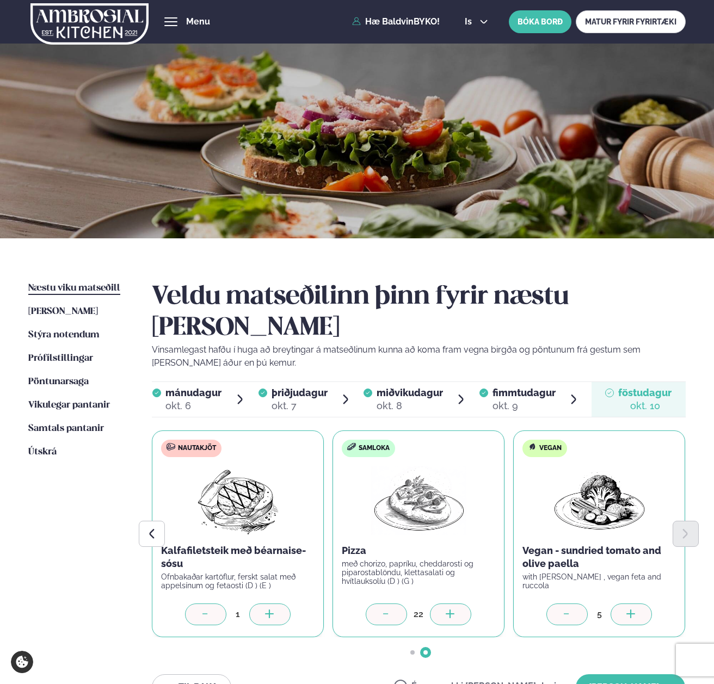
click at [446, 613] on icon at bounding box center [450, 613] width 9 height 1
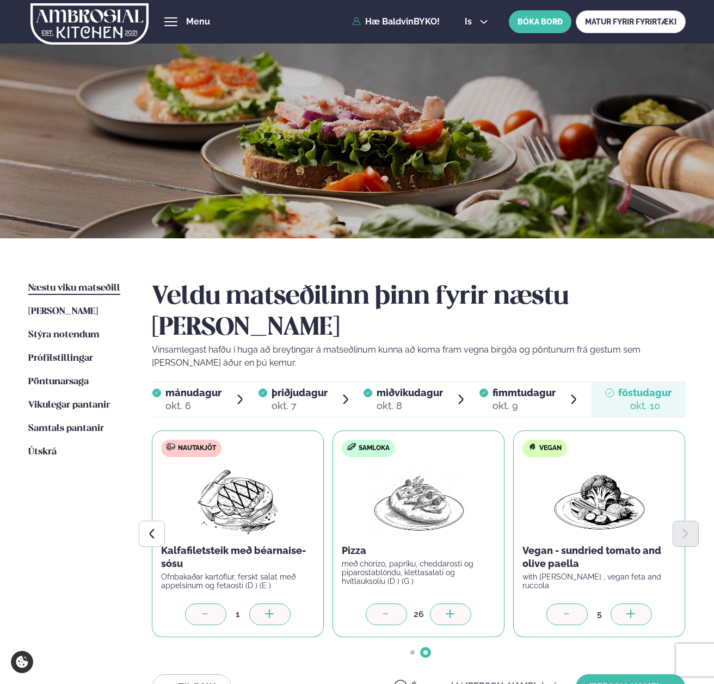
click at [446, 613] on icon at bounding box center [450, 613] width 9 height 1
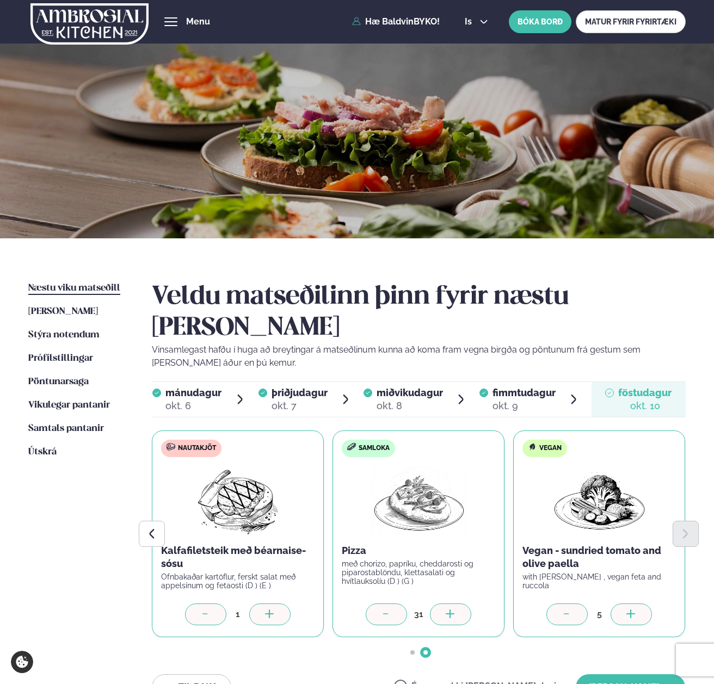
click at [446, 613] on icon at bounding box center [450, 613] width 9 height 1
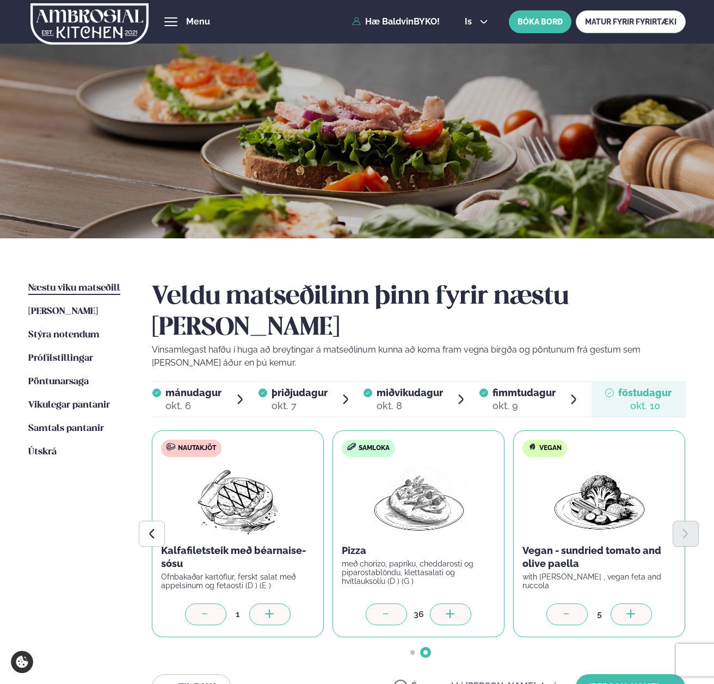
click at [446, 613] on icon at bounding box center [450, 613] width 9 height 1
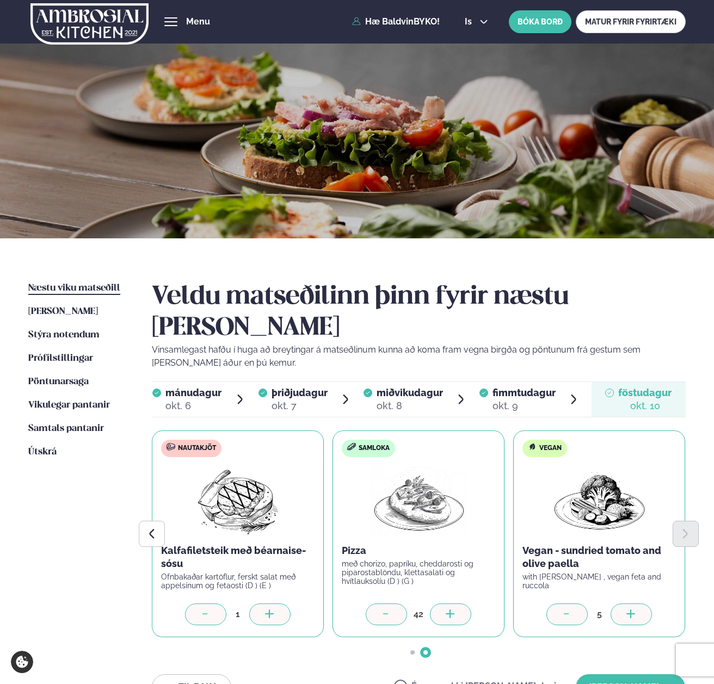
click at [446, 613] on icon at bounding box center [450, 613] width 9 height 1
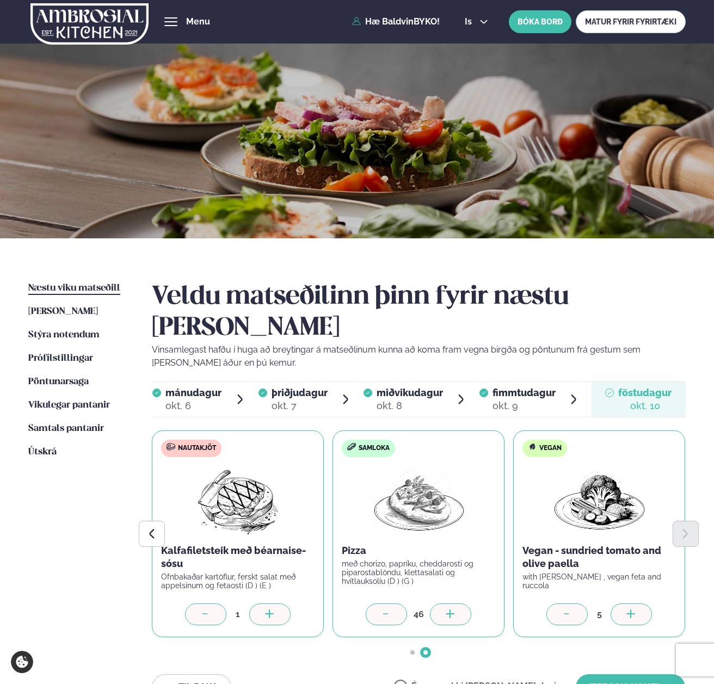
click at [446, 613] on icon at bounding box center [450, 613] width 9 height 1
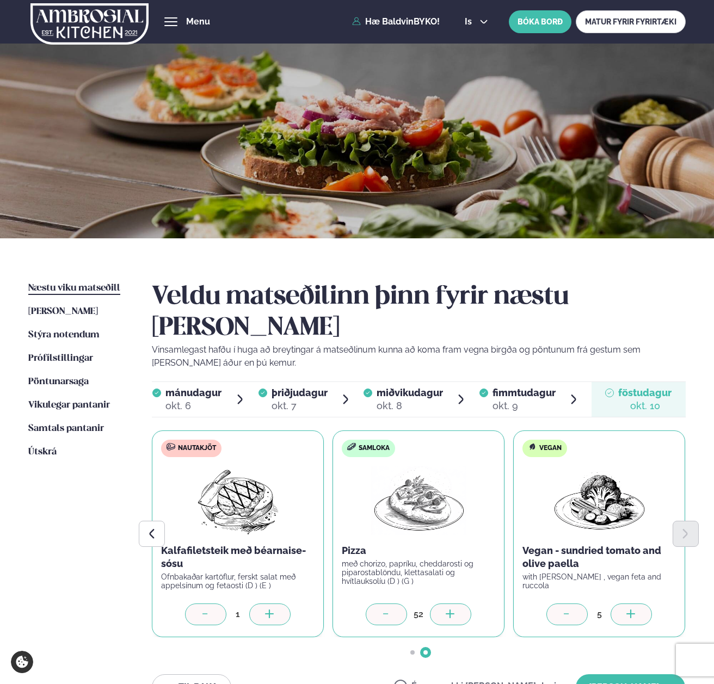
click at [446, 613] on icon at bounding box center [450, 613] width 9 height 1
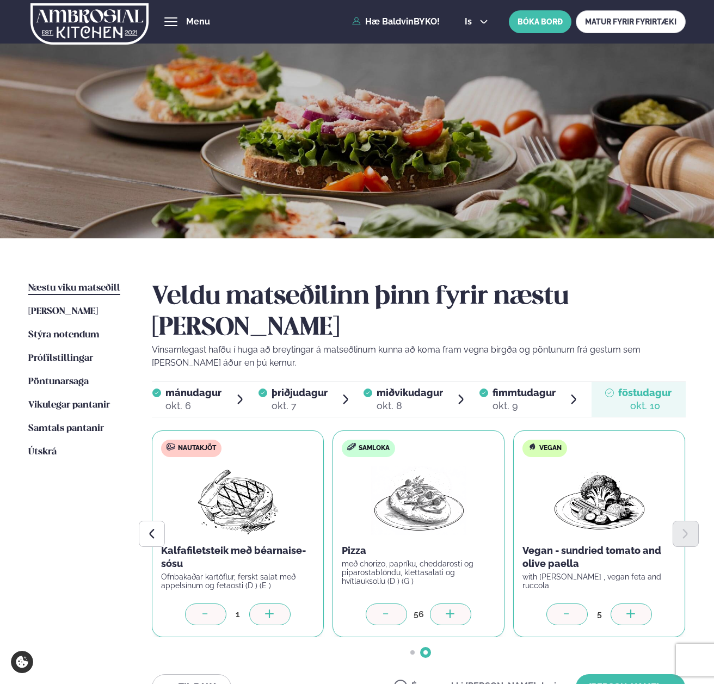
click at [446, 613] on icon at bounding box center [450, 613] width 9 height 1
click at [395, 603] on div at bounding box center [386, 614] width 41 height 22
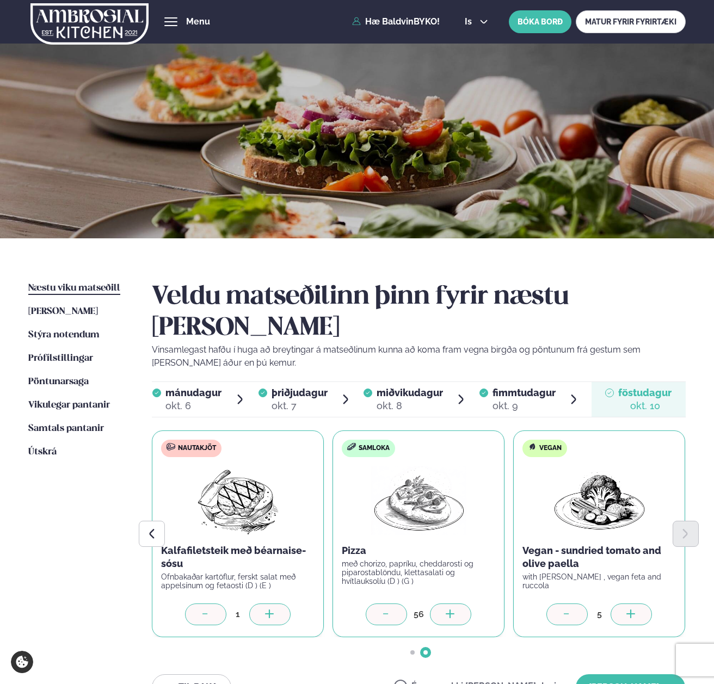
click at [395, 603] on div at bounding box center [386, 614] width 41 height 22
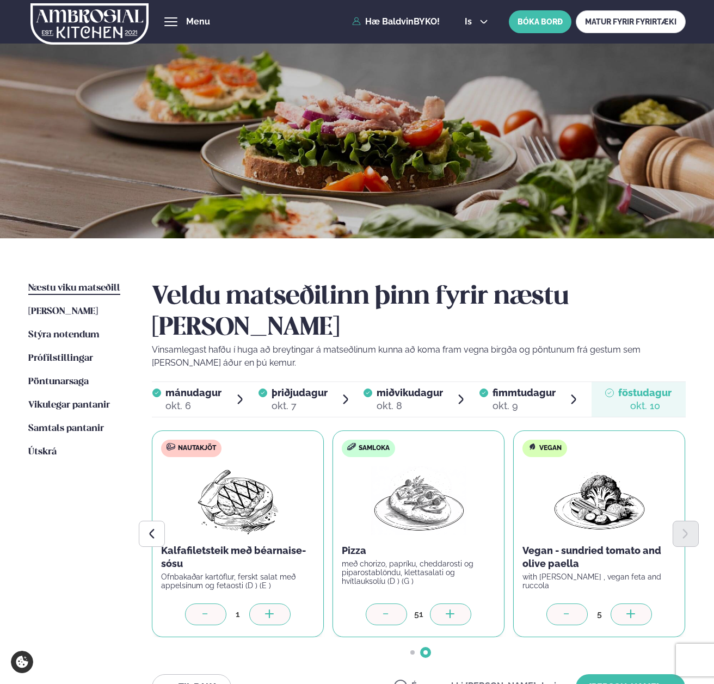
click at [395, 603] on div at bounding box center [386, 614] width 41 height 22
click at [270, 609] on icon at bounding box center [269, 614] width 11 height 11
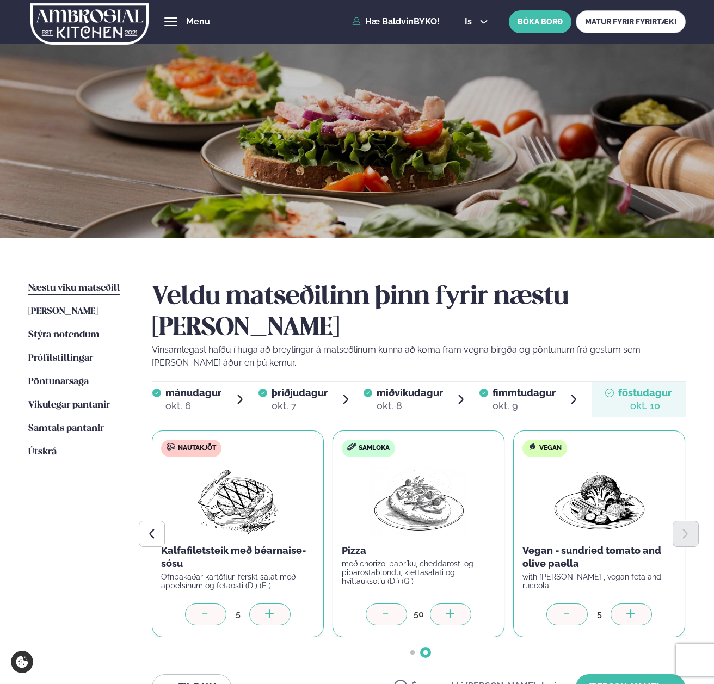
click at [270, 609] on icon at bounding box center [269, 614] width 11 height 11
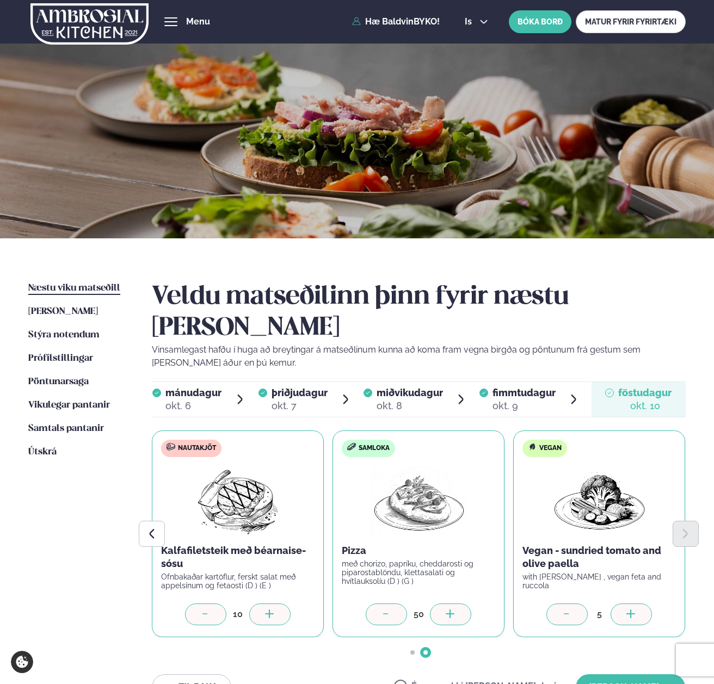
click at [270, 609] on icon at bounding box center [269, 614] width 11 height 11
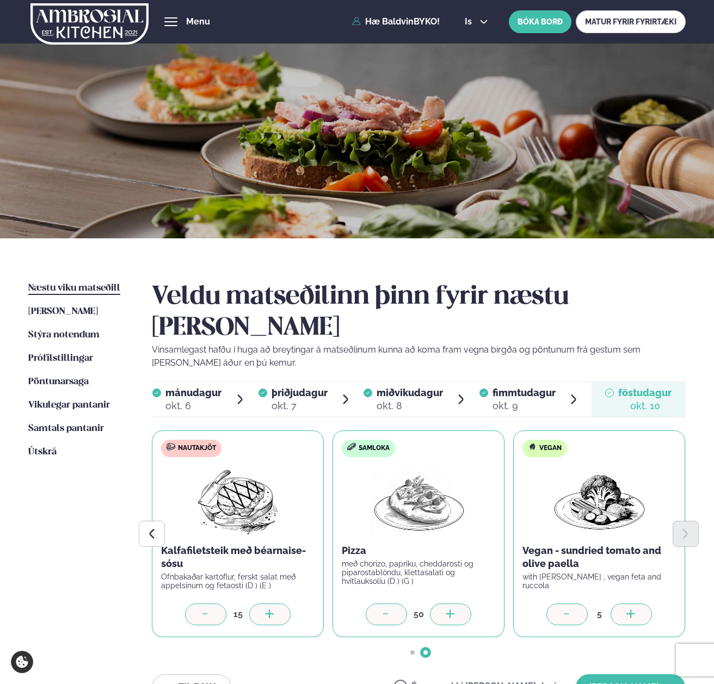
click at [270, 609] on icon at bounding box center [269, 614] width 11 height 11
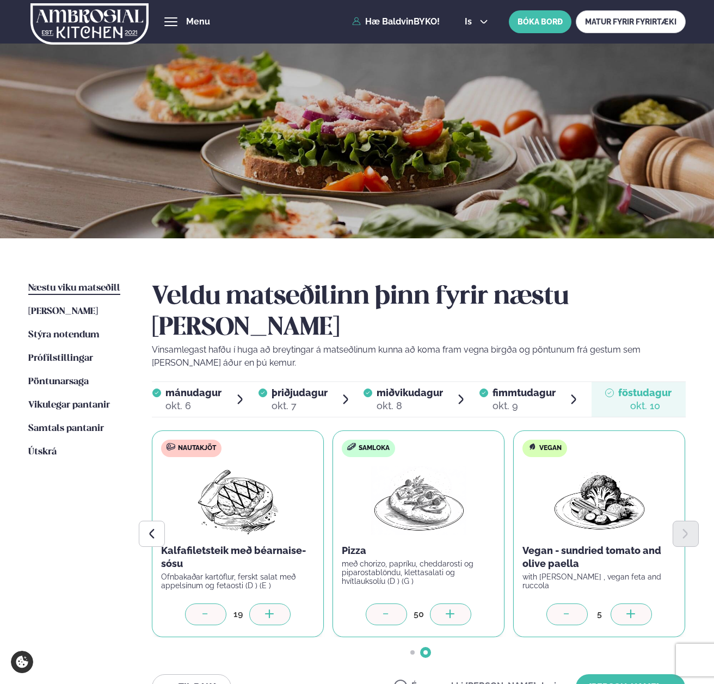
click at [270, 609] on icon at bounding box center [269, 614] width 11 height 11
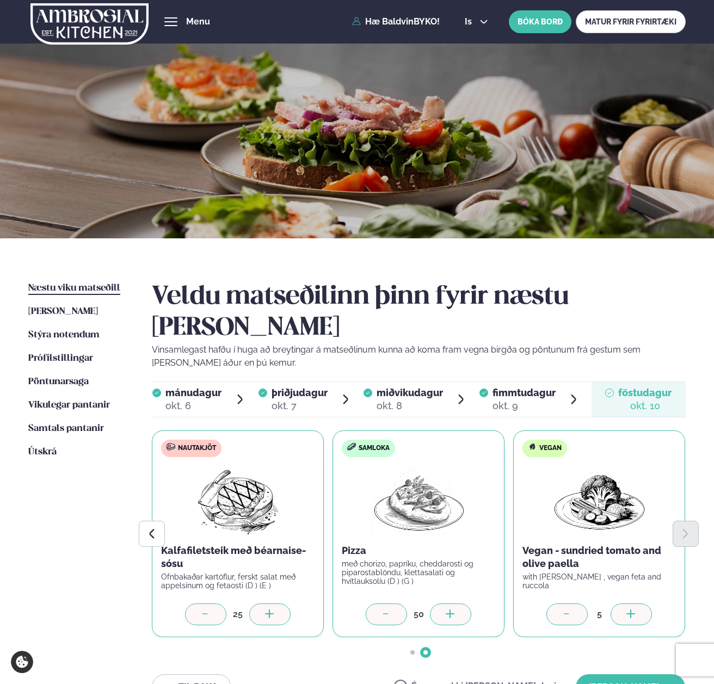
click at [270, 609] on icon at bounding box center [269, 614] width 11 height 11
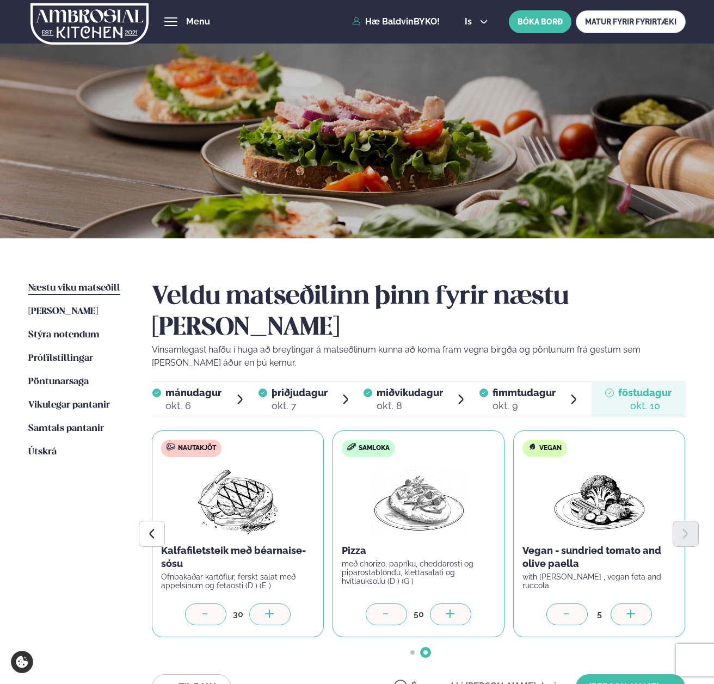
click at [270, 609] on icon at bounding box center [269, 614] width 11 height 11
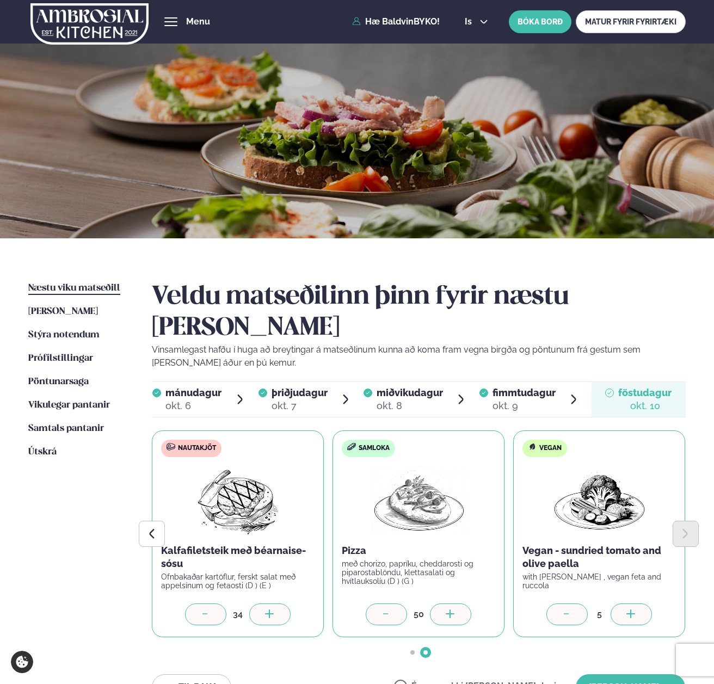
click at [270, 609] on icon at bounding box center [269, 614] width 11 height 11
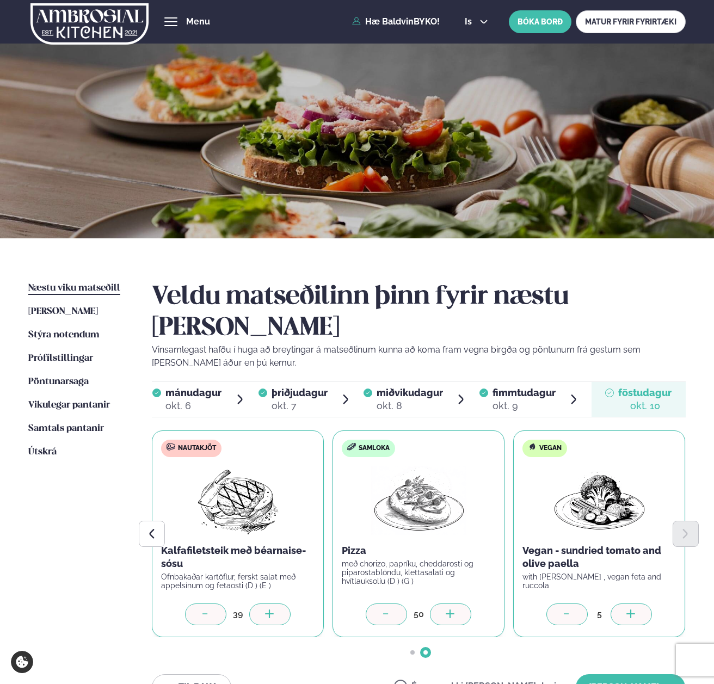
click at [270, 609] on icon at bounding box center [269, 614] width 11 height 11
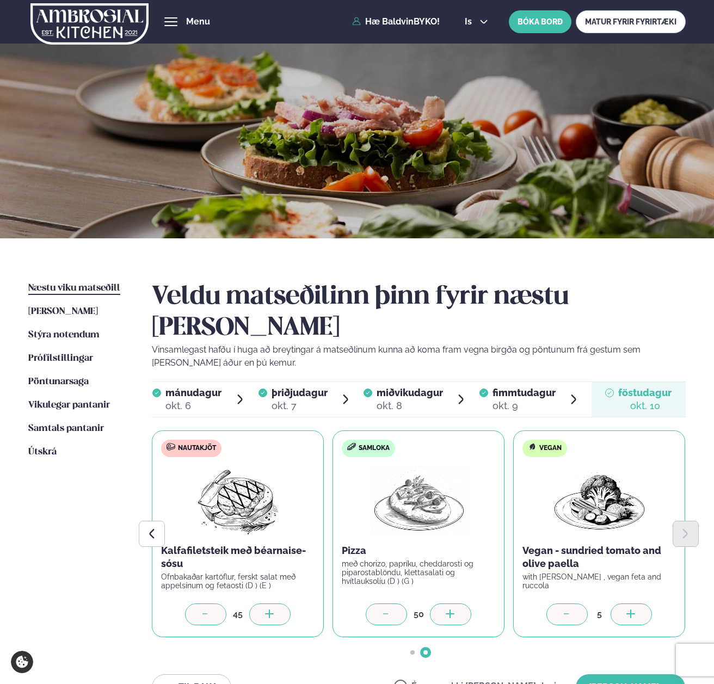
click at [270, 609] on icon at bounding box center [269, 614] width 11 height 11
click at [271, 609] on icon at bounding box center [269, 614] width 11 height 11
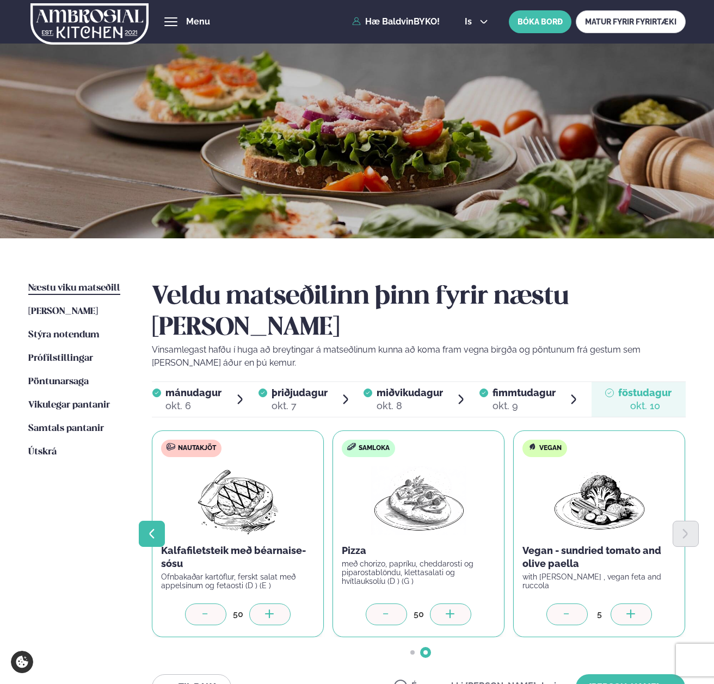
click at [159, 521] on button "Previous slide" at bounding box center [152, 534] width 26 height 26
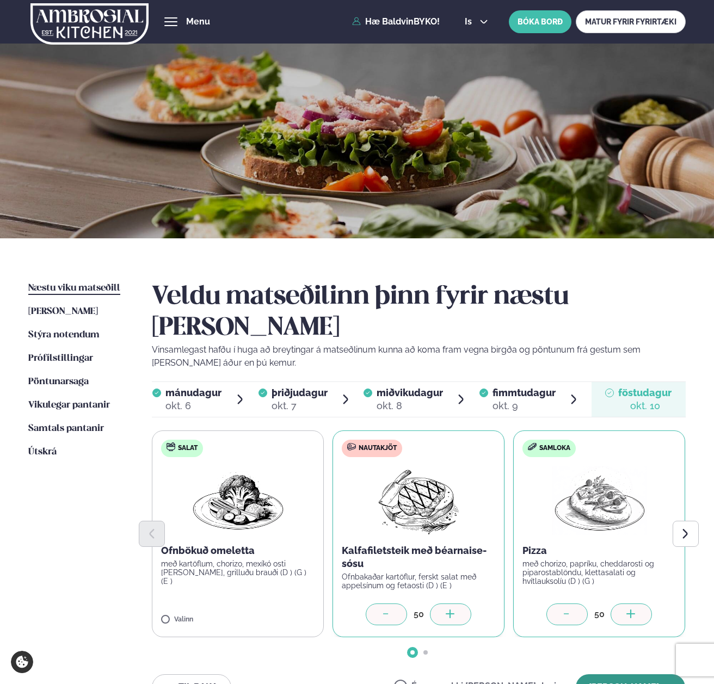
click at [618, 674] on button "[PERSON_NAME]" at bounding box center [630, 687] width 109 height 26
